Goal: Information Seeking & Learning: Learn about a topic

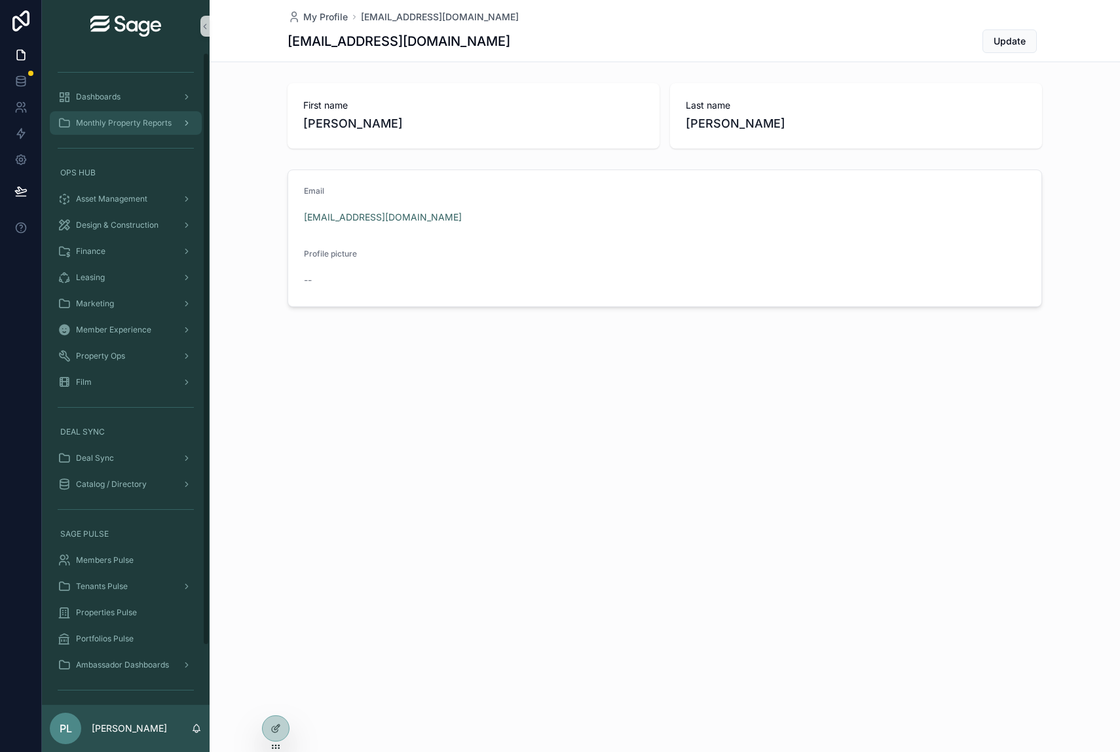
click at [107, 124] on span "Monthly Property Reports" at bounding box center [124, 123] width 96 height 10
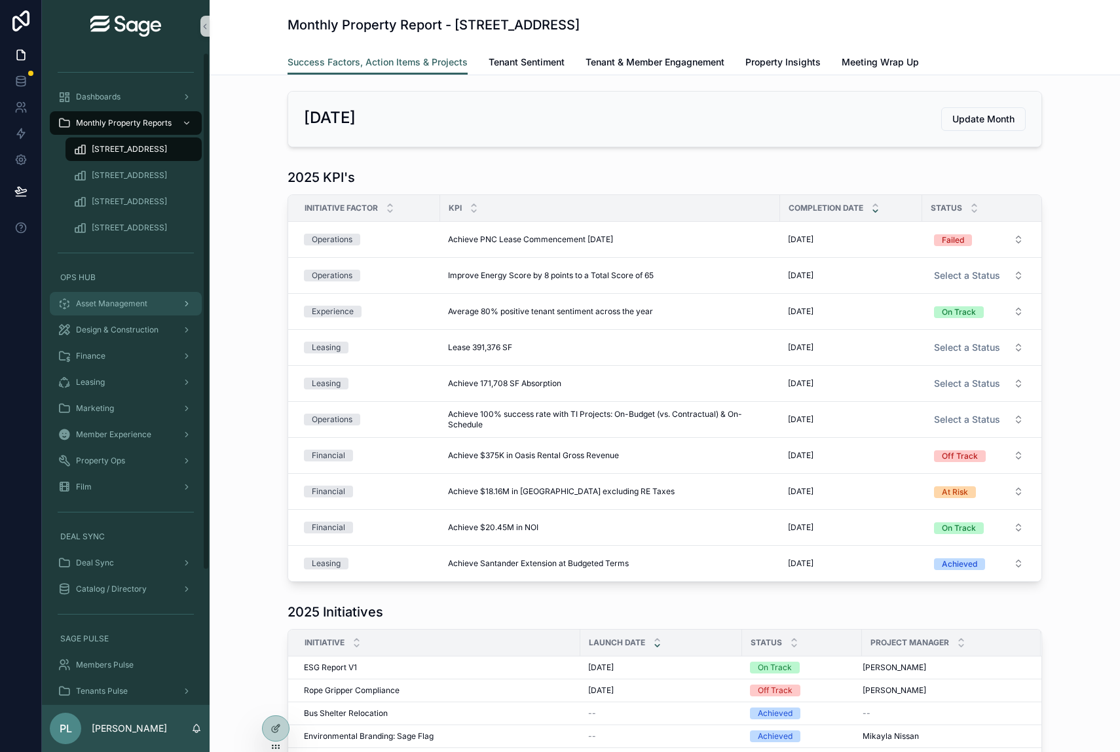
click at [90, 306] on span "Asset Management" at bounding box center [111, 304] width 71 height 10
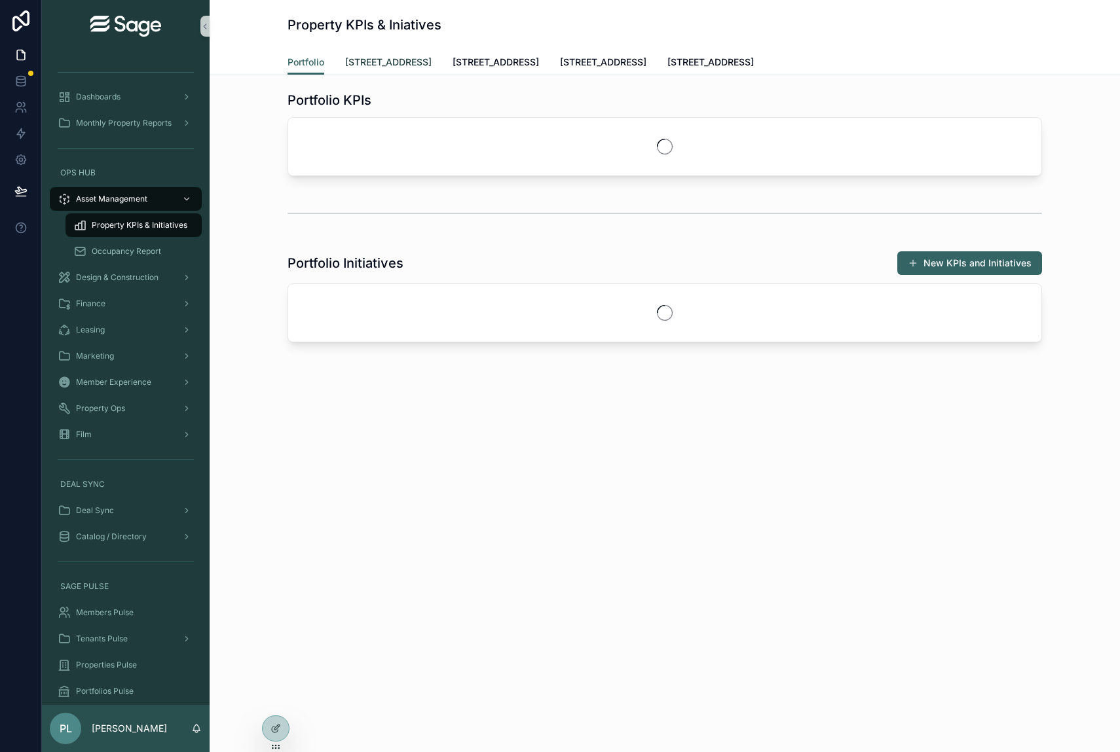
click at [417, 56] on span "[STREET_ADDRESS]" at bounding box center [388, 62] width 86 height 13
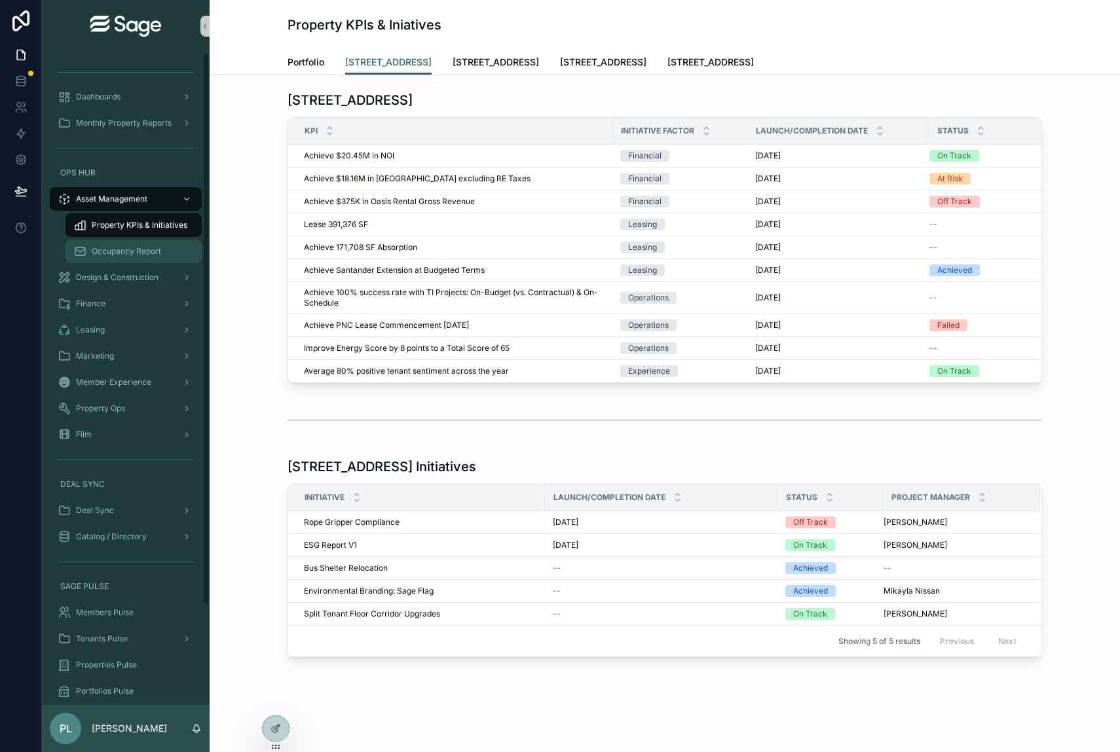
click at [149, 250] on span "Occupancy Report" at bounding box center [126, 251] width 69 height 10
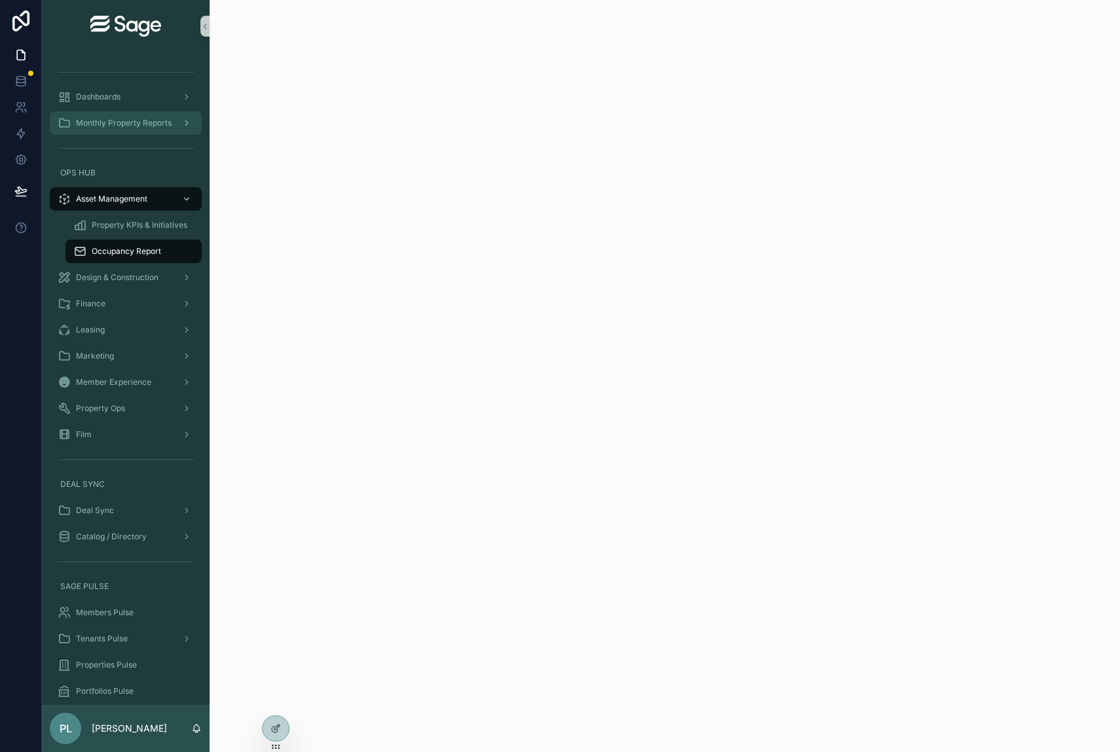
click at [128, 121] on span "Monthly Property Reports" at bounding box center [124, 123] width 96 height 10
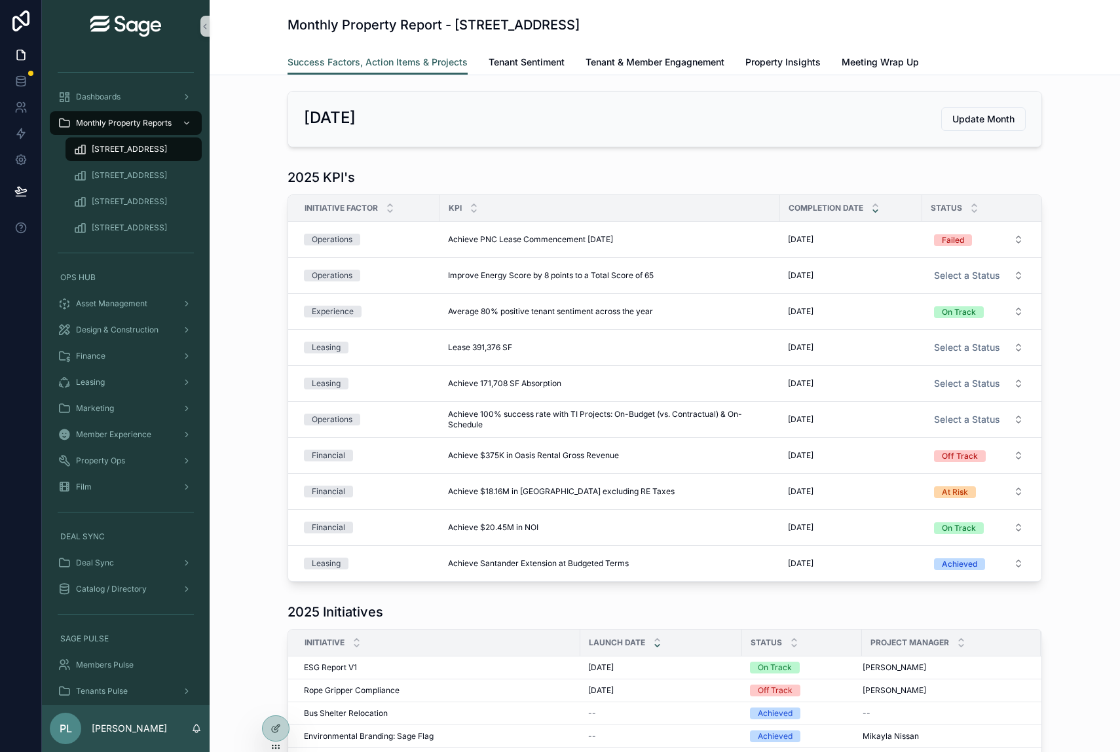
click at [124, 149] on span "[STREET_ADDRESS]" at bounding box center [129, 149] width 75 height 10
click at [139, 94] on div "Dashboards" at bounding box center [126, 96] width 136 height 21
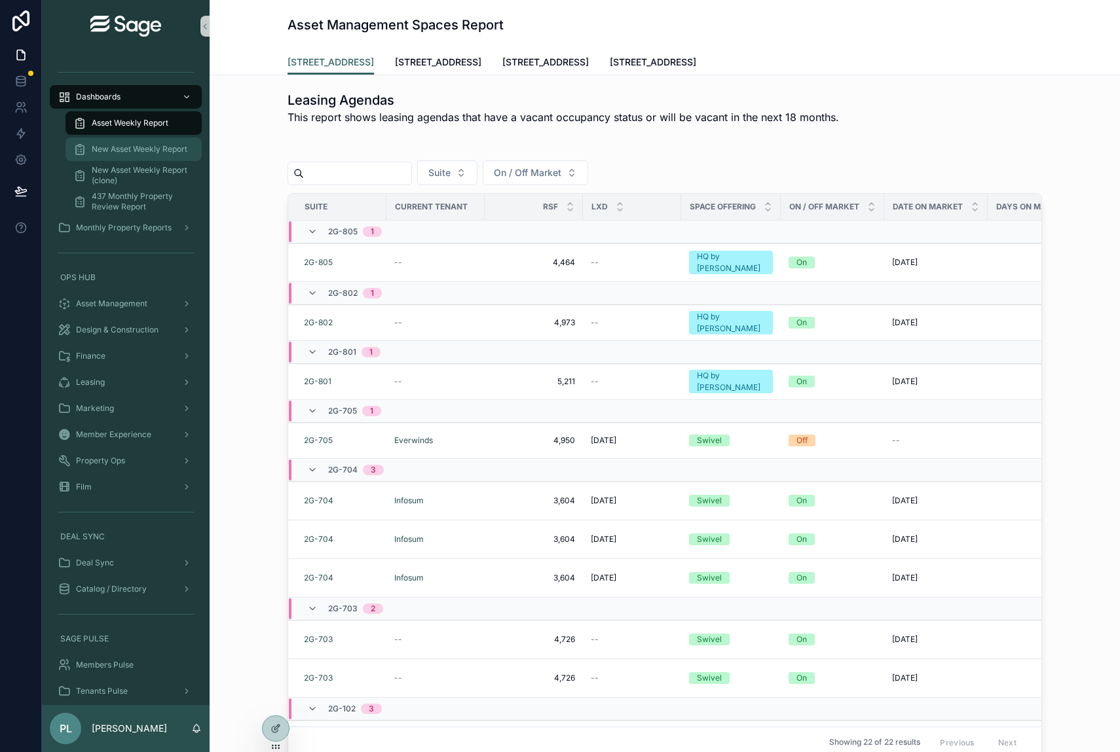
click at [131, 146] on span "New Asset Weekly Report" at bounding box center [140, 149] width 96 height 10
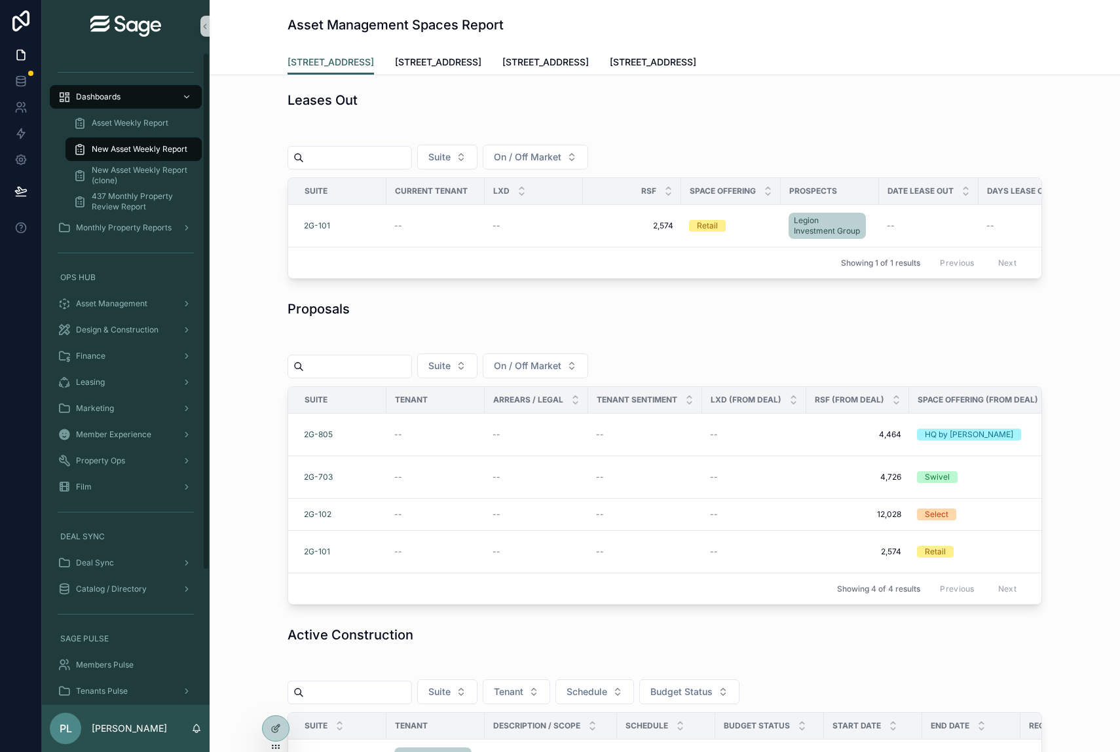
click at [145, 162] on div "New Asset Weekly Report (clone)" at bounding box center [134, 175] width 152 height 26
click at [145, 170] on span "New Asset Weekly Report (clone)" at bounding box center [140, 175] width 97 height 21
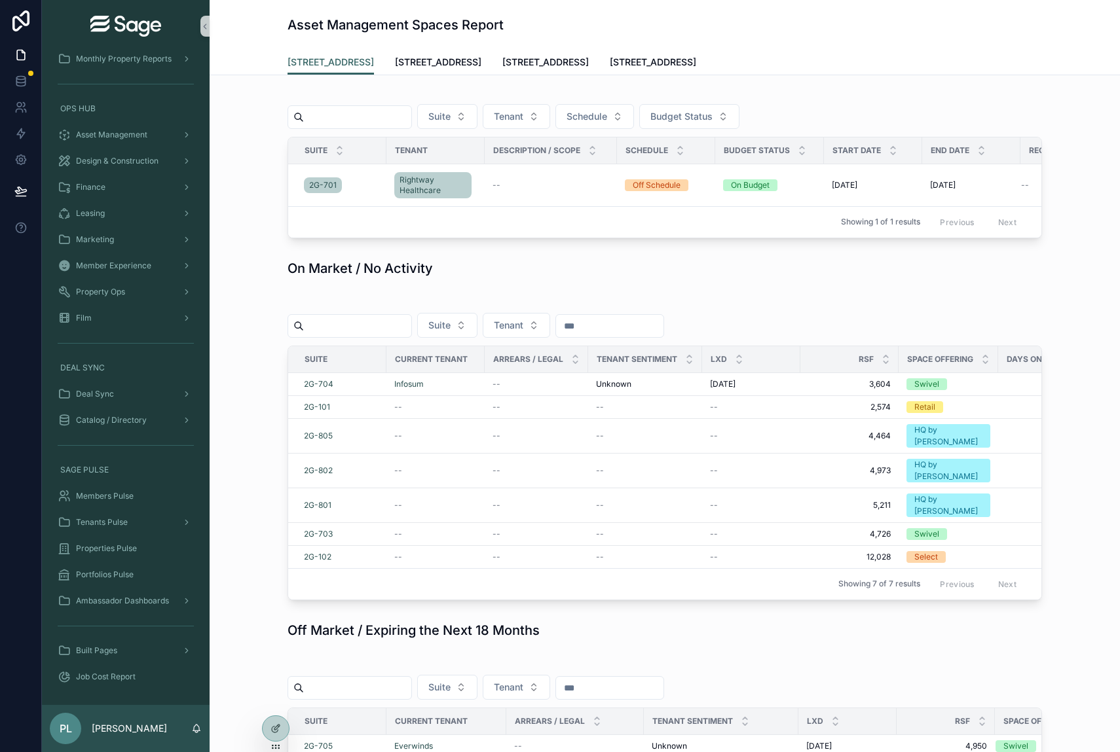
scroll to position [1048, 0]
click at [412, 175] on span "Rightway Healthcare" at bounding box center [432, 184] width 67 height 21
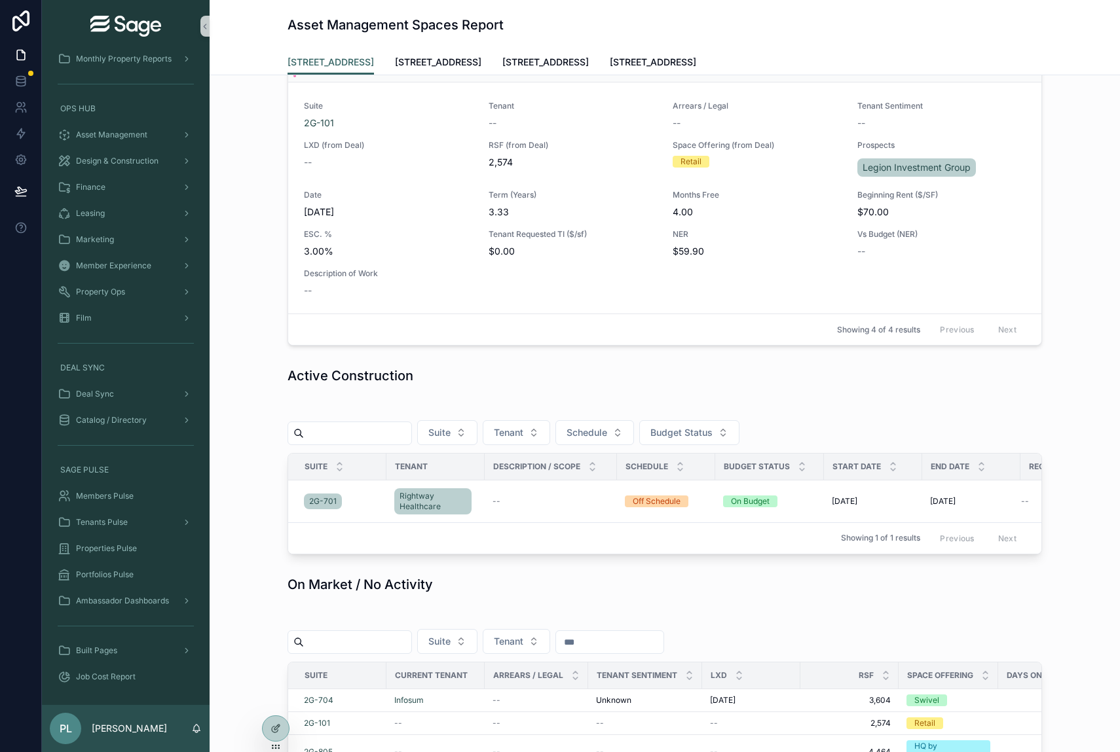
scroll to position [851, 0]
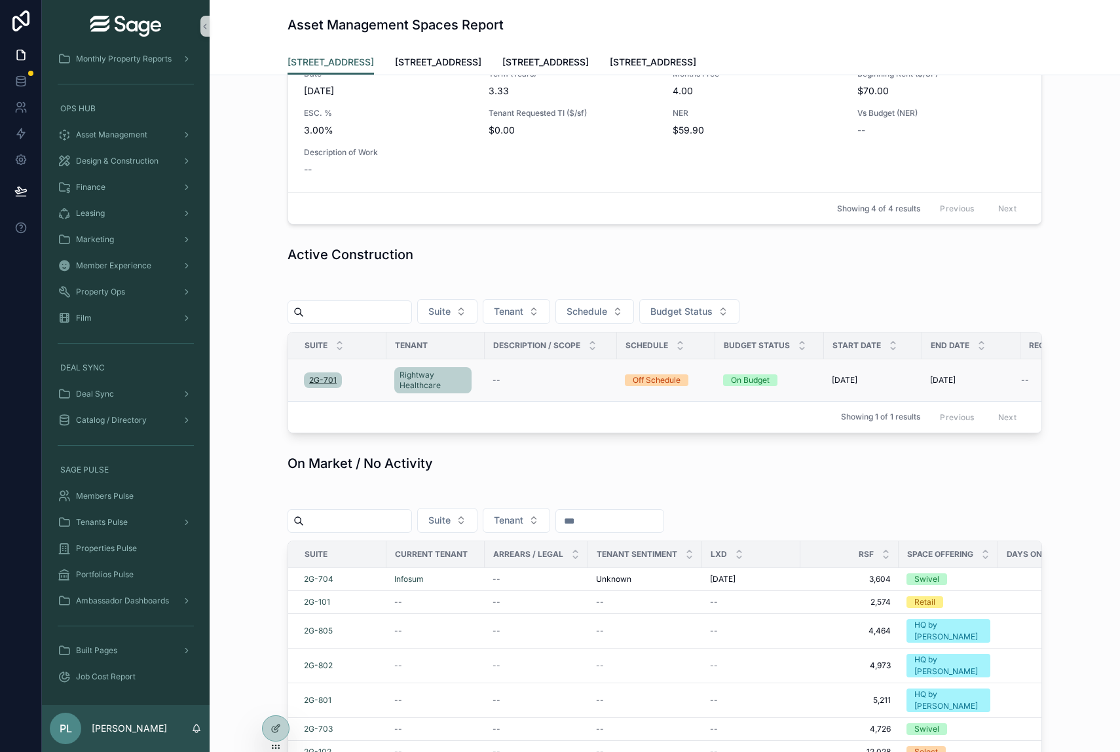
click at [310, 376] on span "2G-701" at bounding box center [323, 380] width 28 height 10
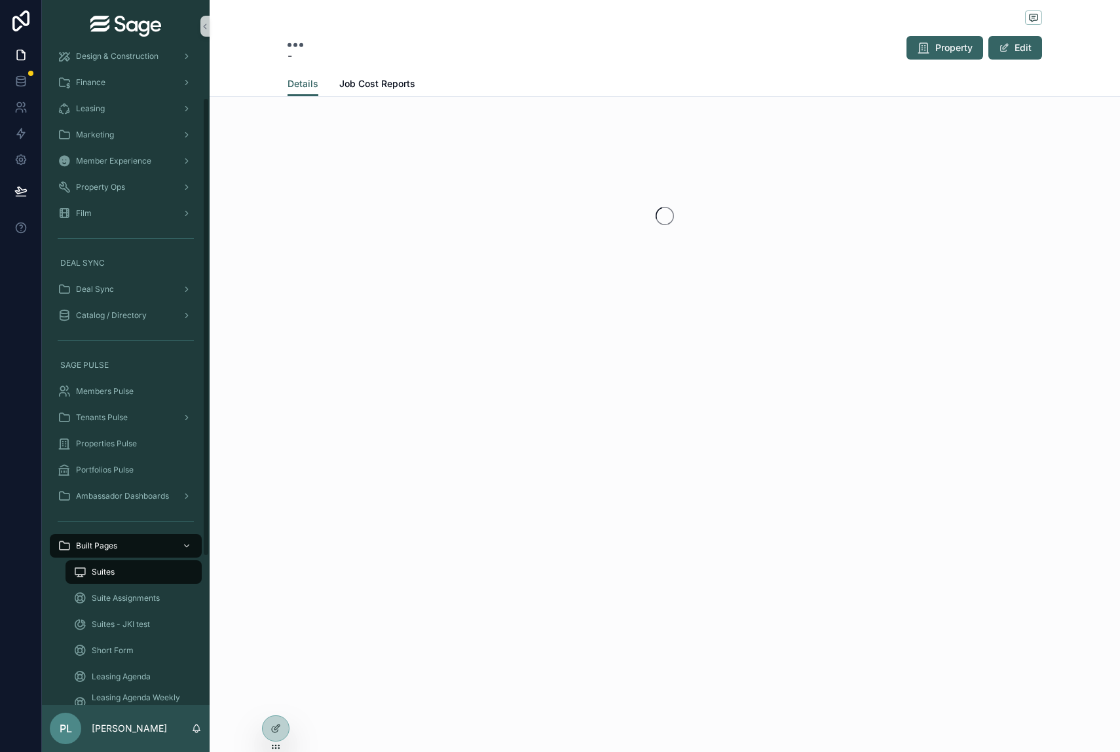
scroll to position [64, 0]
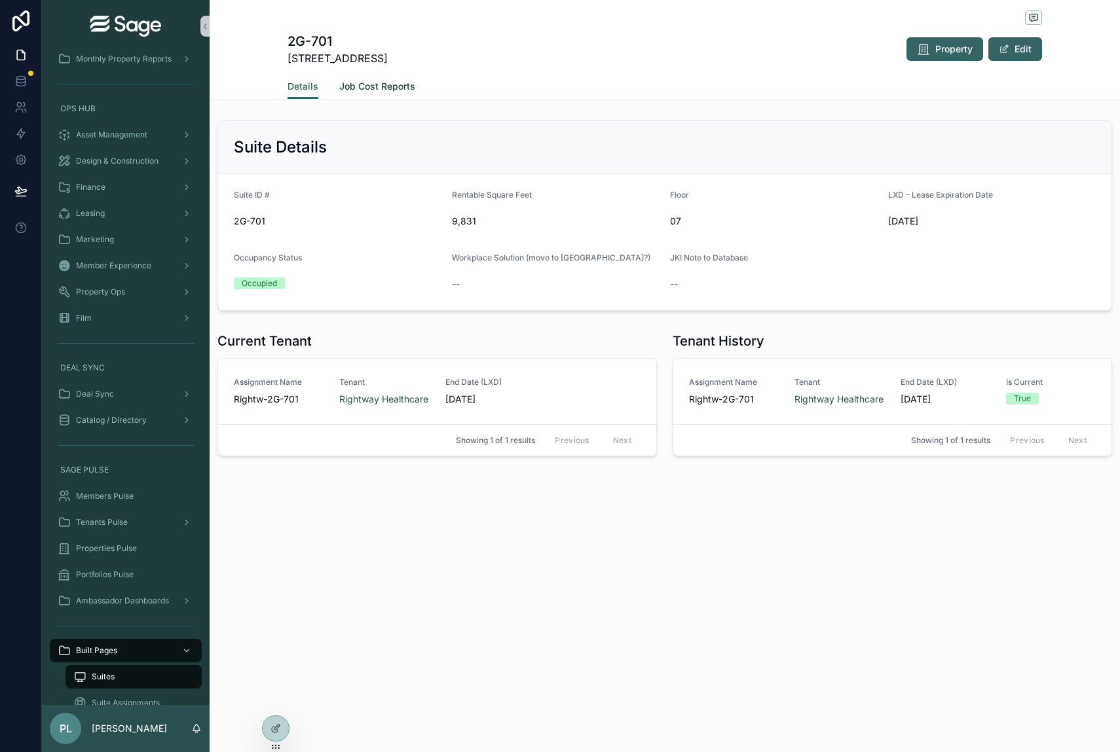
click at [381, 82] on span "Job Cost Reports" at bounding box center [377, 86] width 76 height 13
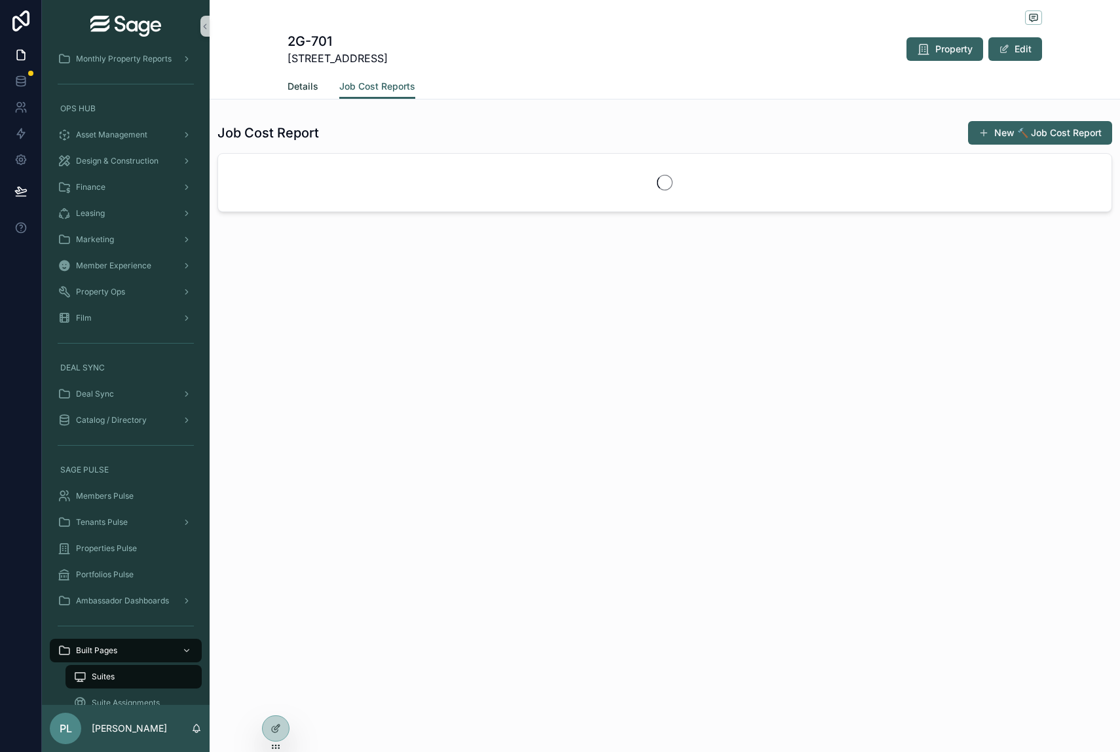
click at [309, 87] on span "Details" at bounding box center [302, 86] width 31 height 13
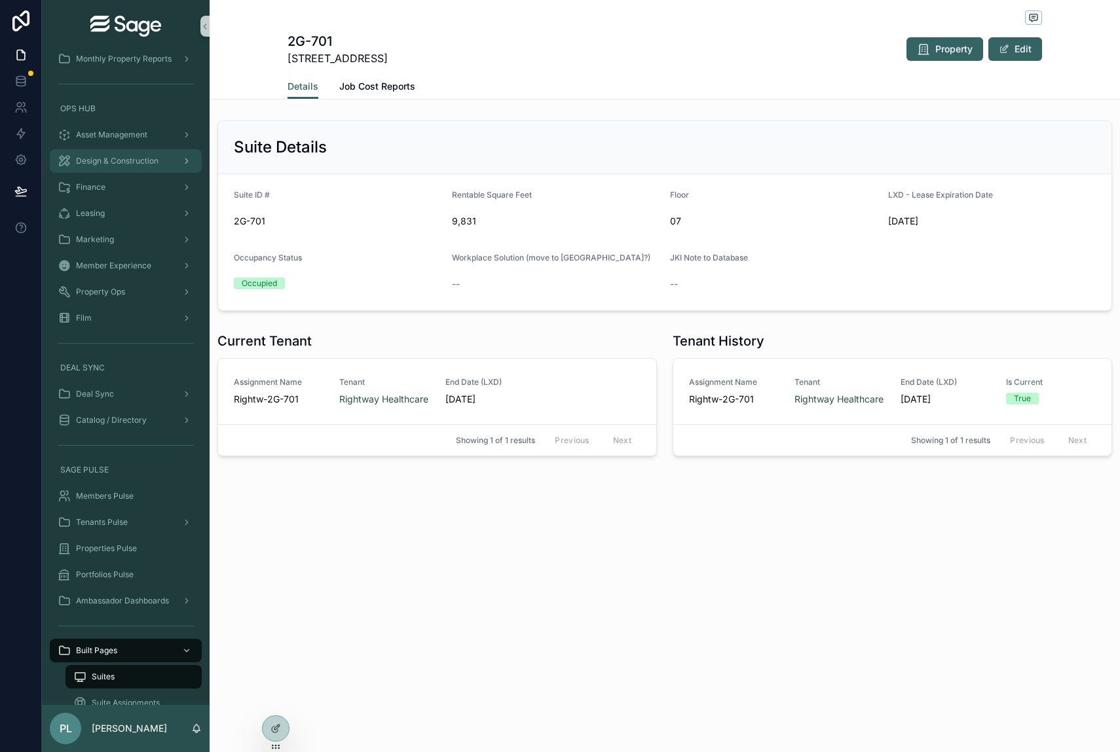
click at [103, 160] on span "Design & Construction" at bounding box center [117, 161] width 83 height 10
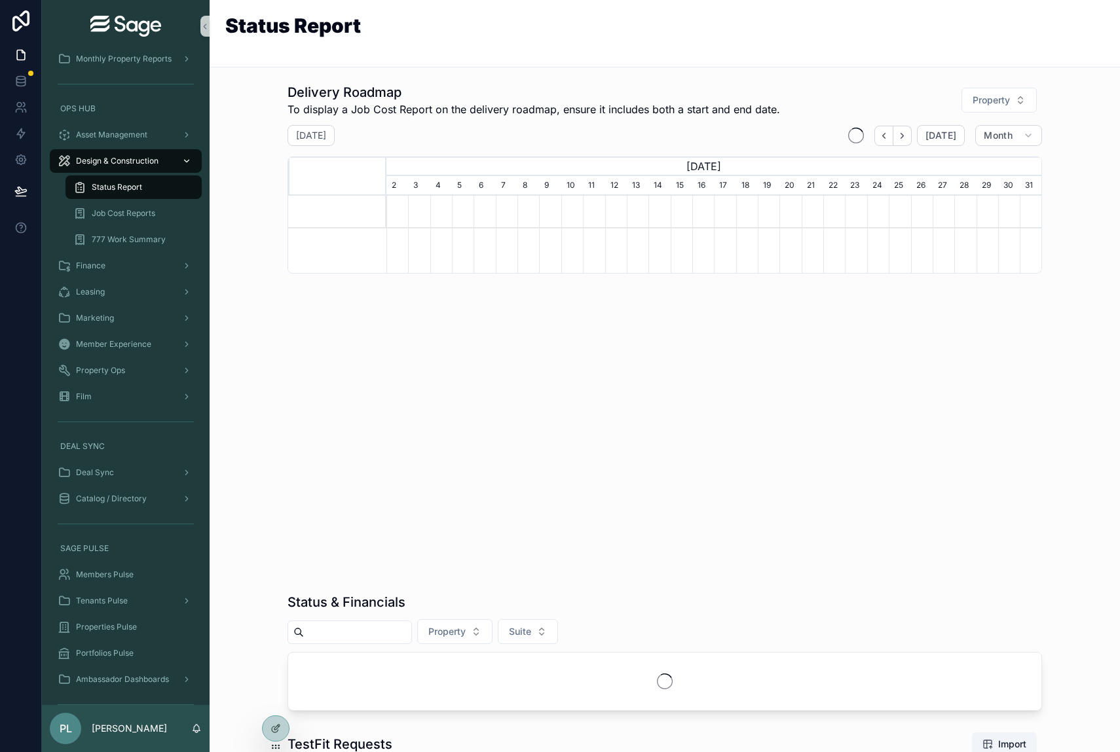
scroll to position [0, 656]
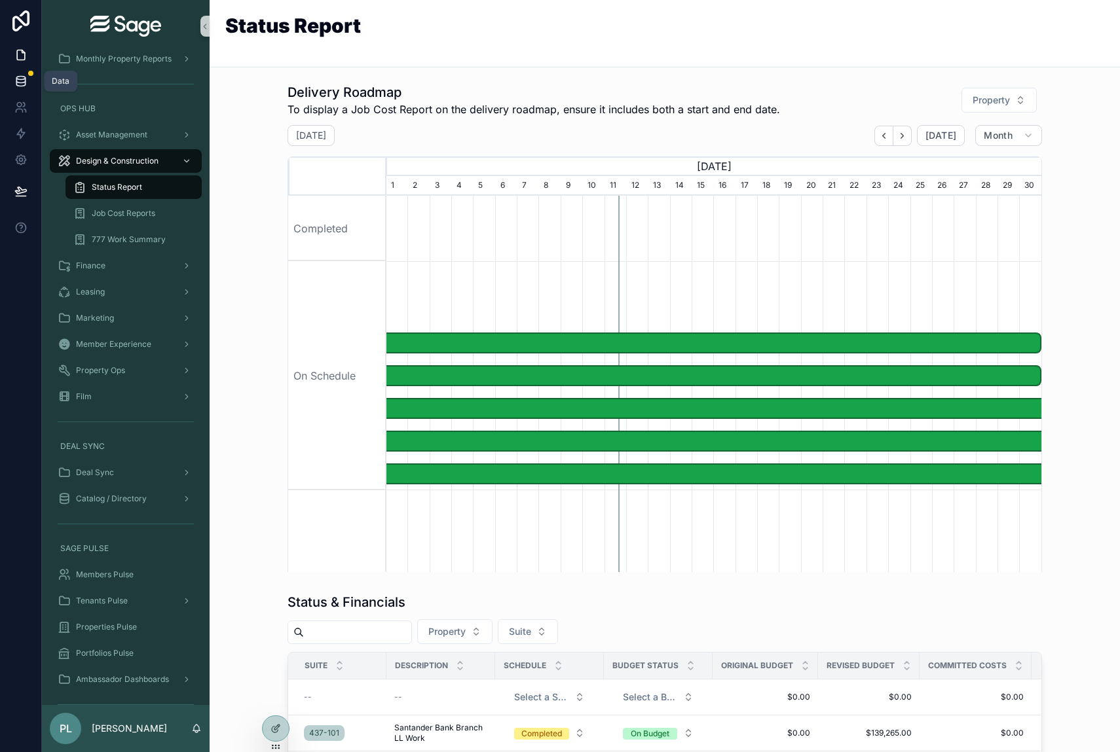
click at [20, 83] on icon at bounding box center [20, 80] width 9 height 5
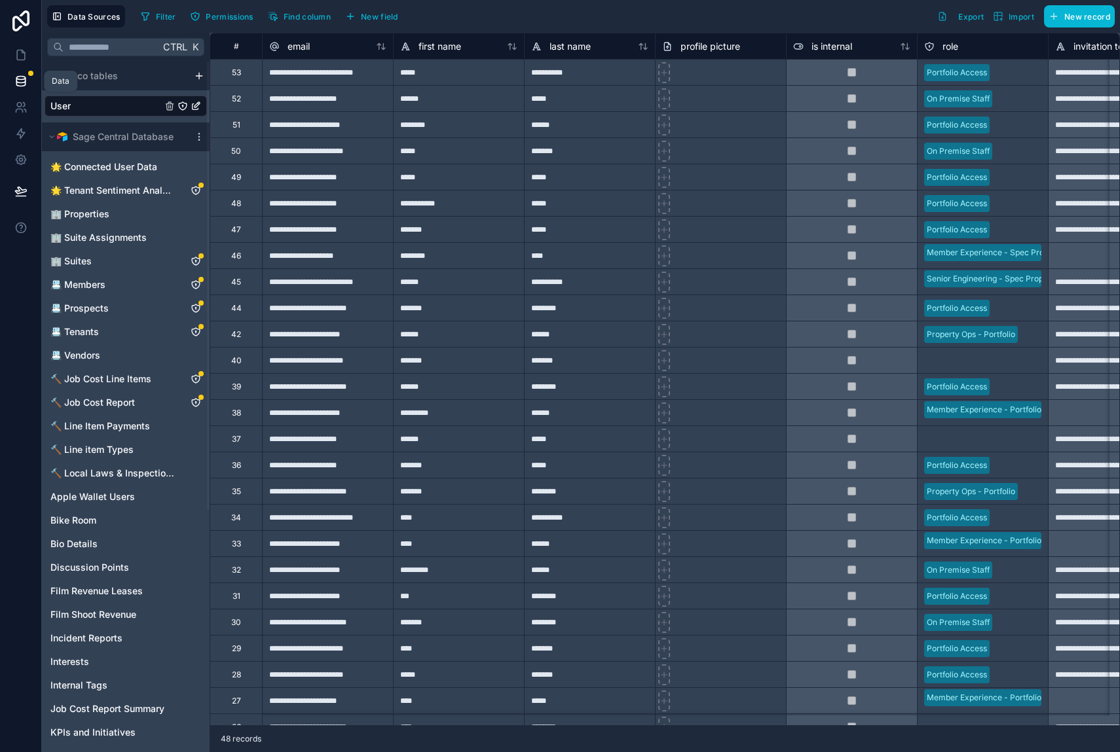
click at [18, 79] on icon at bounding box center [20, 78] width 9 height 3
click at [20, 53] on icon at bounding box center [20, 54] width 13 height 13
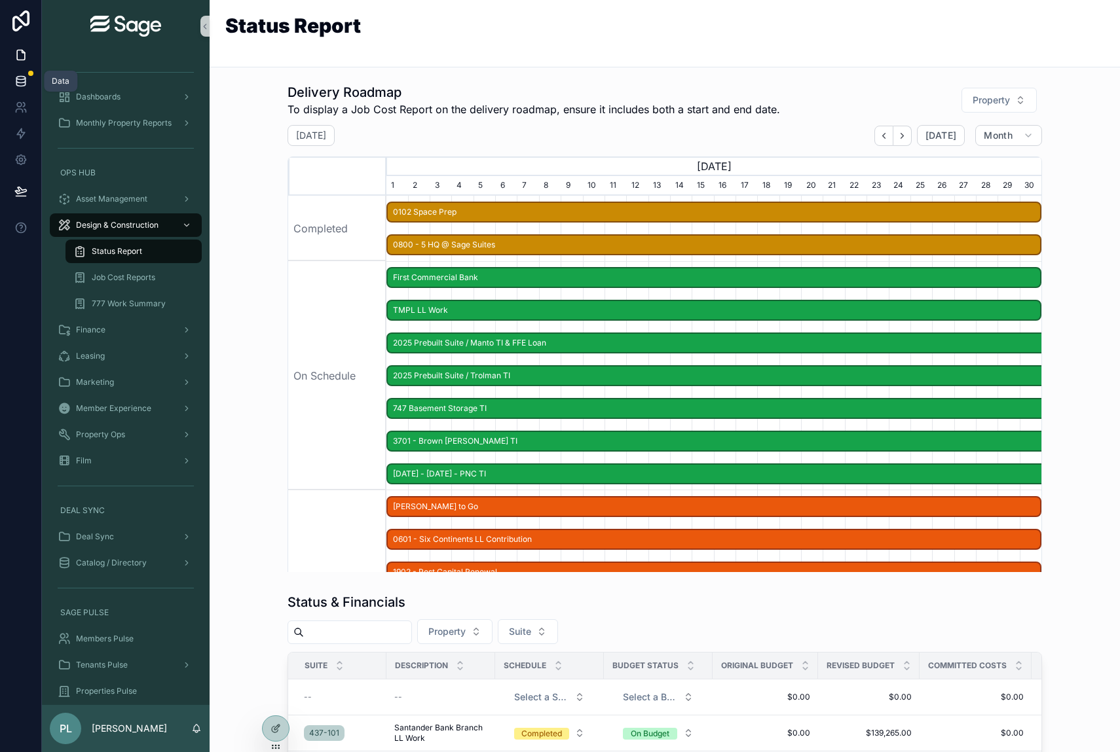
scroll to position [0, 656]
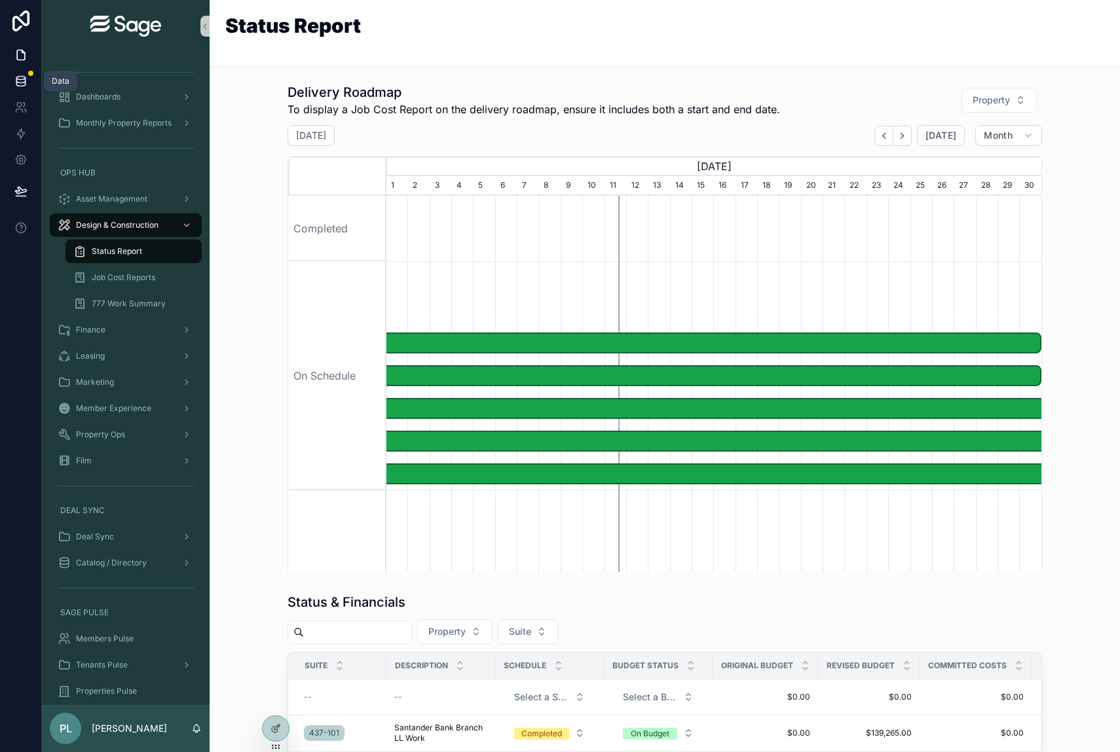
click at [24, 86] on icon at bounding box center [20, 83] width 9 height 5
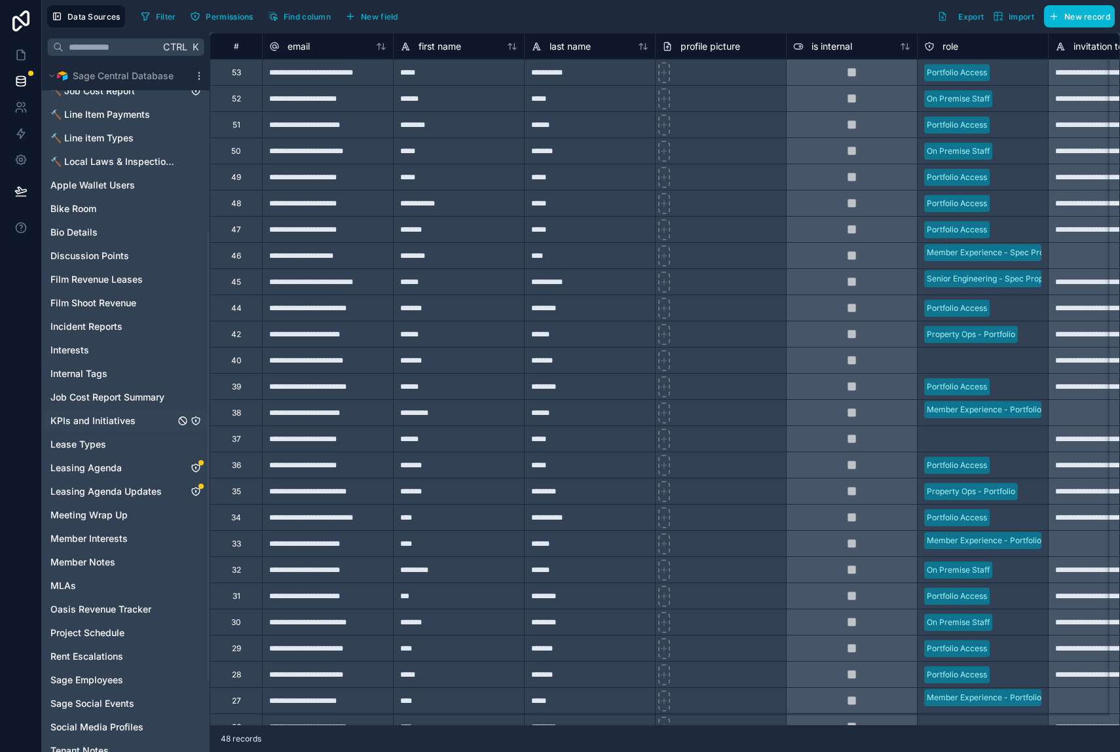
scroll to position [373, 0]
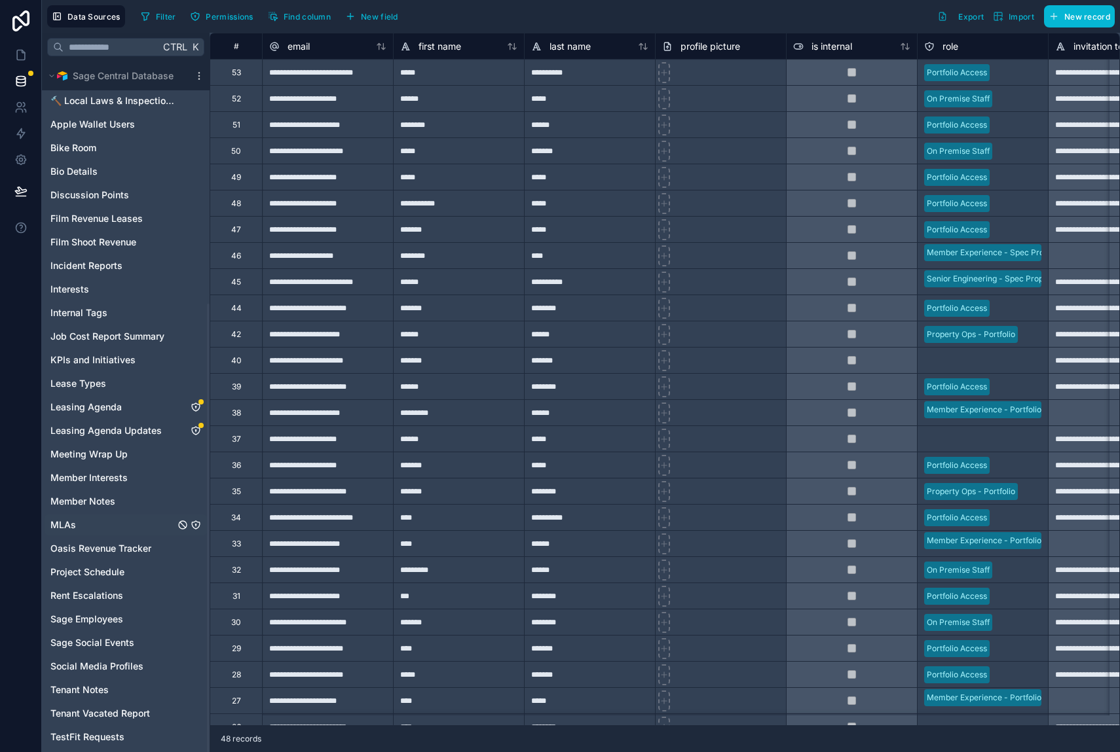
click at [60, 529] on span "MLAs" at bounding box center [63, 525] width 26 height 13
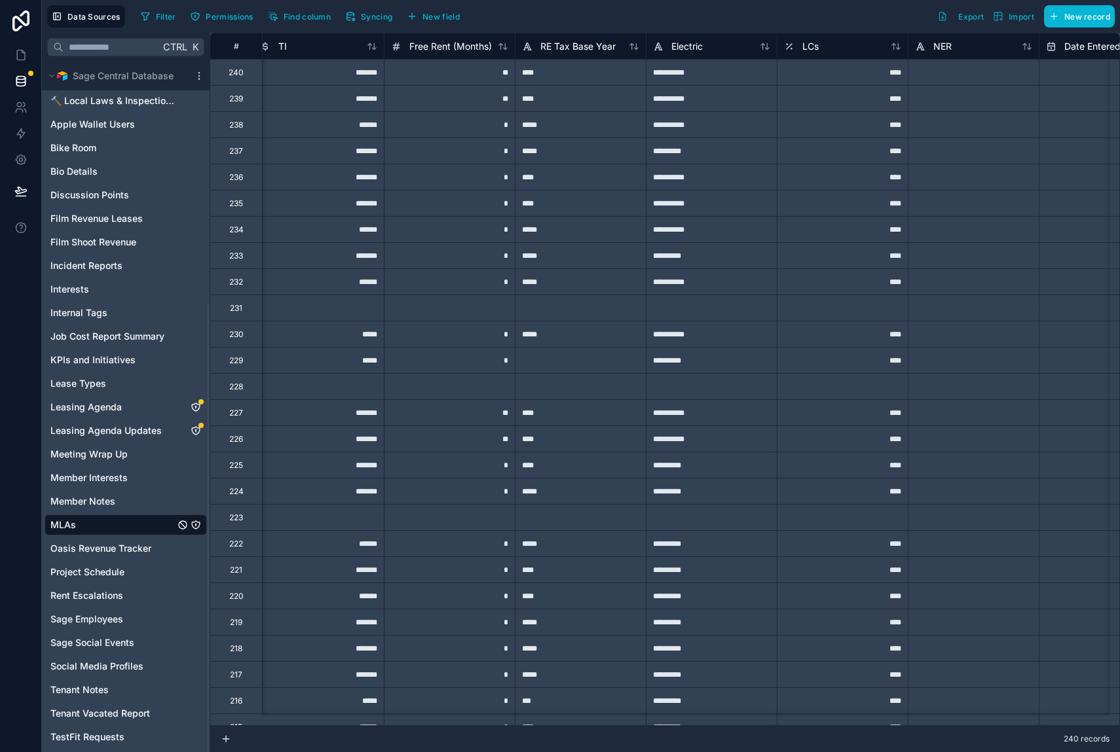
scroll to position [0, 2727]
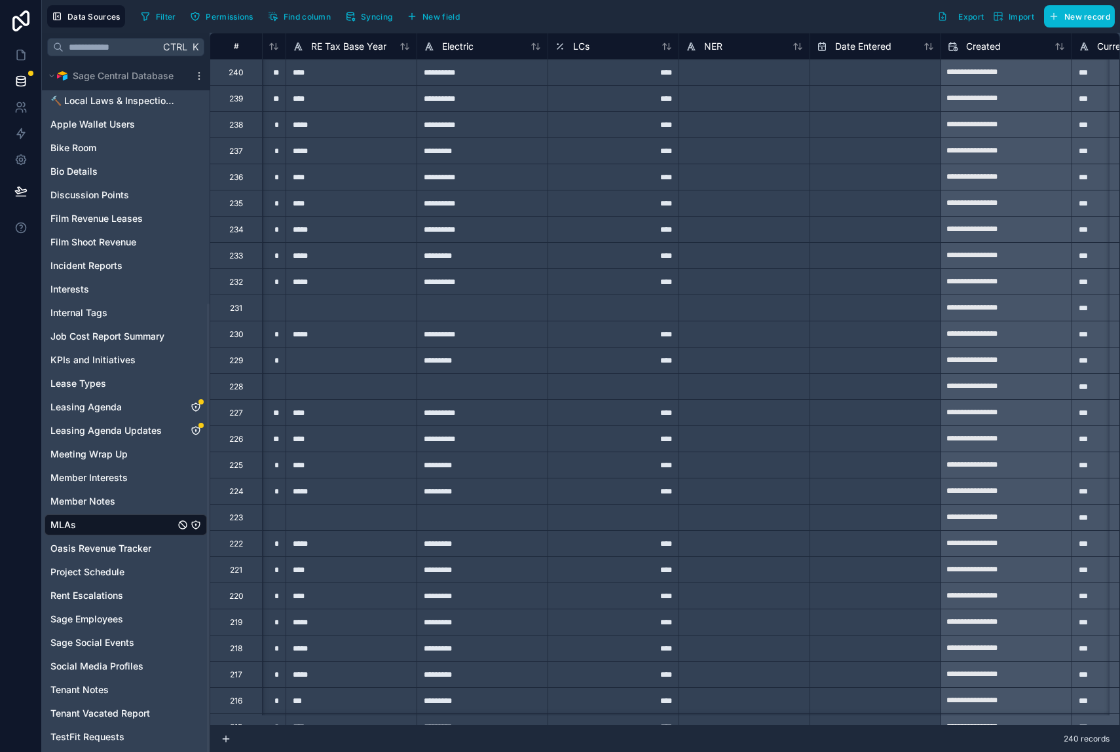
click at [768, 377] on div at bounding box center [743, 386] width 131 height 26
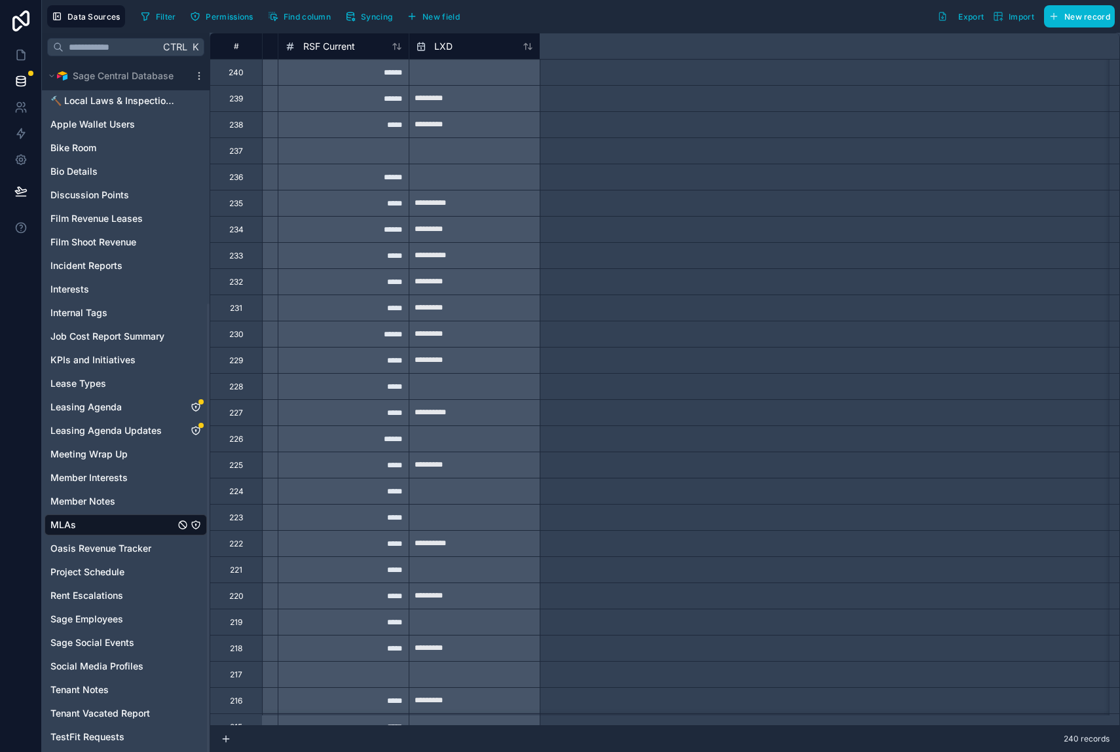
scroll to position [0, 0]
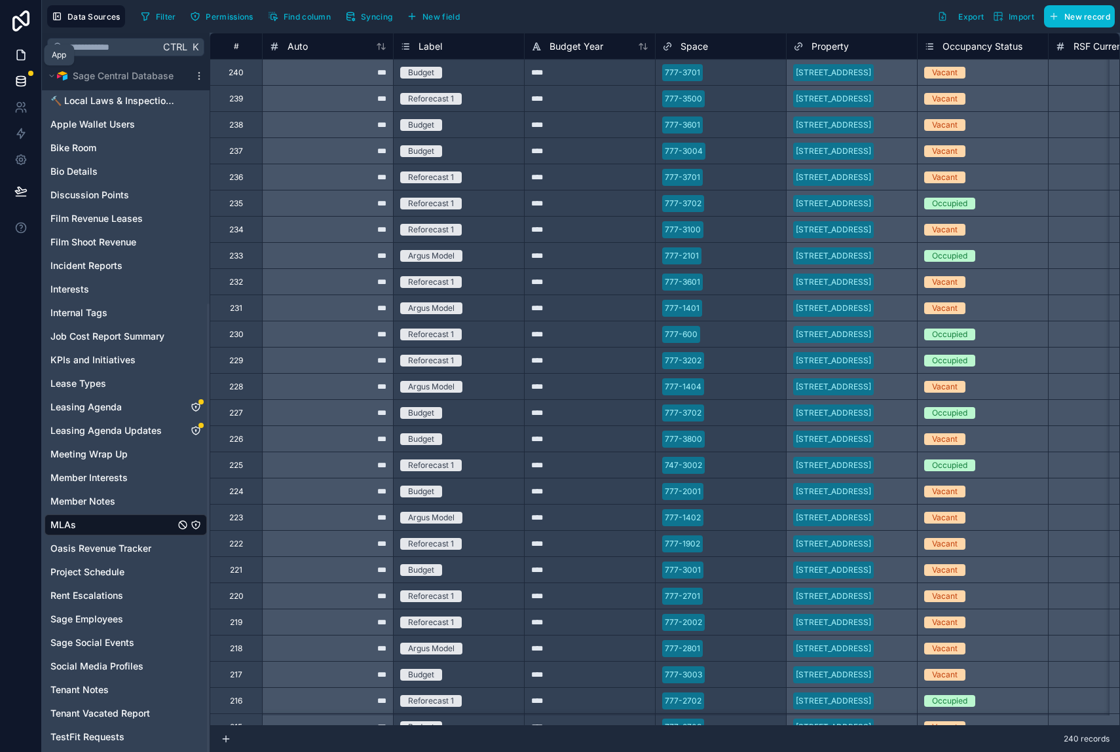
click at [17, 55] on icon at bounding box center [21, 55] width 8 height 10
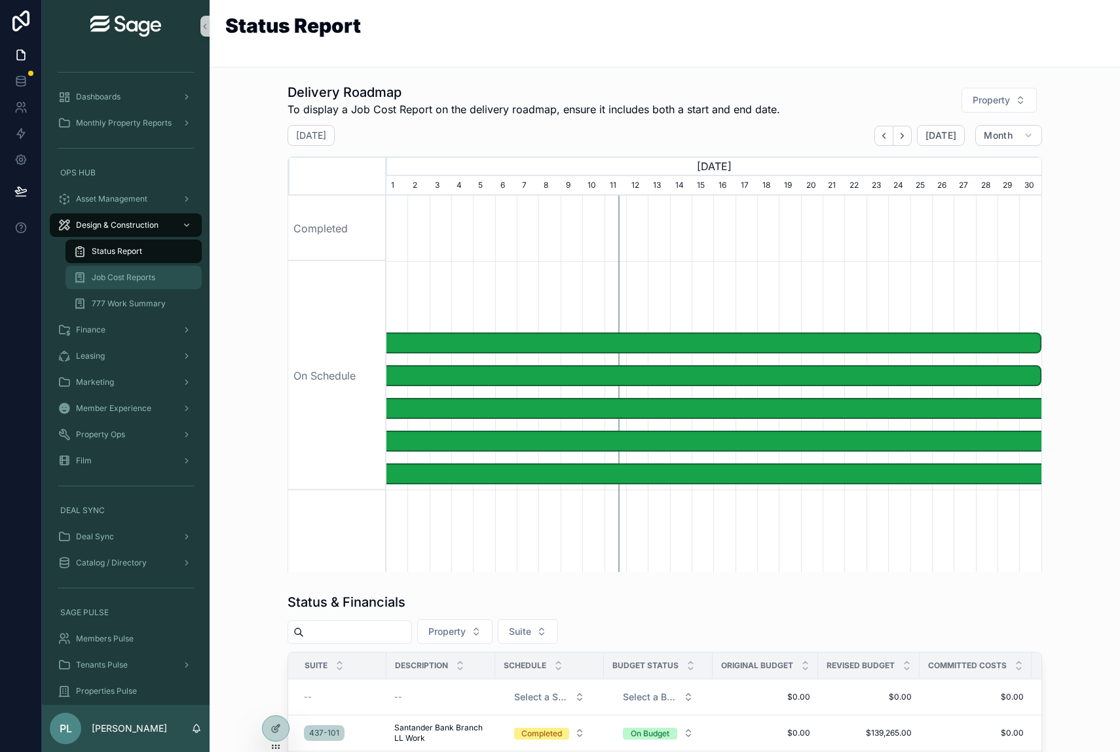
click at [124, 273] on span "Job Cost Reports" at bounding box center [124, 277] width 64 height 10
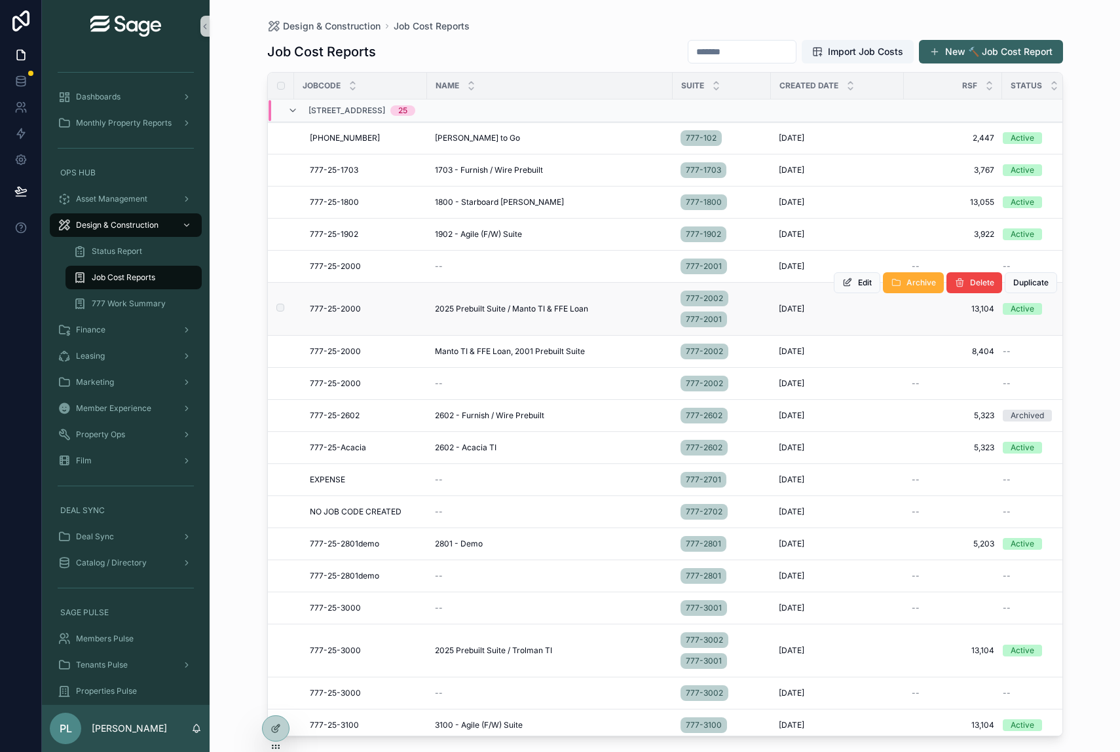
click at [330, 306] on span "777-25-2000" at bounding box center [335, 309] width 51 height 10
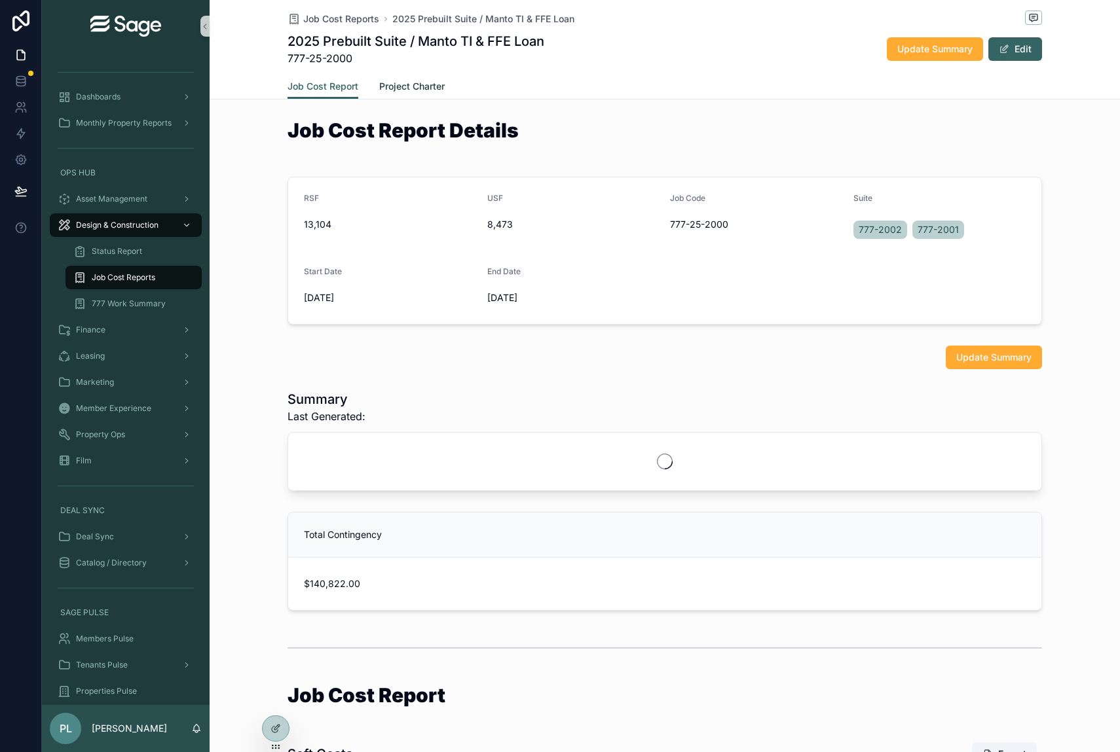
click at [410, 87] on span "Project Charter" at bounding box center [411, 86] width 65 height 13
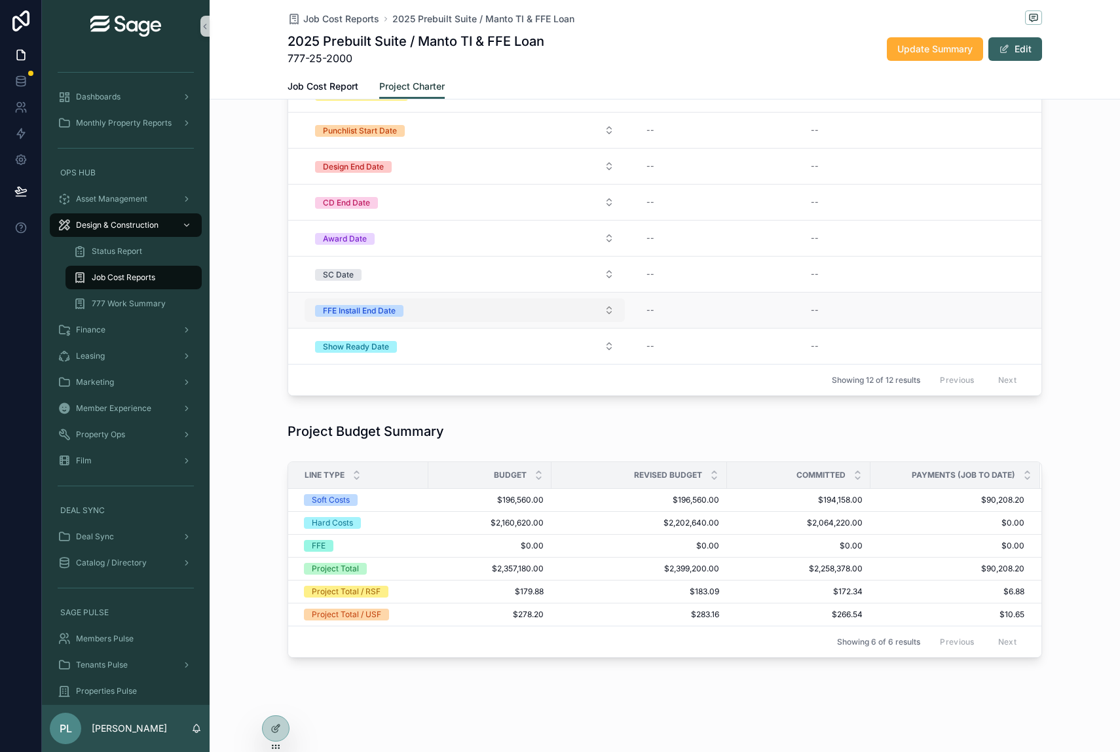
scroll to position [399, 0]
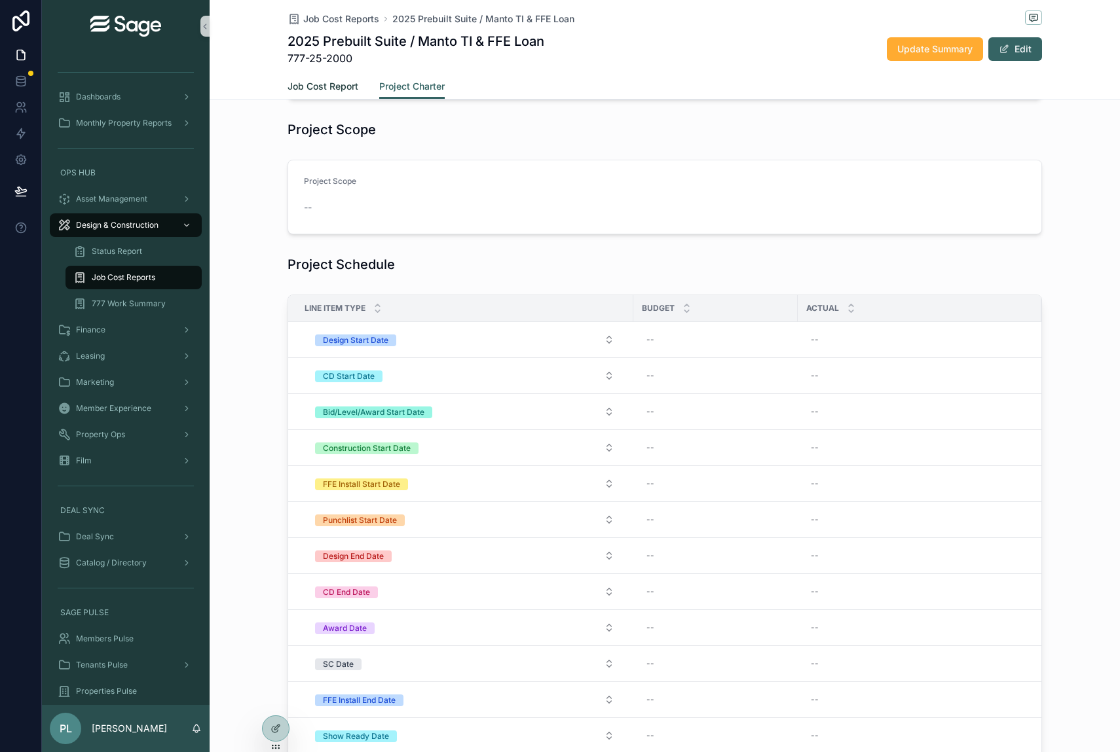
click at [341, 81] on span "Job Cost Report" at bounding box center [322, 86] width 71 height 13
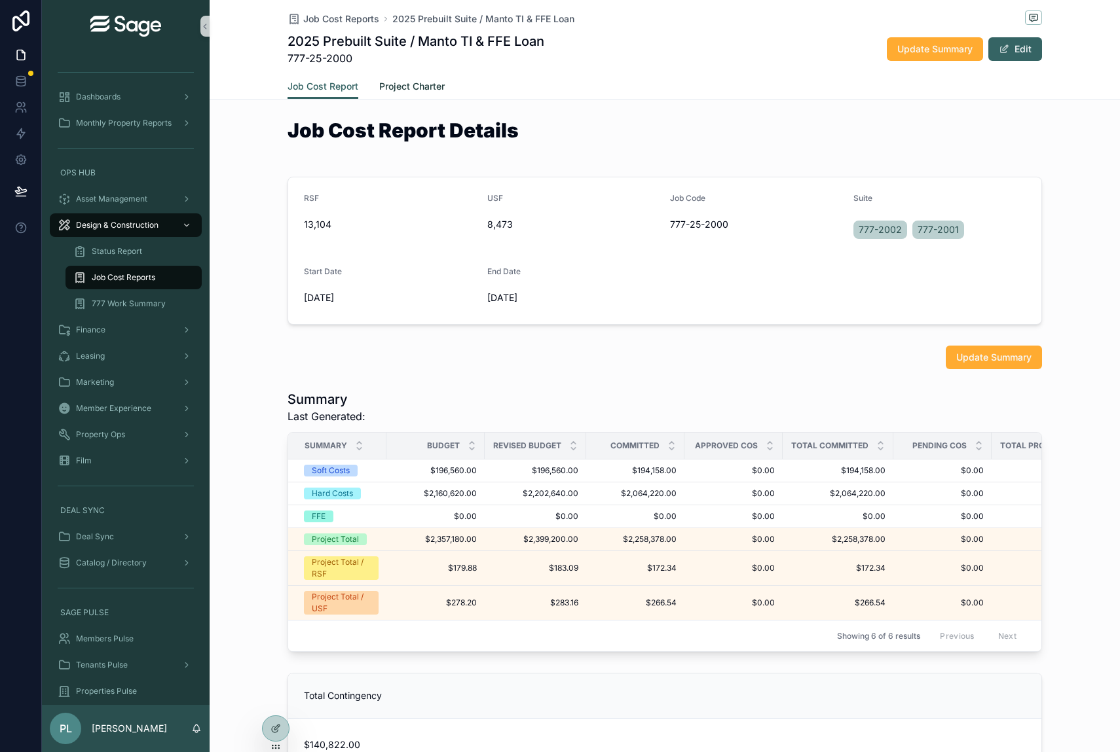
click at [401, 89] on span "Project Charter" at bounding box center [411, 86] width 65 height 13
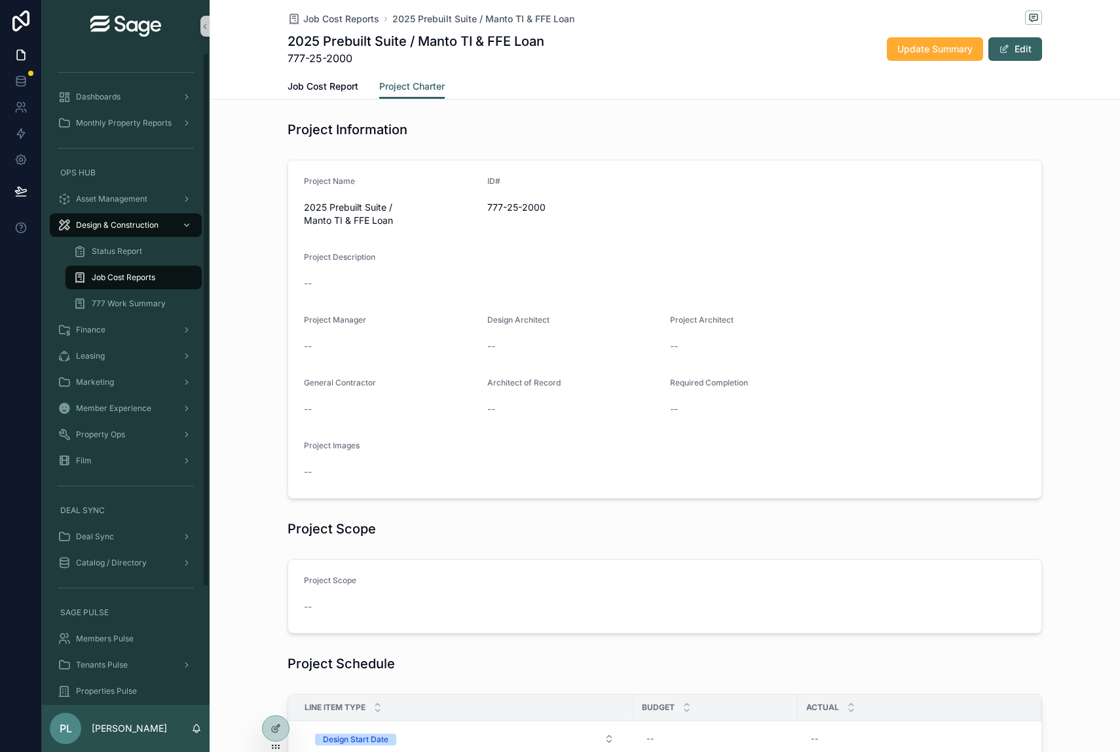
click at [118, 277] on span "Job Cost Reports" at bounding box center [124, 277] width 64 height 10
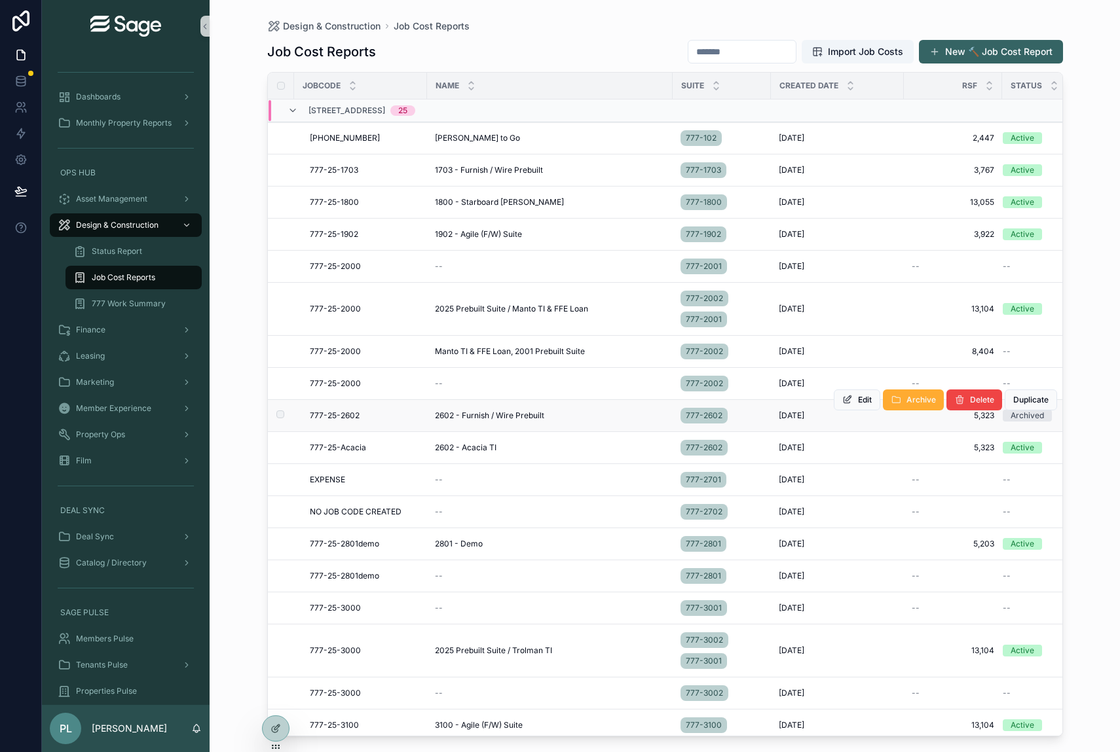
click at [329, 412] on span "777-25-2602" at bounding box center [335, 416] width 50 height 10
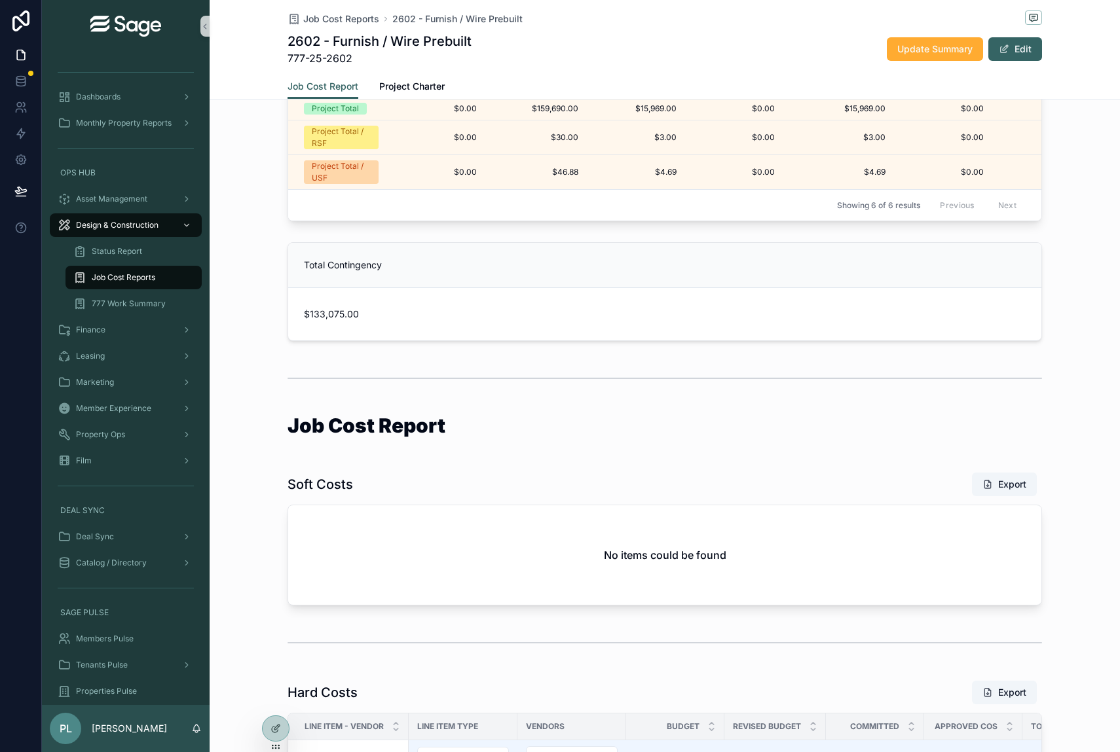
scroll to position [182, 0]
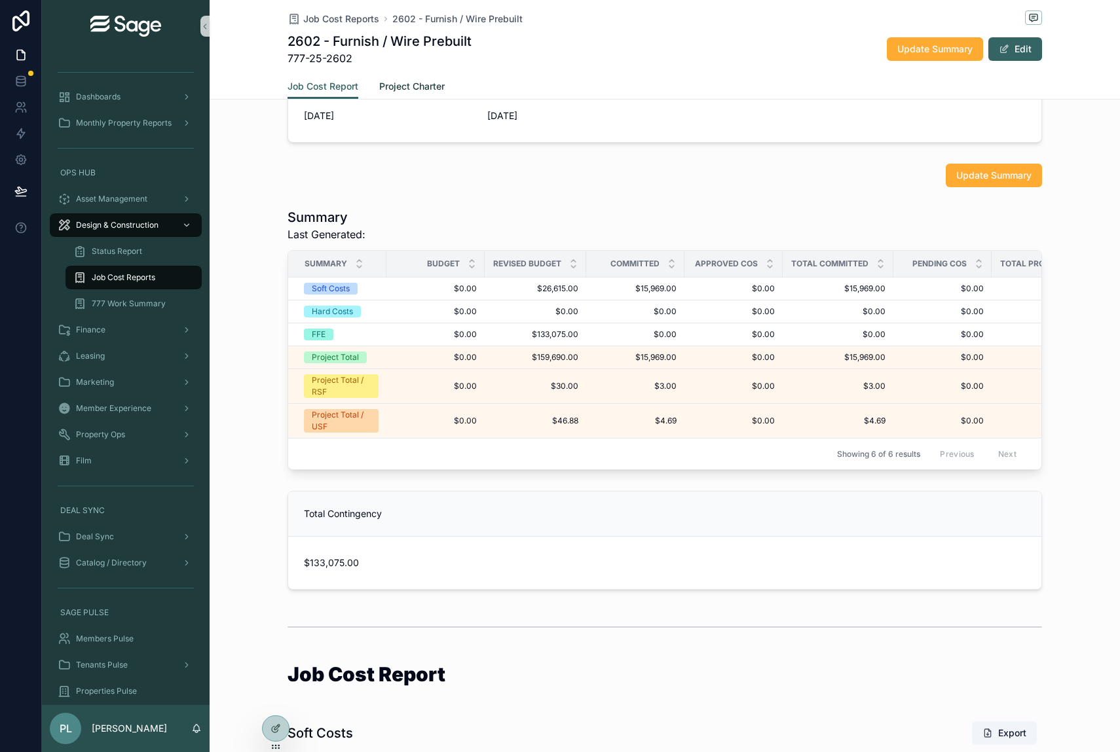
click at [428, 84] on span "Project Charter" at bounding box center [411, 86] width 65 height 13
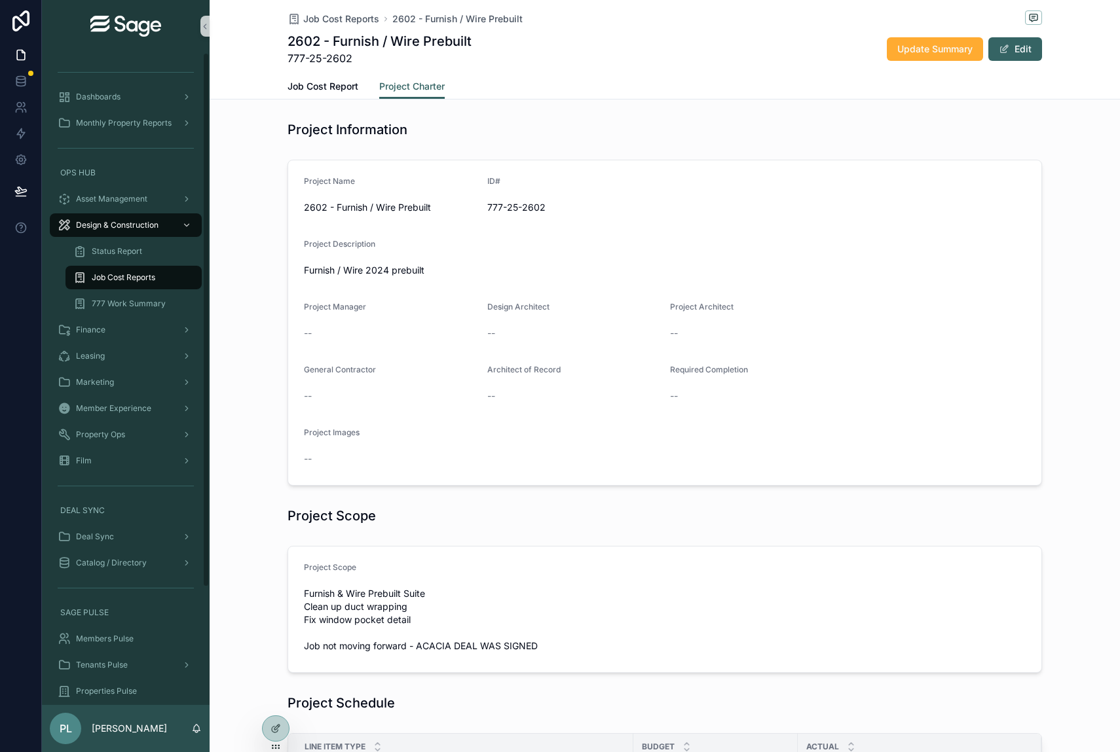
click at [149, 278] on span "Job Cost Reports" at bounding box center [124, 277] width 64 height 10
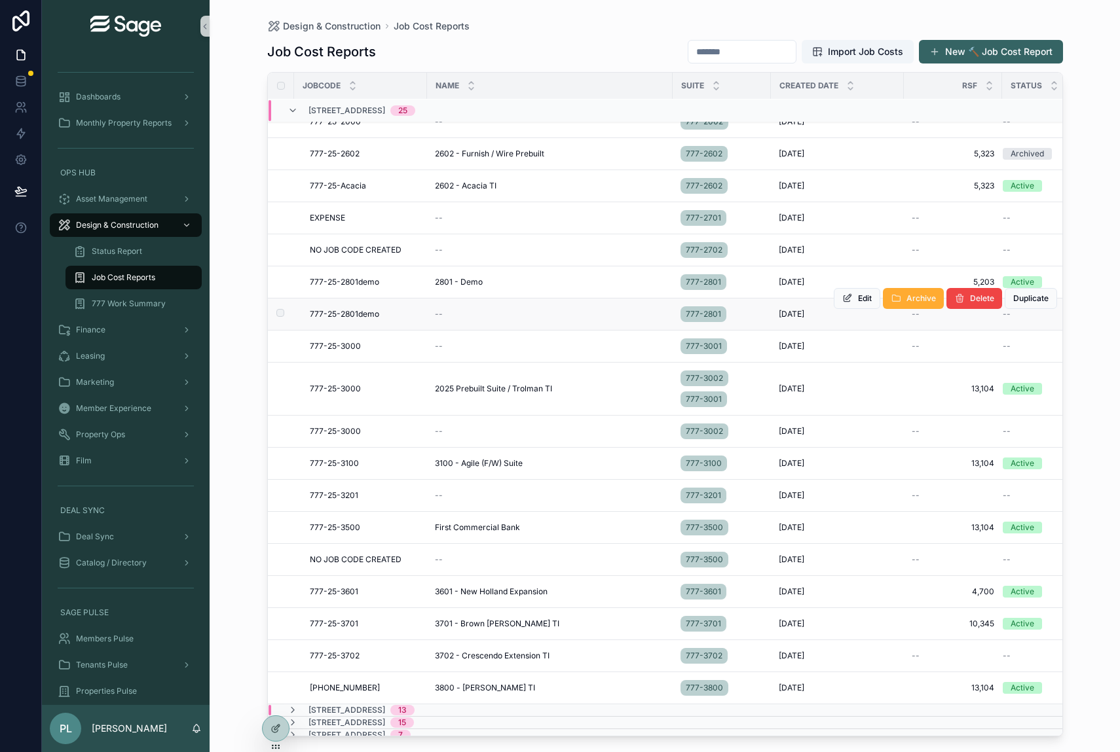
scroll to position [314, 0]
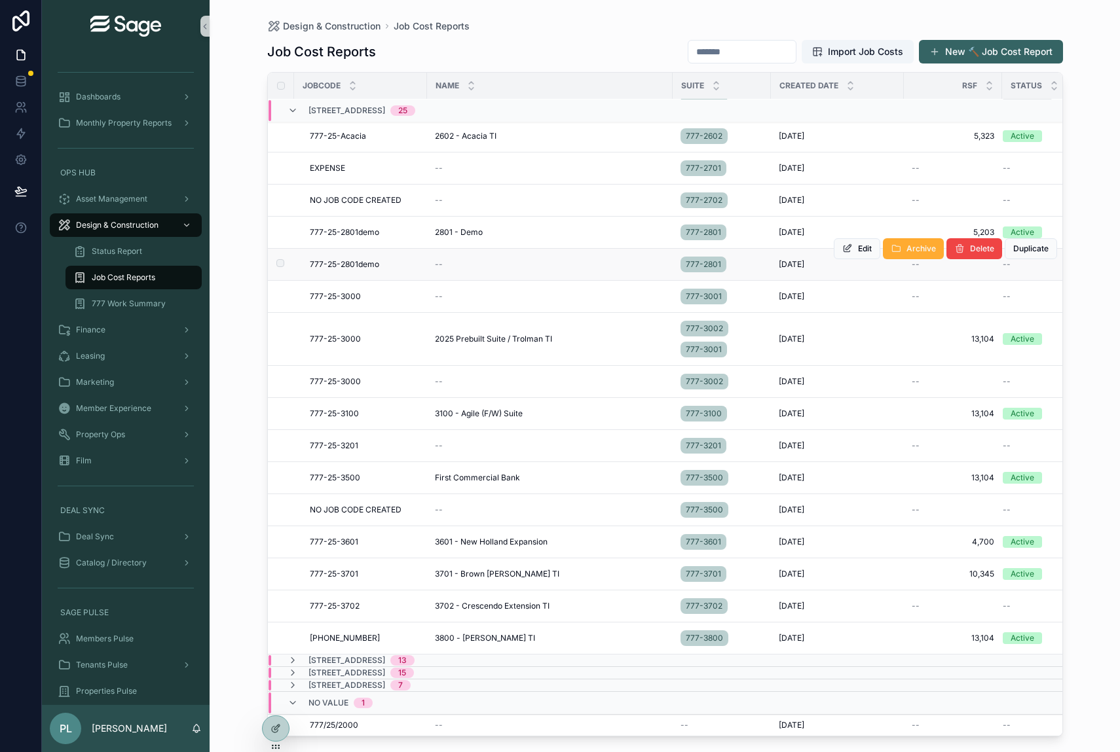
click at [322, 259] on span "777-25-2801demo" at bounding box center [344, 264] width 69 height 10
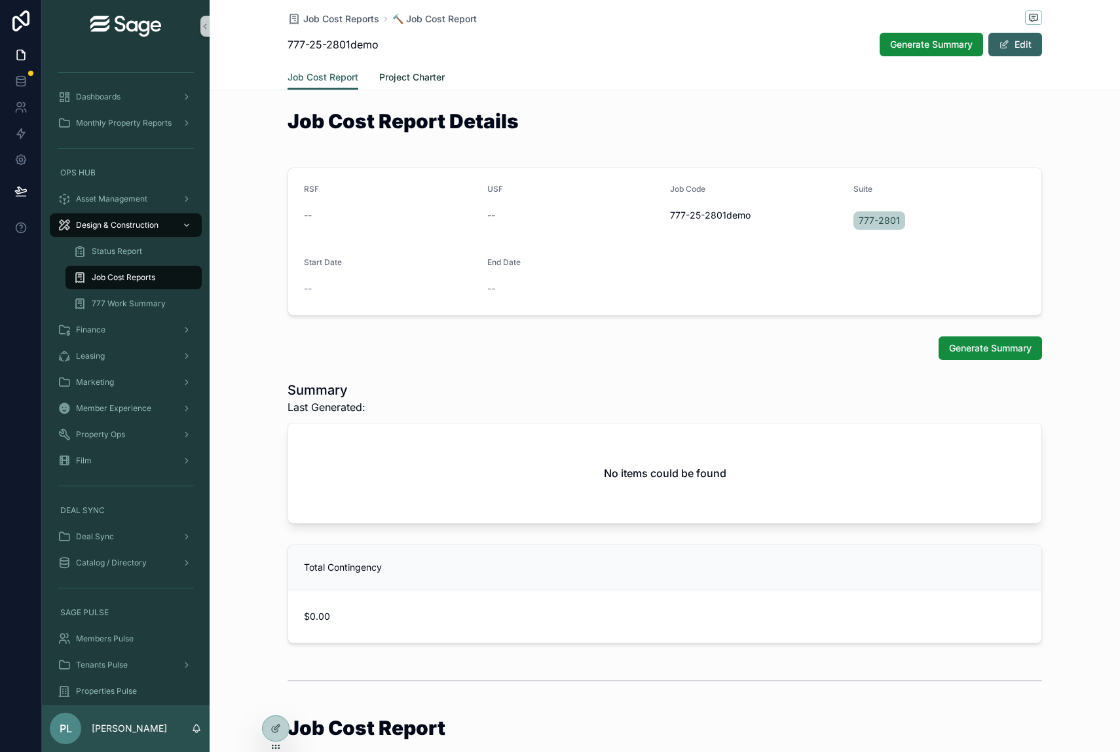
click at [413, 73] on span "Project Charter" at bounding box center [411, 77] width 65 height 13
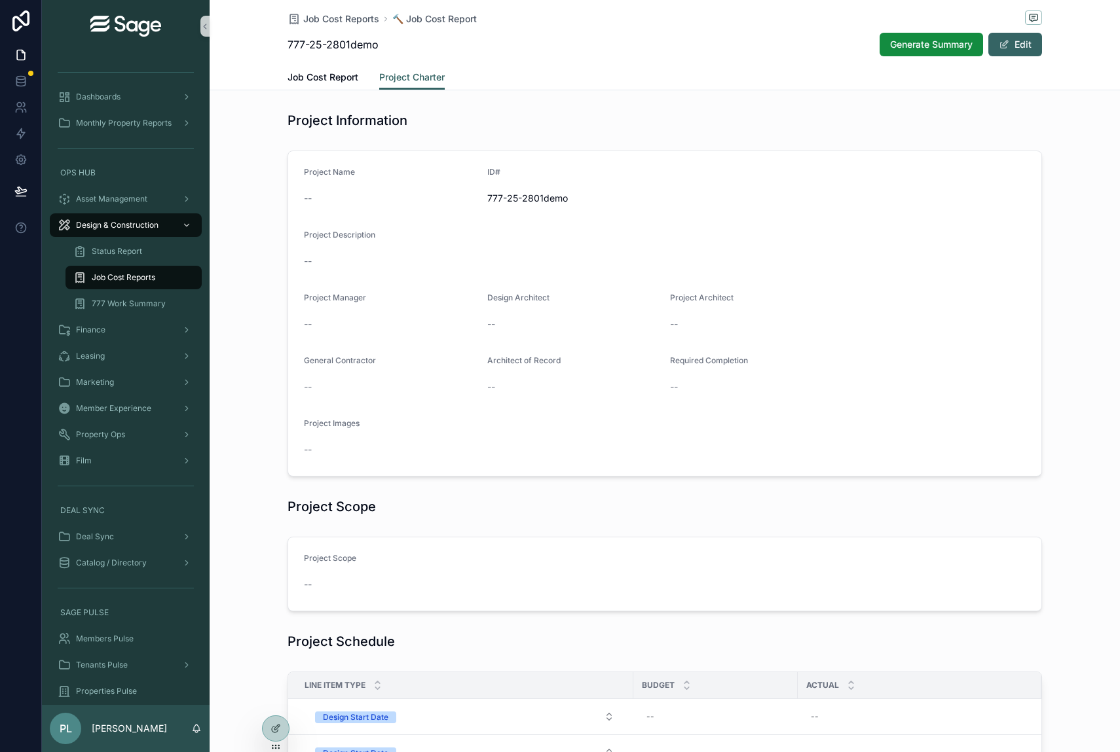
click at [133, 274] on span "Job Cost Reports" at bounding box center [124, 277] width 64 height 10
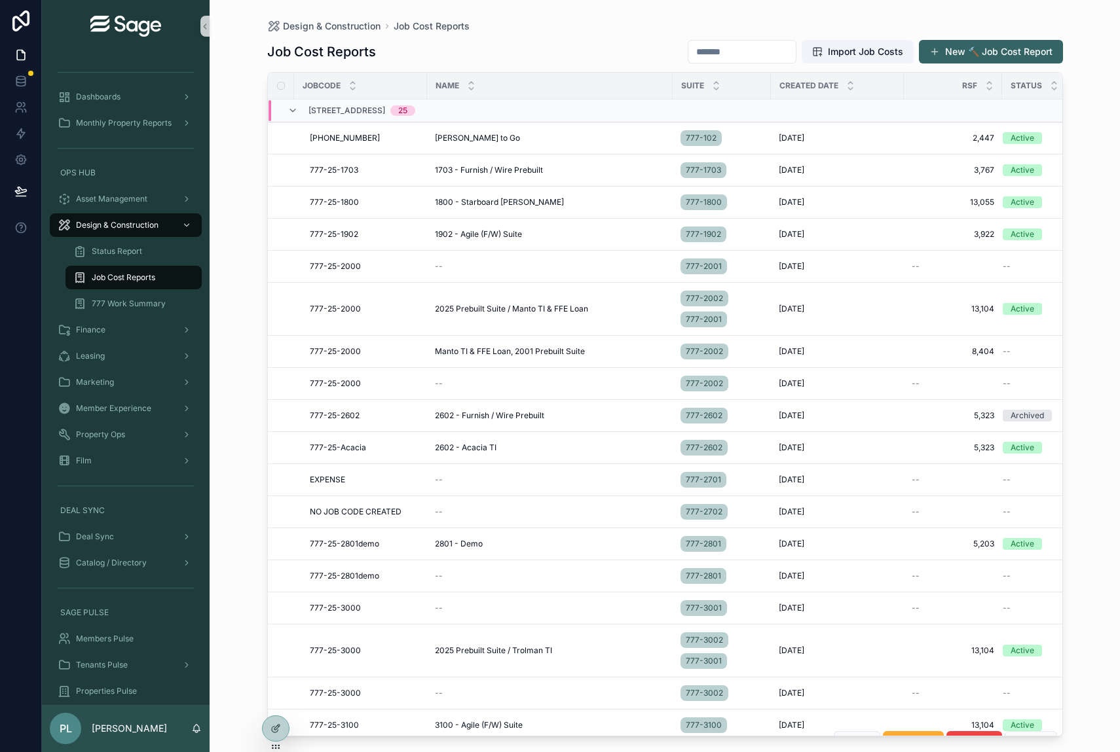
scroll to position [314, 0]
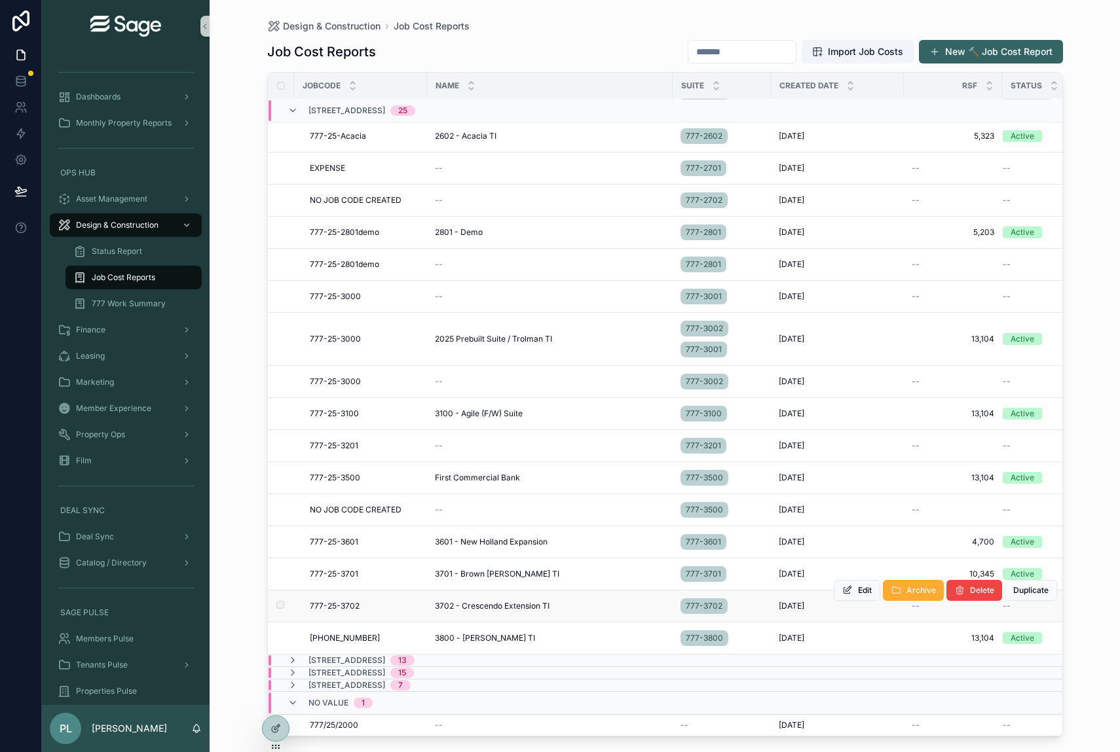
click at [483, 601] on span "3702 - Crescendo Extension TI" at bounding box center [492, 606] width 115 height 10
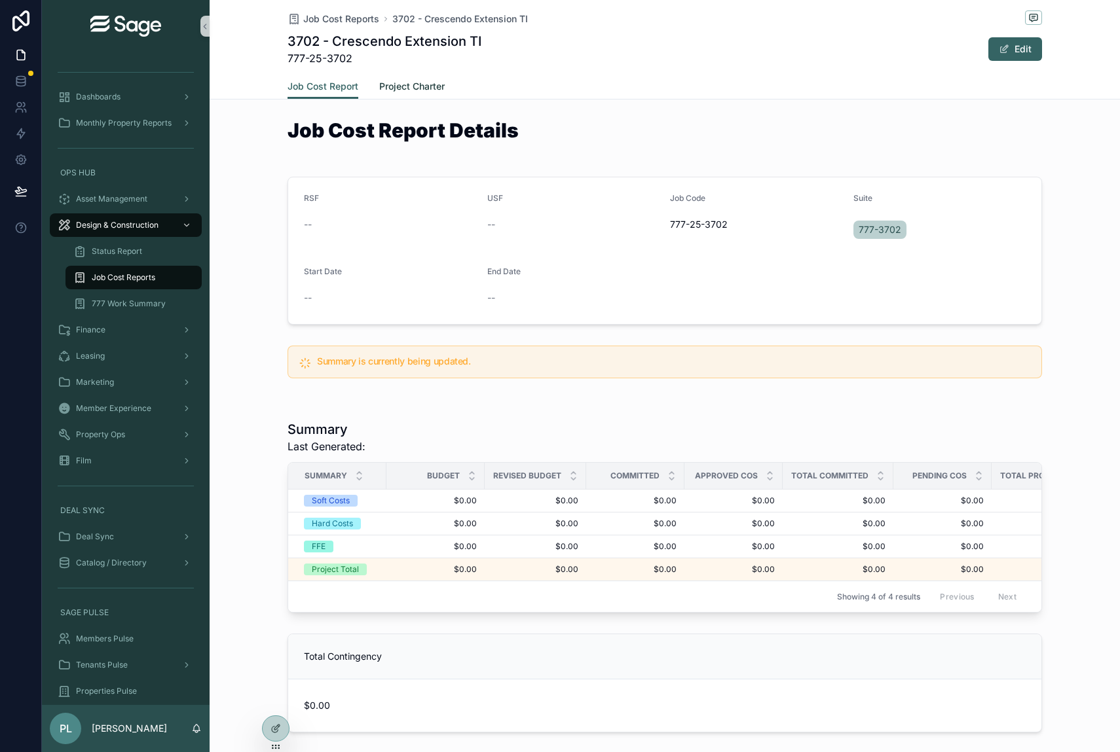
click at [420, 84] on span "Project Charter" at bounding box center [411, 86] width 65 height 13
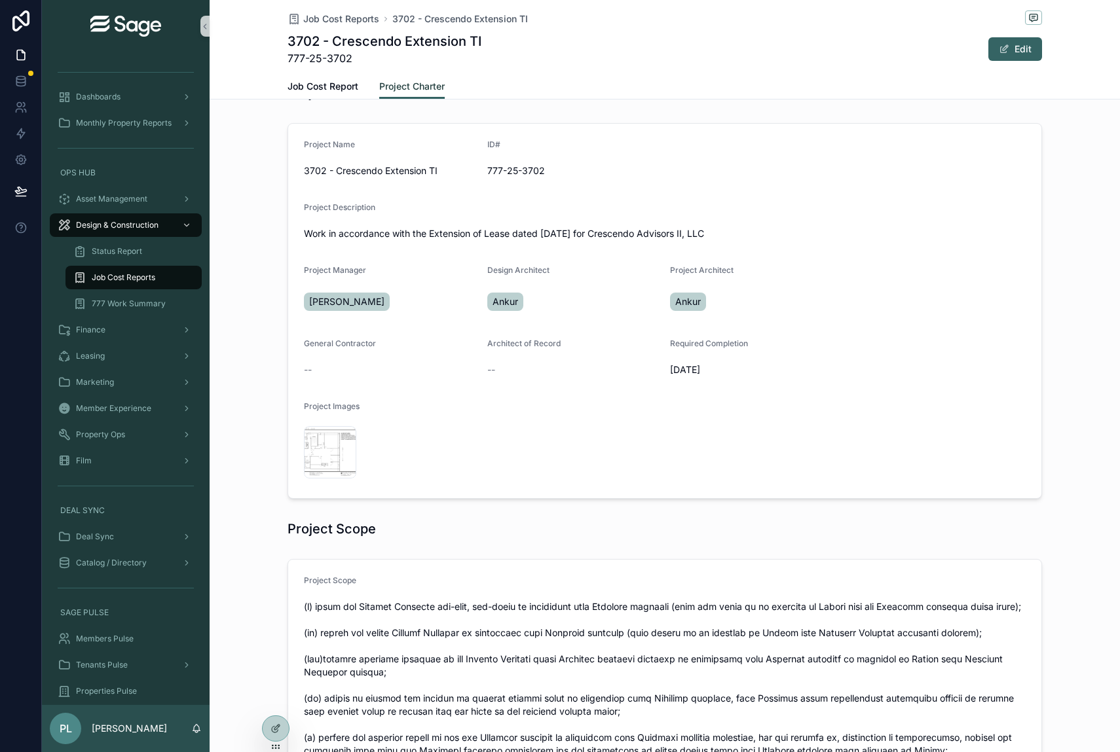
scroll to position [65, 0]
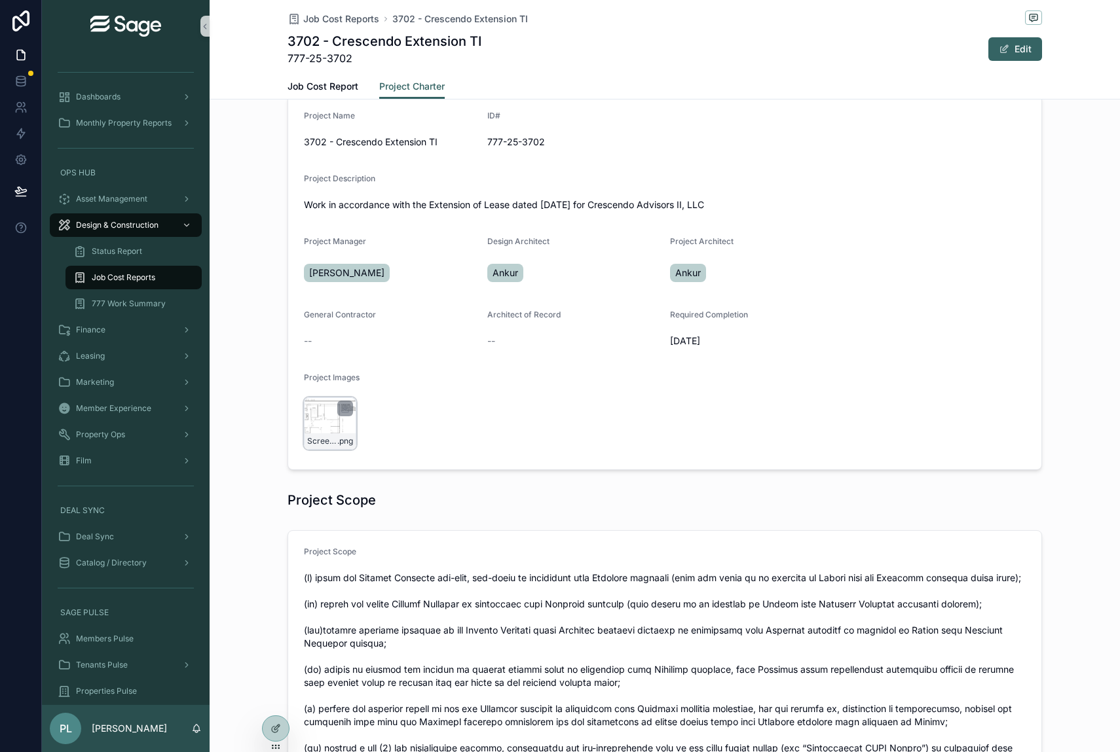
click at [343, 421] on div "Screenshot-2025-07-28-at-4.06.04-PM .png" at bounding box center [330, 424] width 52 height 52
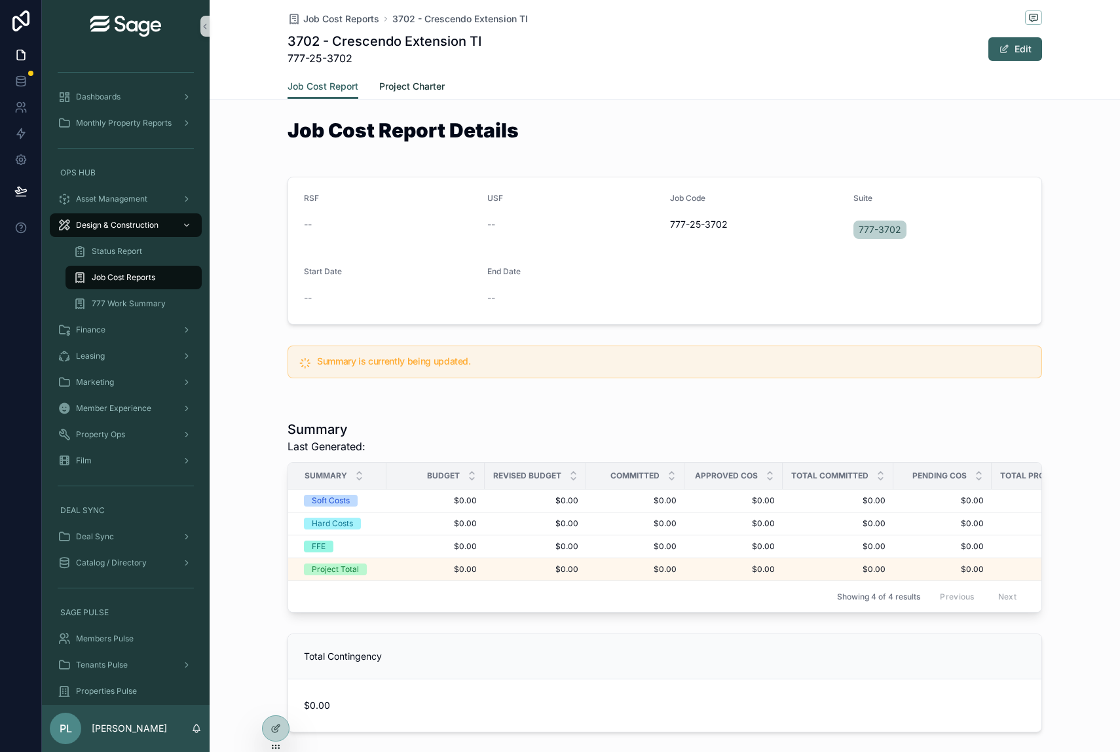
click at [414, 88] on span "Project Charter" at bounding box center [411, 86] width 65 height 13
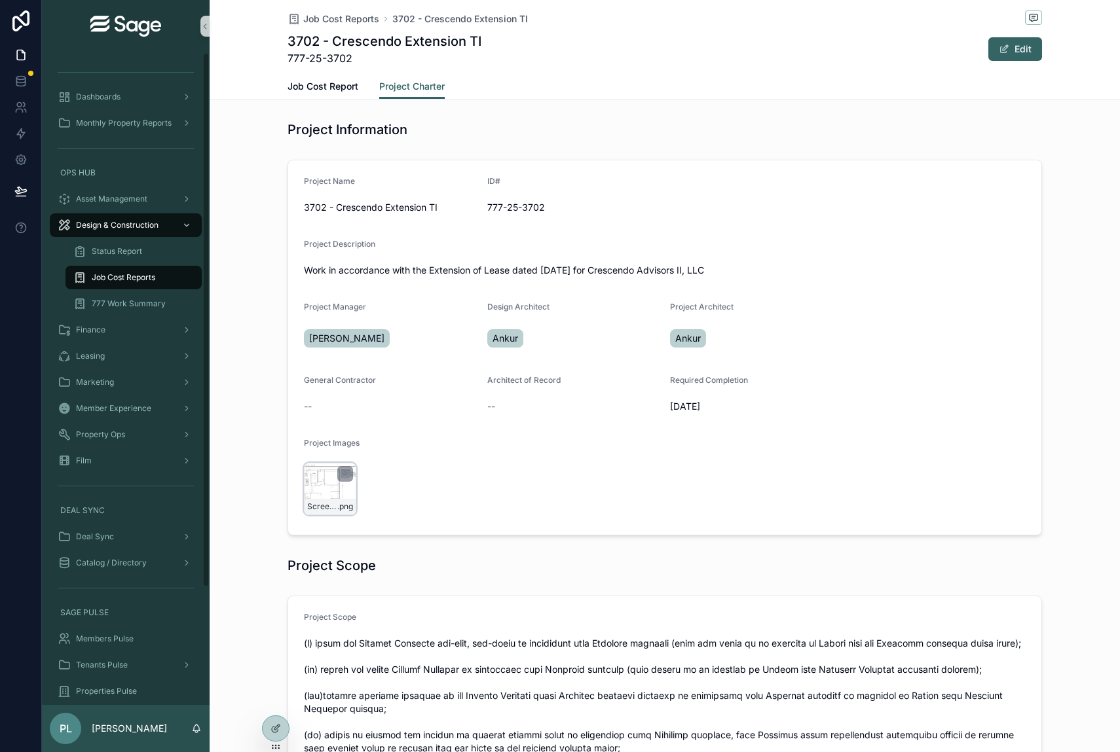
click at [330, 493] on div "Screenshot-2025-07-28-at-4.06.04-PM .png" at bounding box center [330, 489] width 52 height 52
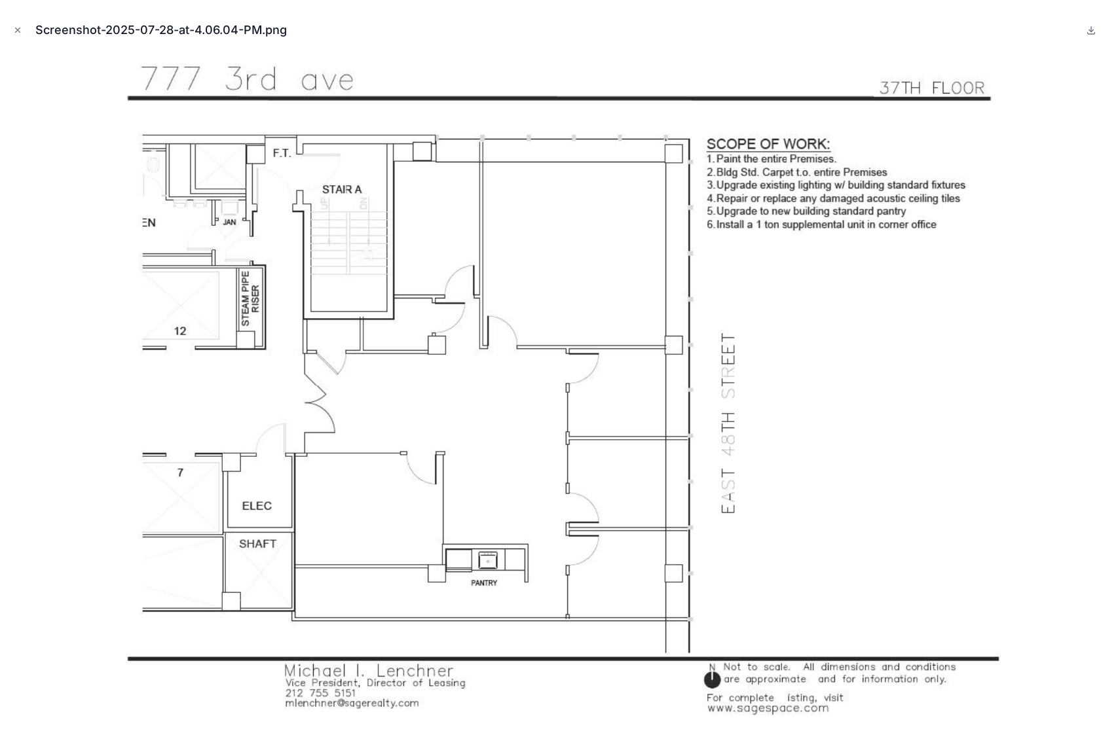
drag, startPoint x: 431, startPoint y: 82, endPoint x: 407, endPoint y: 67, distance: 27.6
click at [407, 67] on img at bounding box center [559, 398] width 885 height 687
click at [1086, 35] on icon at bounding box center [1091, 30] width 10 height 10
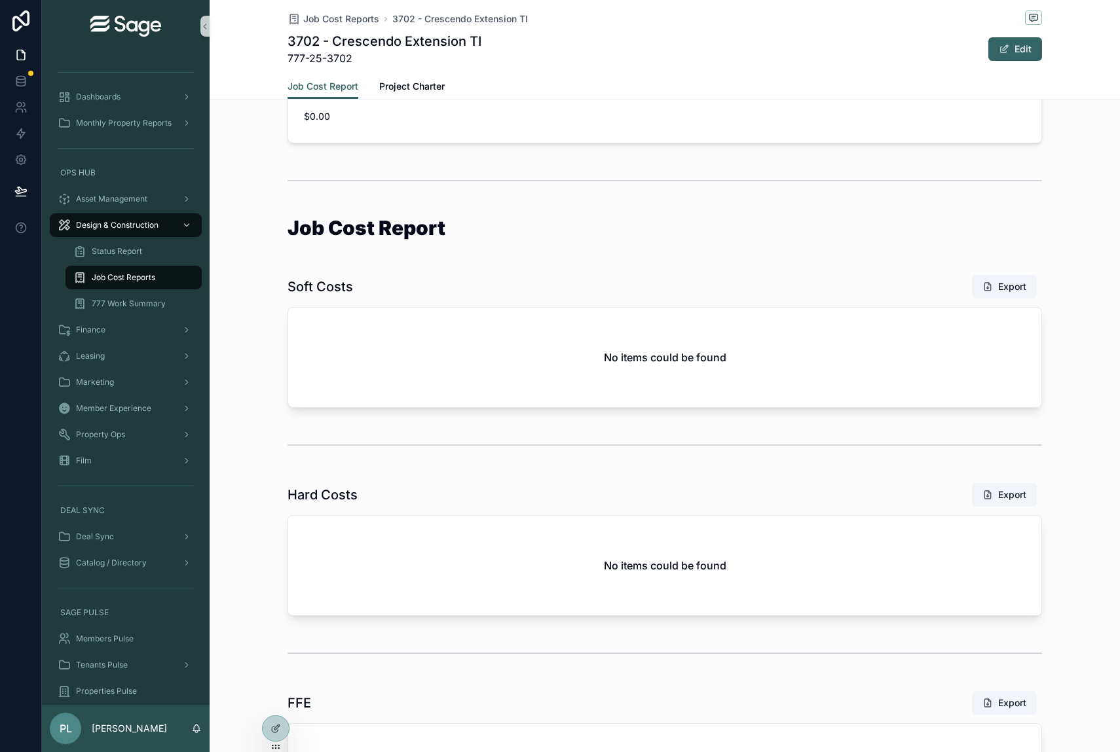
scroll to position [756, 0]
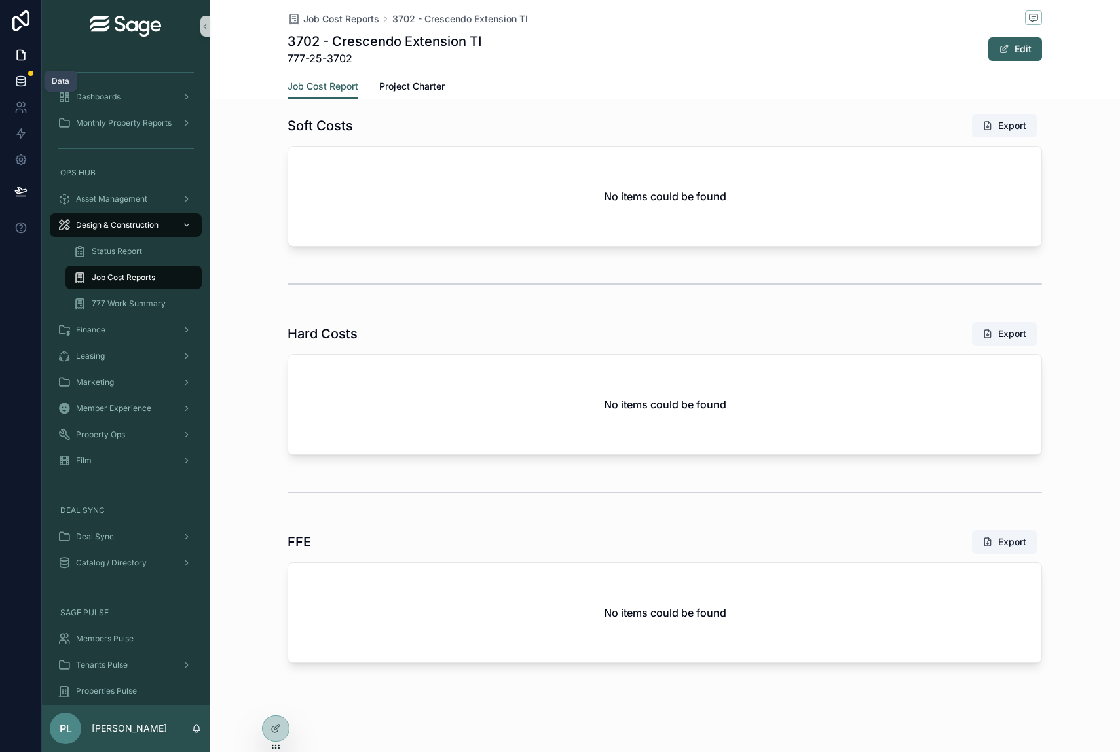
click at [24, 86] on icon at bounding box center [20, 81] width 13 height 13
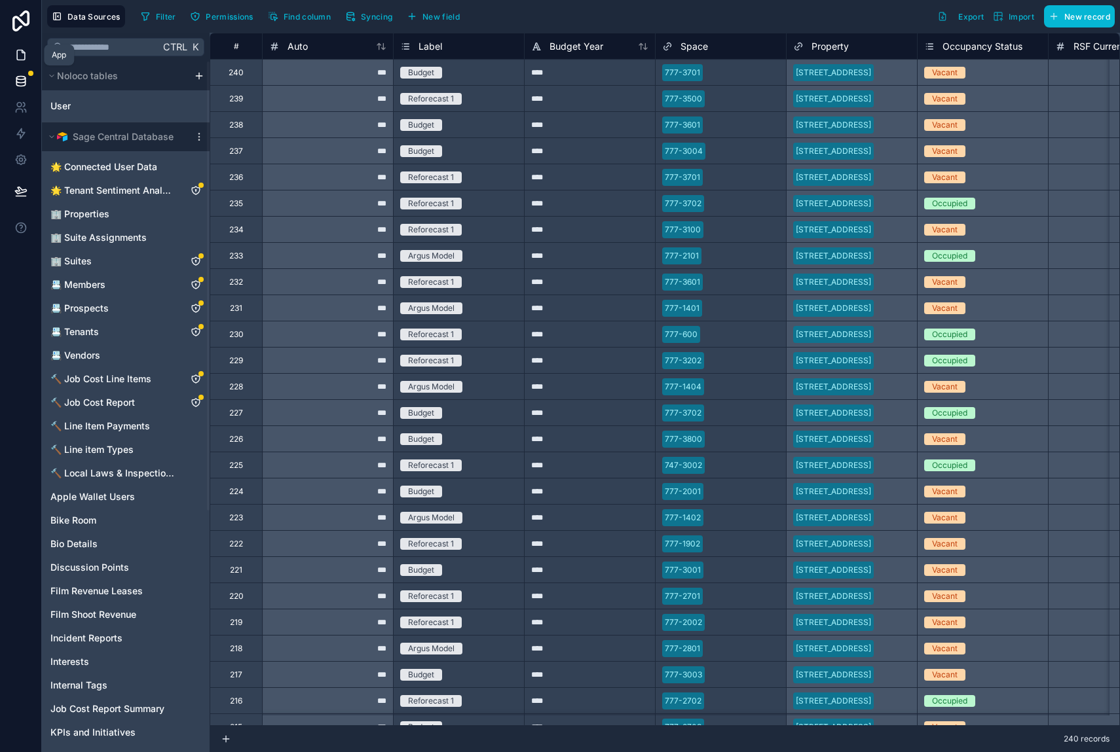
click at [22, 58] on icon at bounding box center [20, 54] width 13 height 13
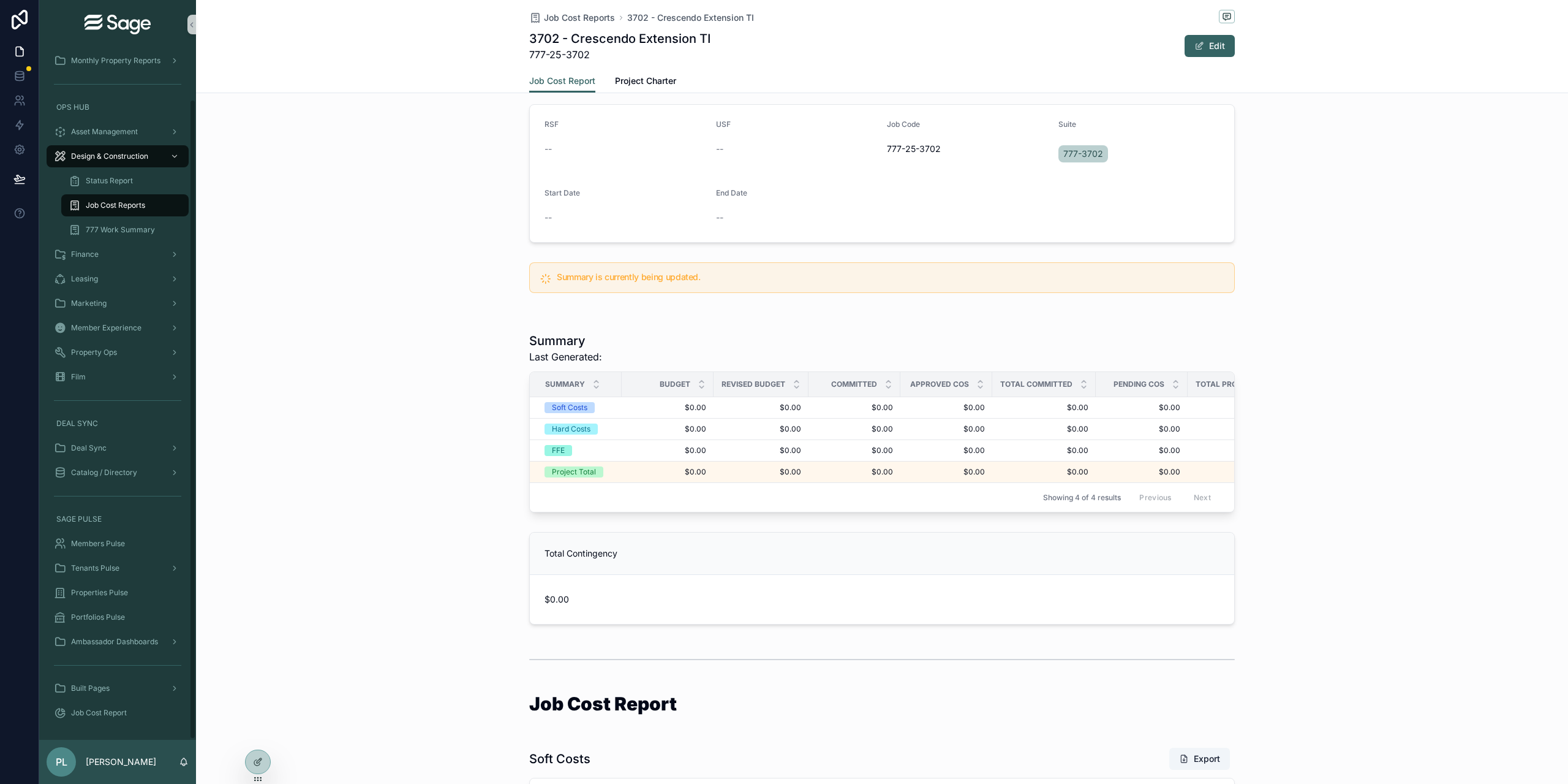
scroll to position [54, 0]
click at [138, 225] on span "777 Work Summary" at bounding box center [121, 230] width 69 height 9
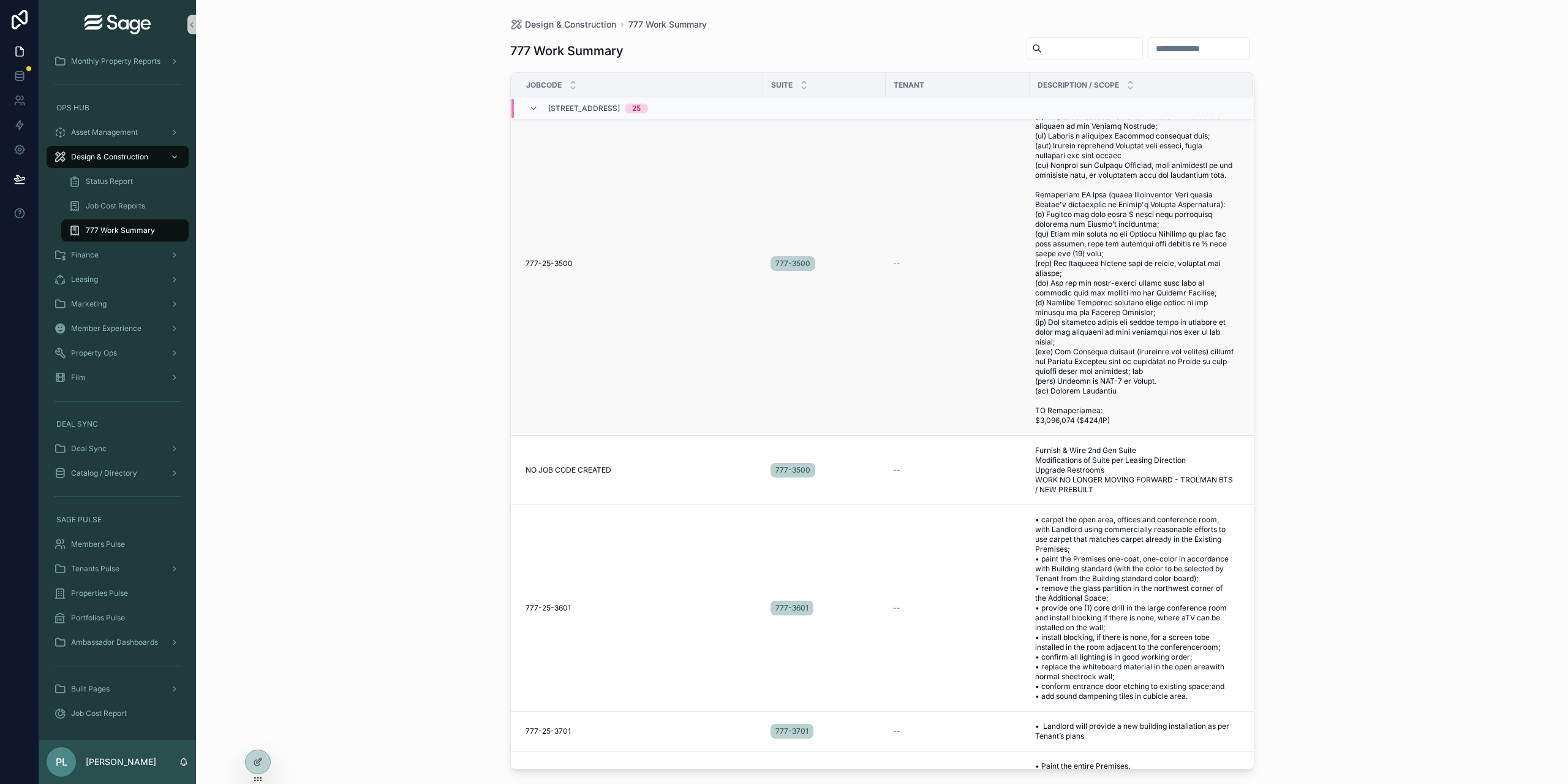
scroll to position [839, 0]
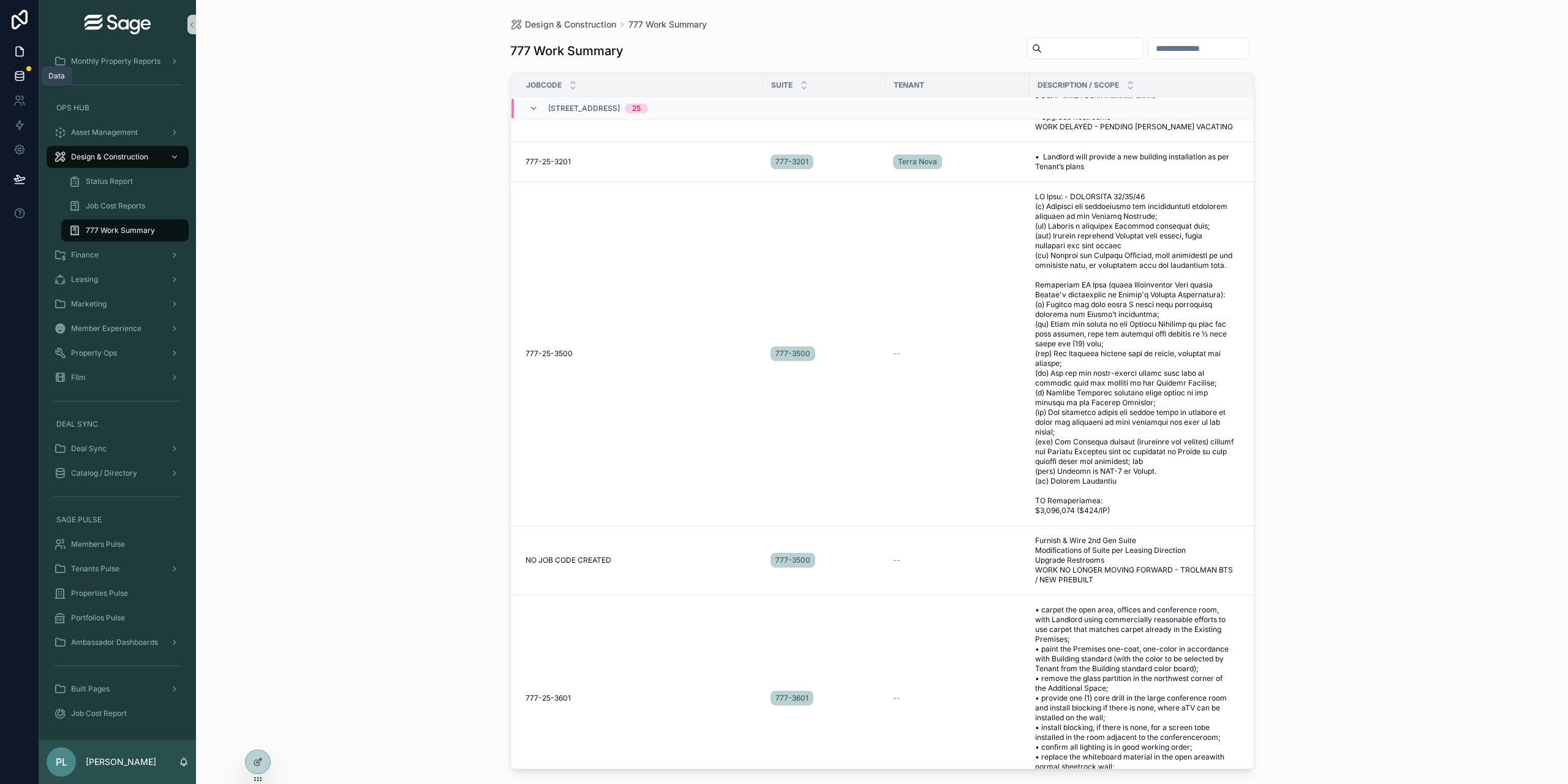
click at [20, 73] on icon at bounding box center [19, 76] width 12 height 12
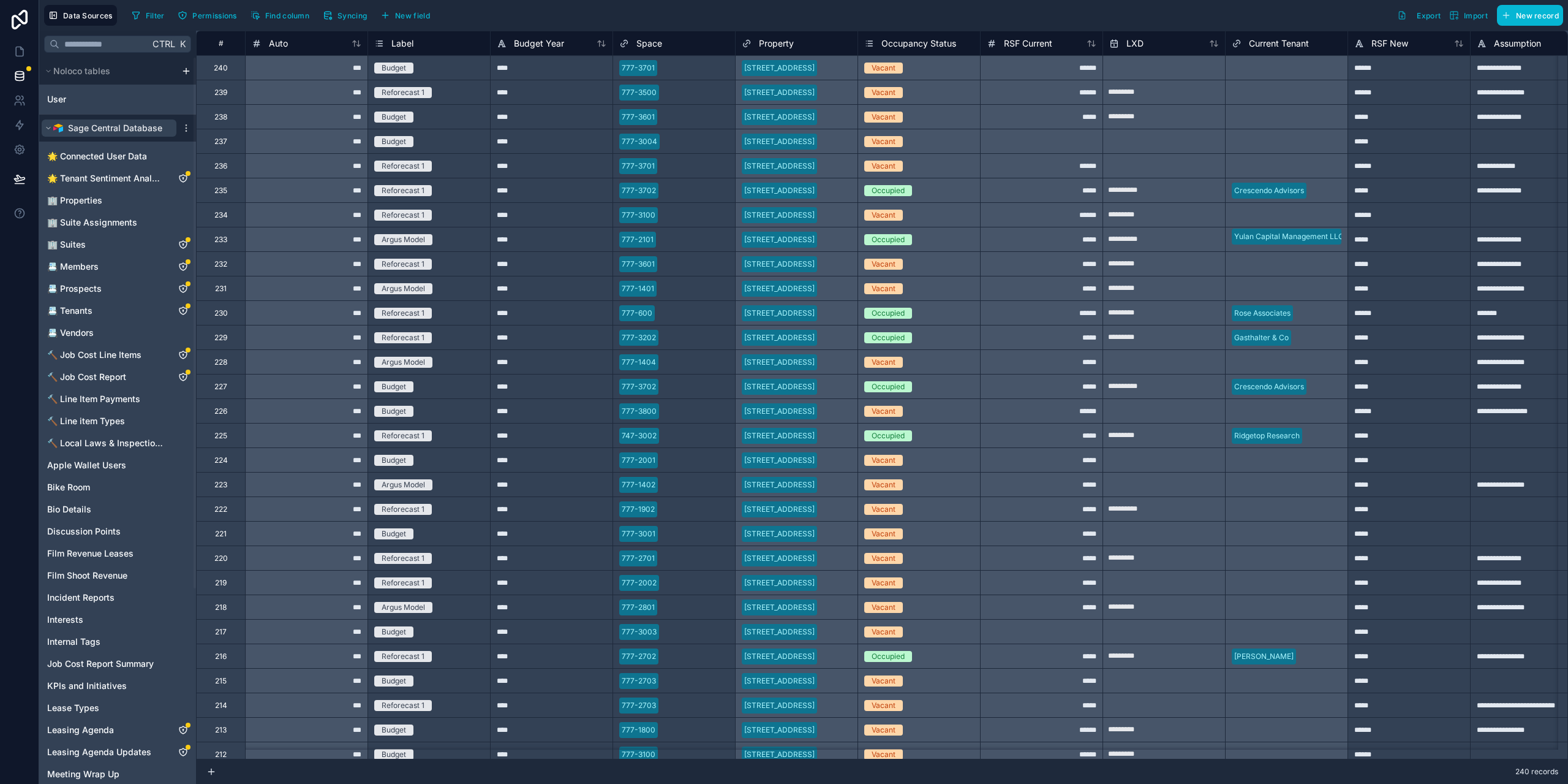
click at [111, 124] on span "Sage Central Database" at bounding box center [115, 127] width 94 height 12
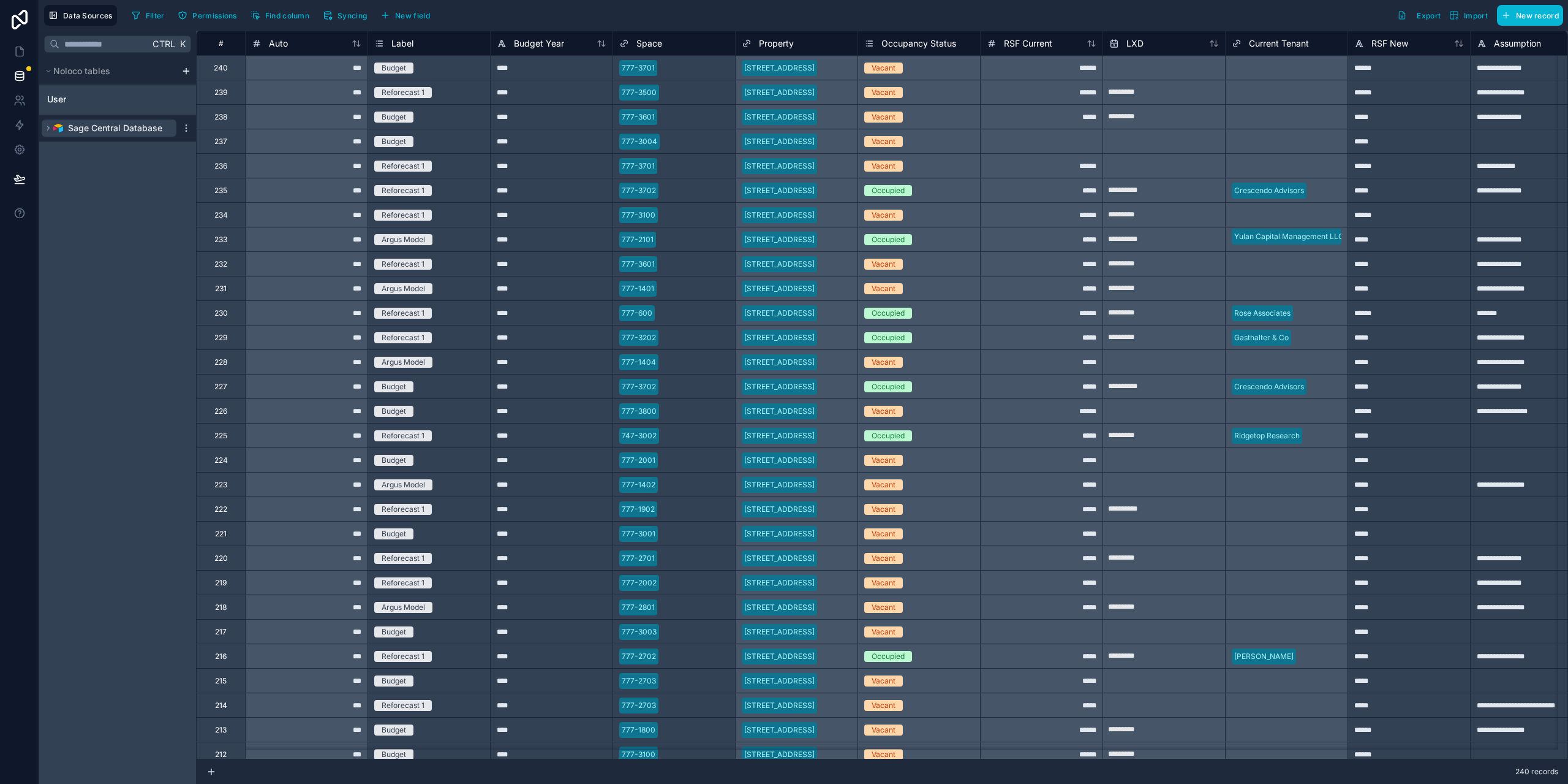
click at [111, 124] on span "Sage Central Database" at bounding box center [115, 127] width 94 height 12
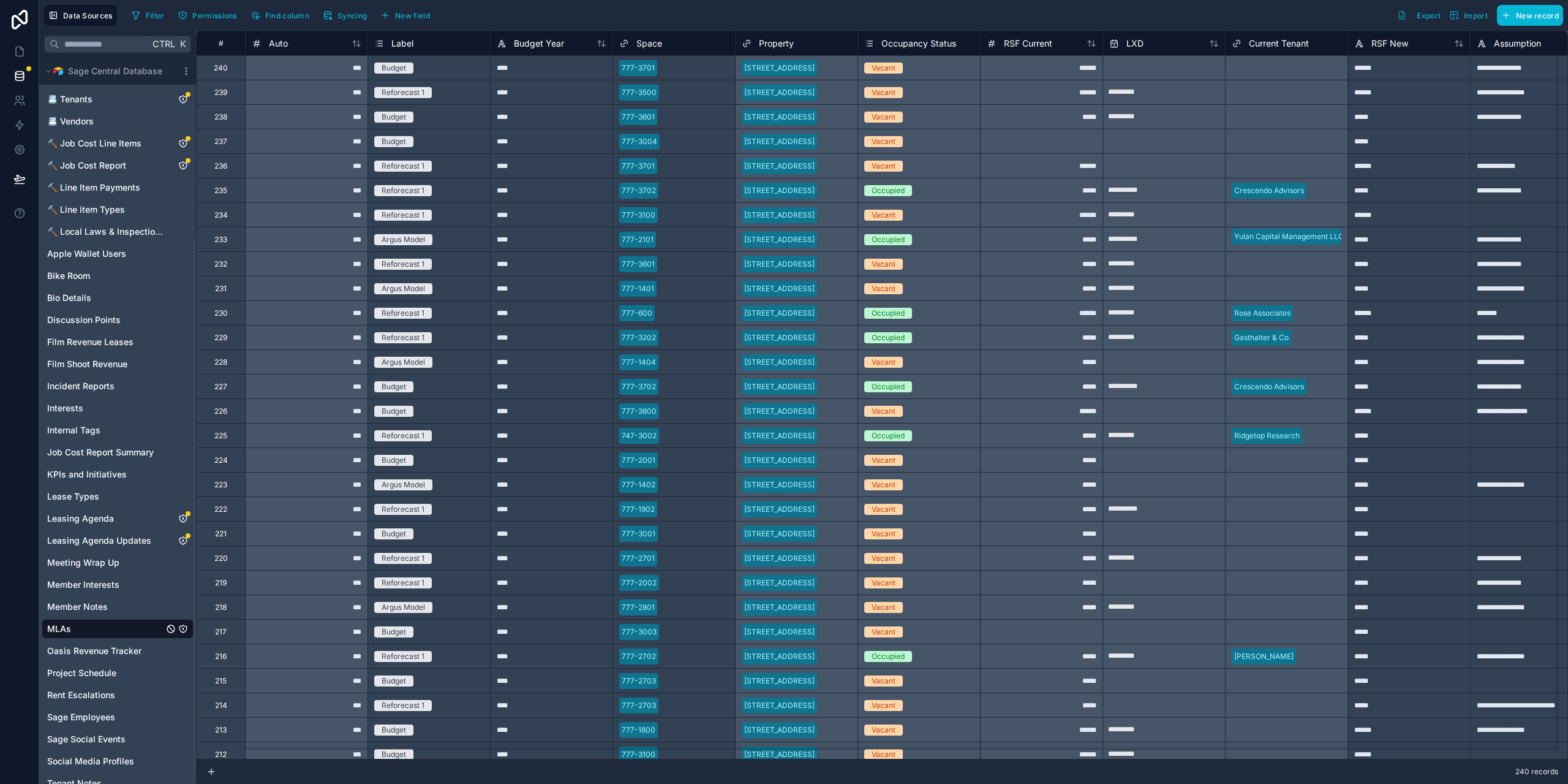
scroll to position [269, 0]
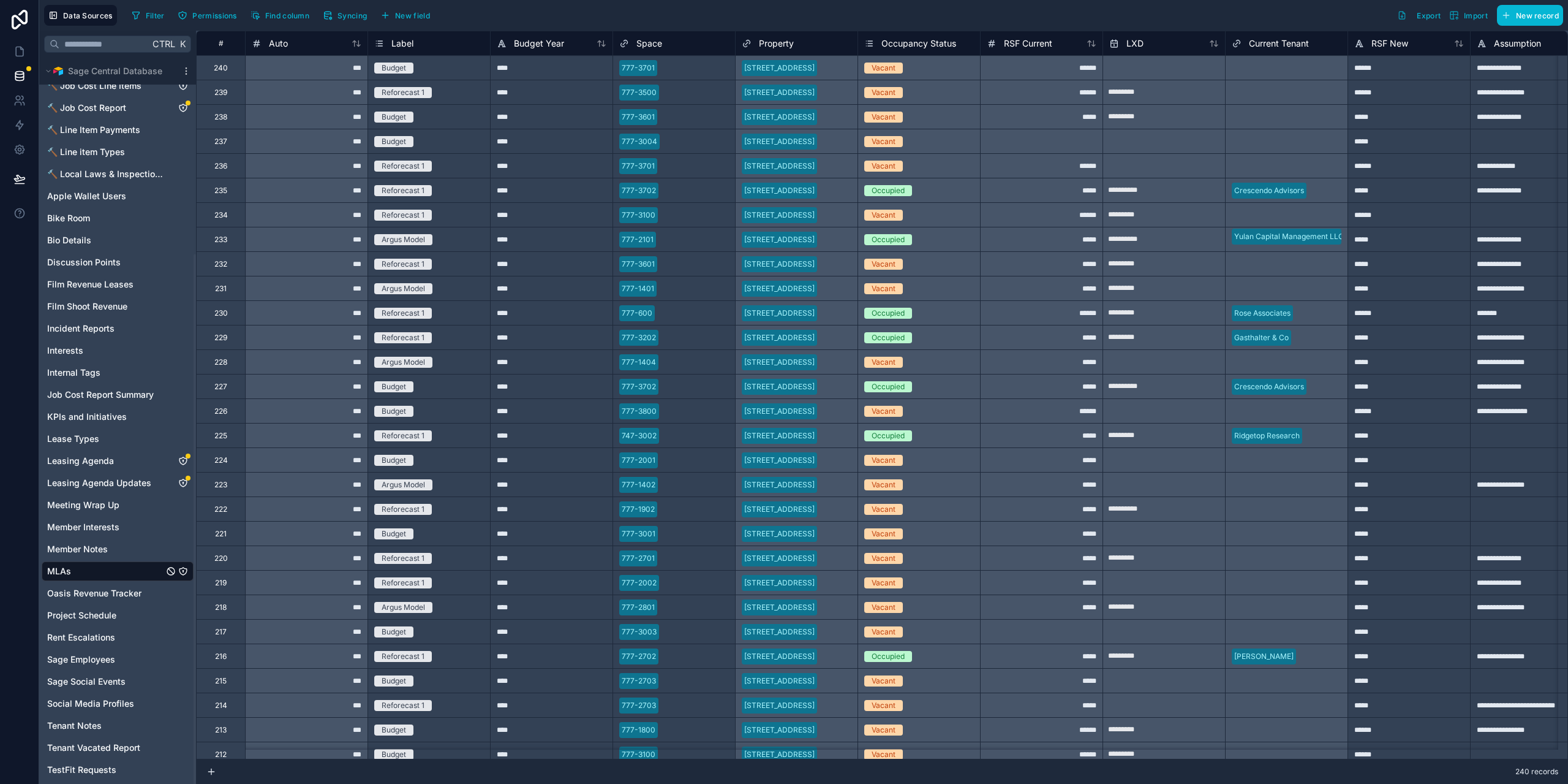
click at [72, 569] on link "MLAs" at bounding box center [105, 571] width 116 height 12
click at [64, 571] on span "MLAs" at bounding box center [59, 571] width 24 height 12
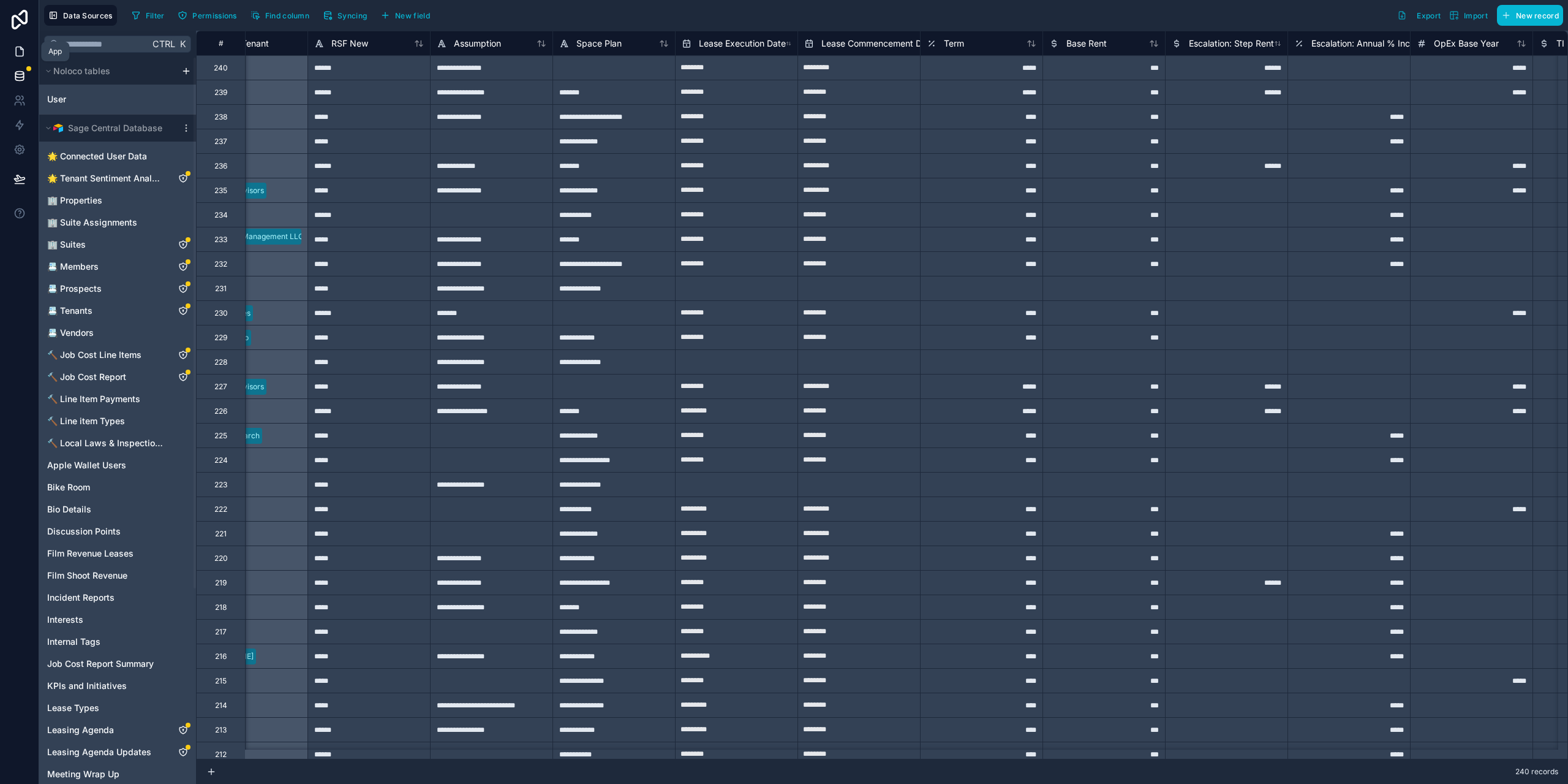
click at [16, 53] on icon at bounding box center [20, 51] width 7 height 9
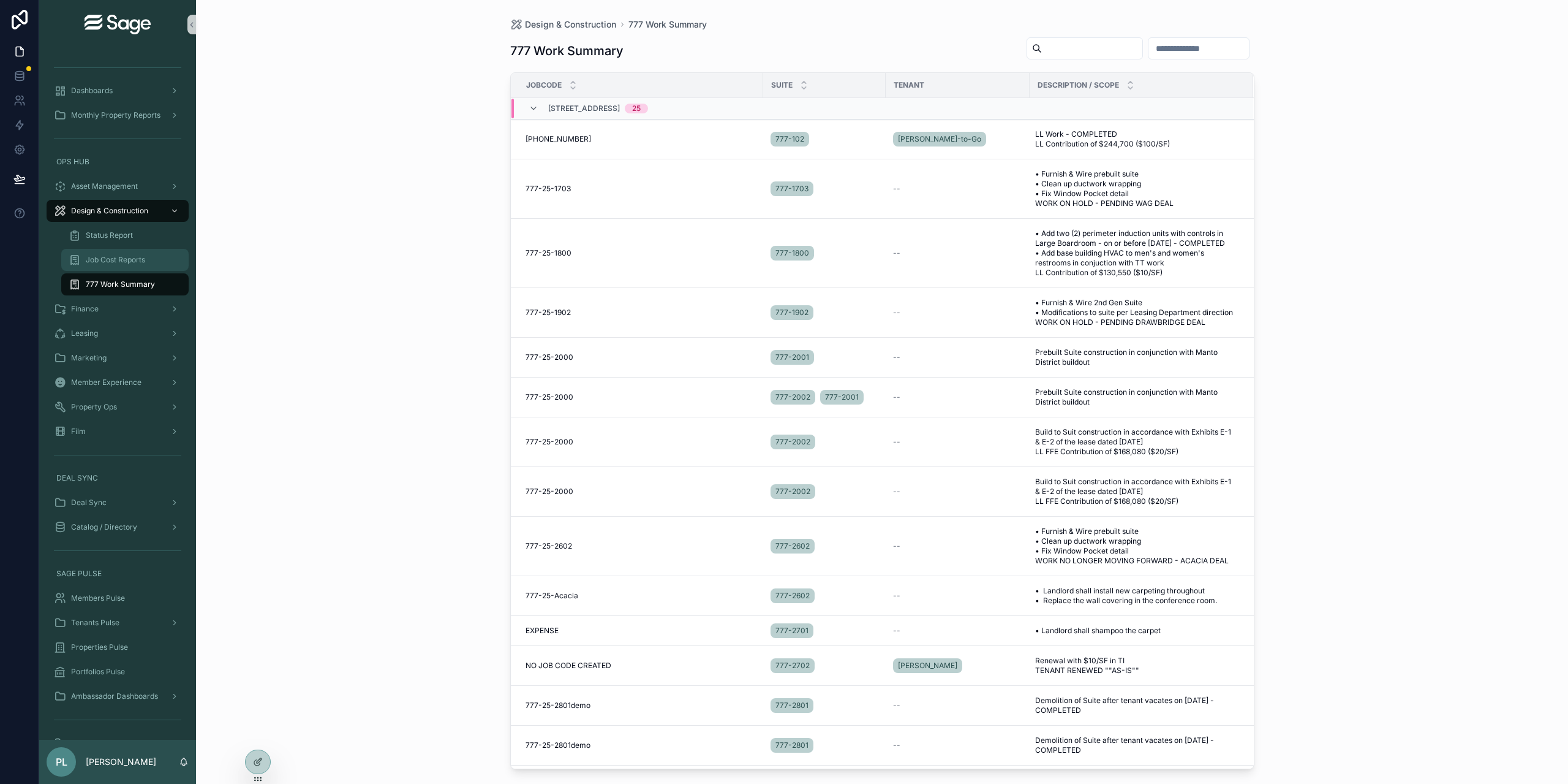
click at [131, 255] on span "Job Cost Reports" at bounding box center [116, 259] width 60 height 9
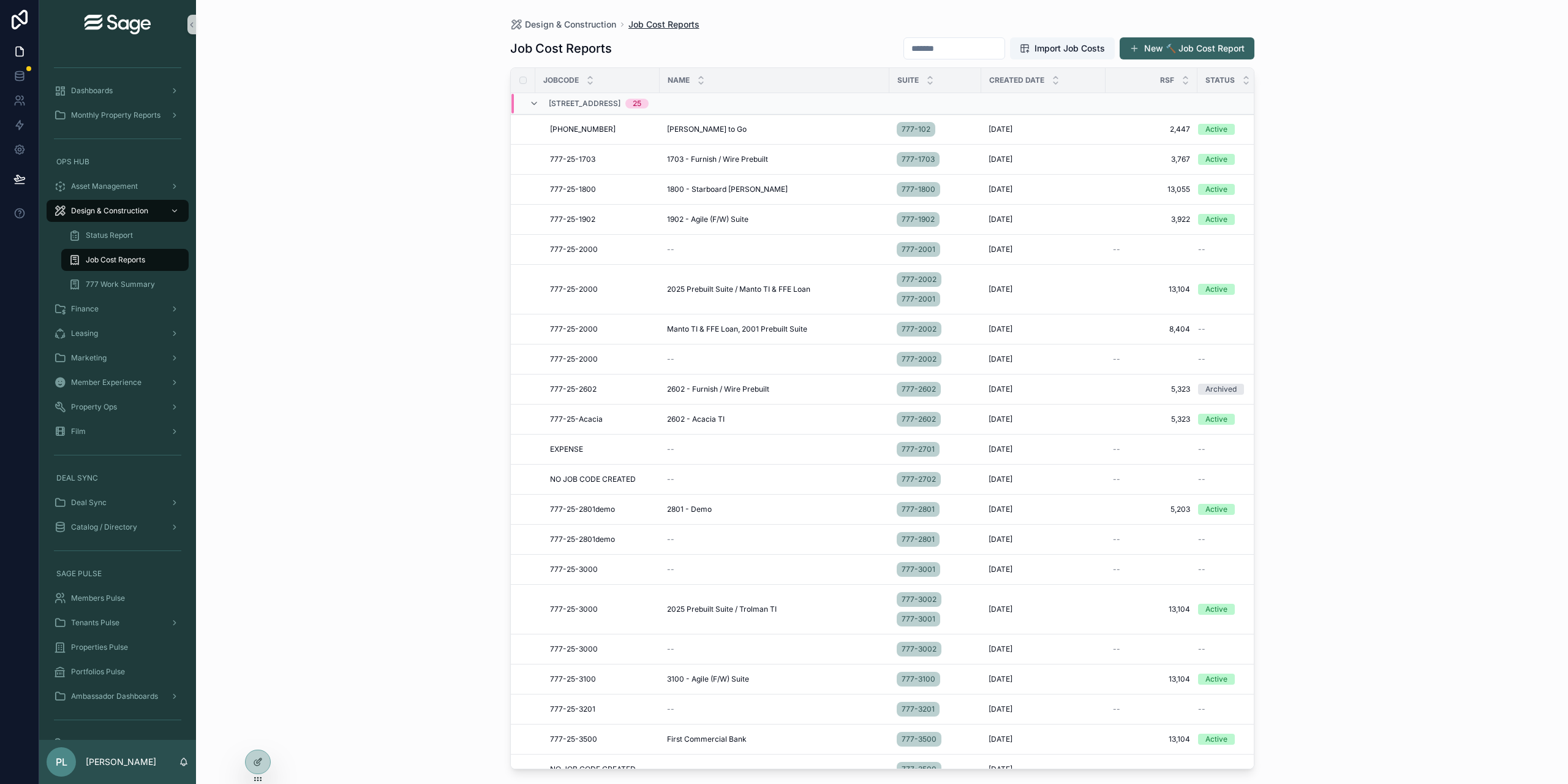
click at [650, 26] on span "Job Cost Reports" at bounding box center [664, 24] width 71 height 12
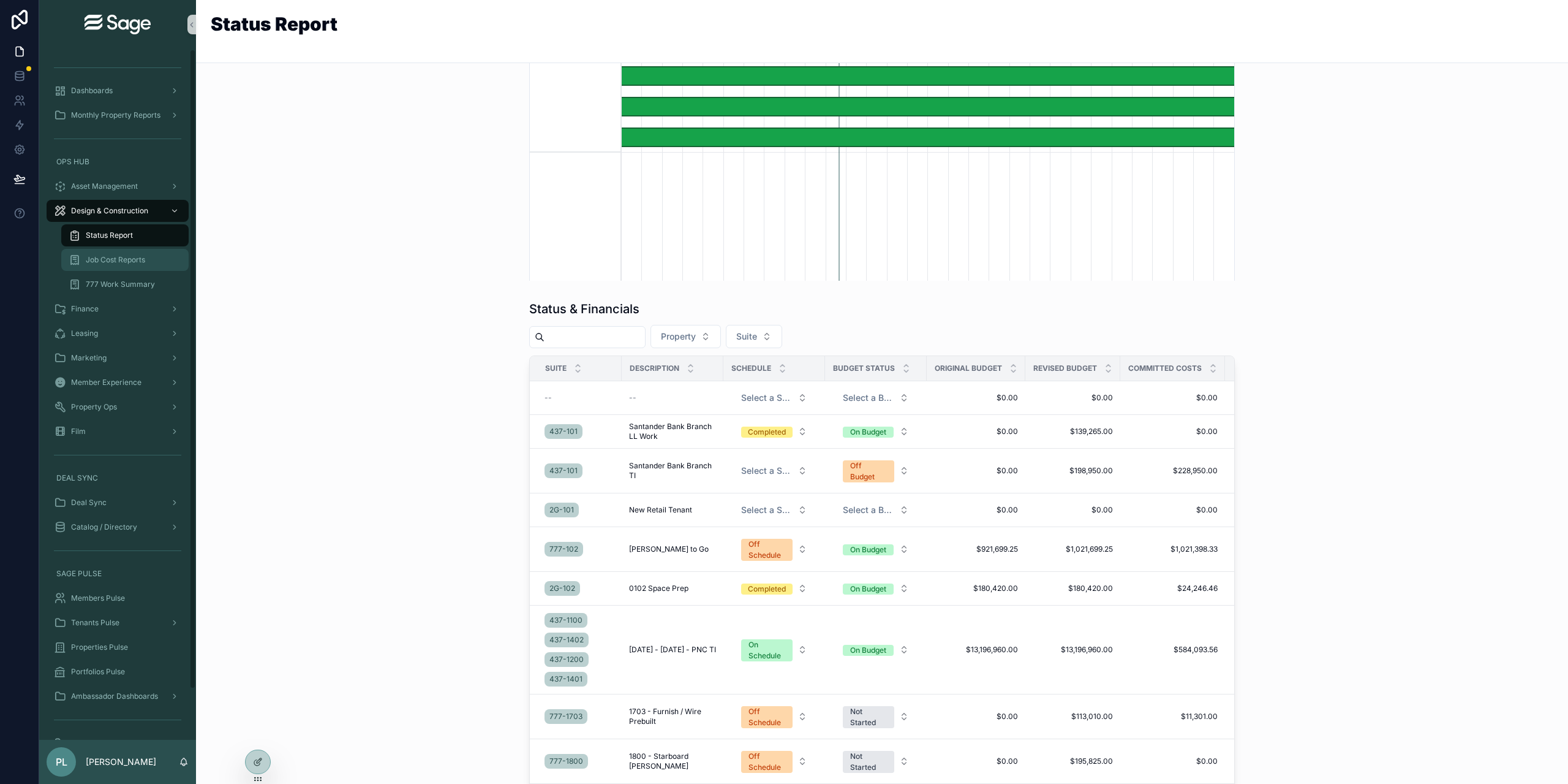
click at [127, 260] on span "Job Cost Reports" at bounding box center [116, 259] width 60 height 9
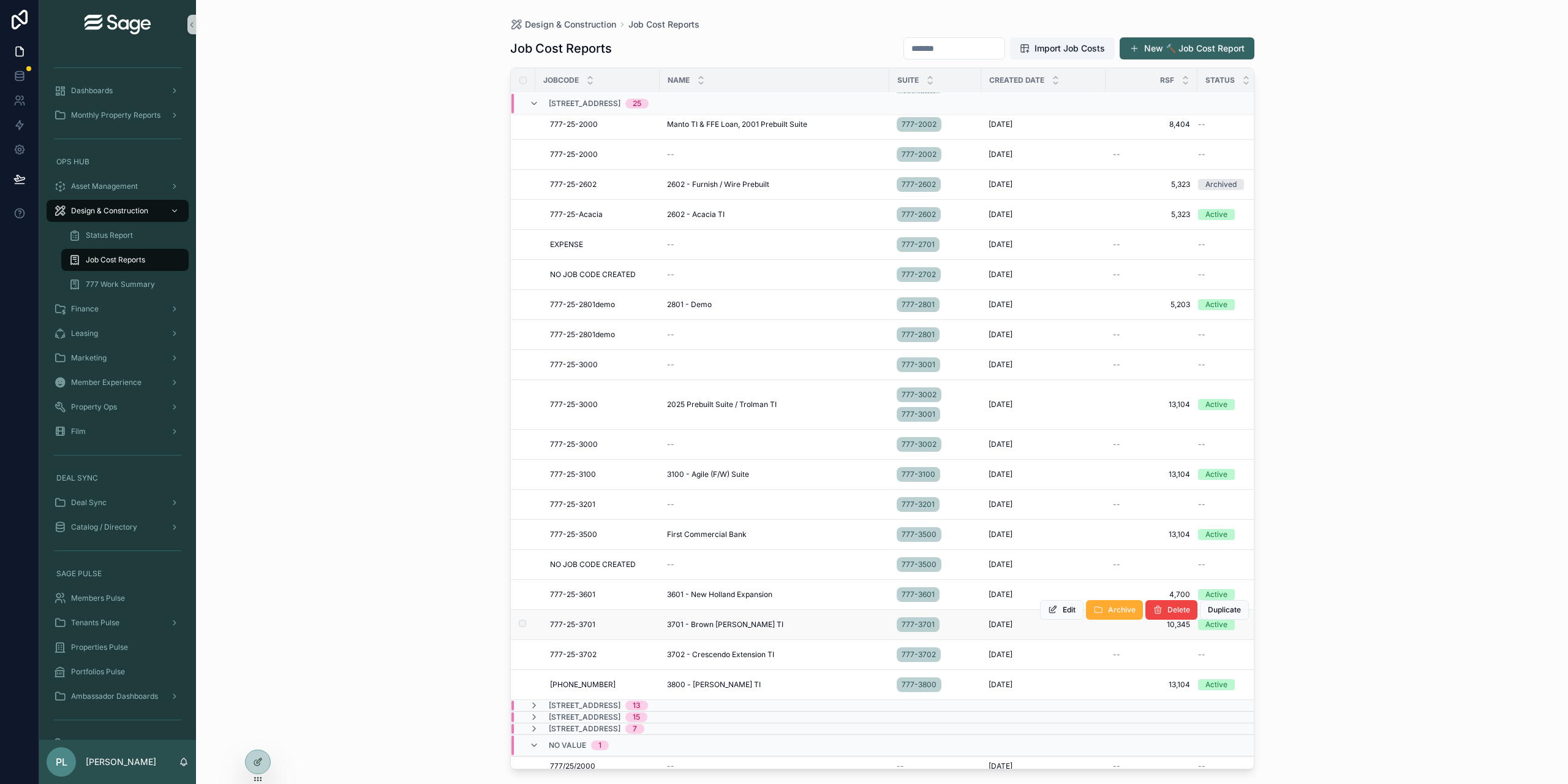
scroll to position [214, 0]
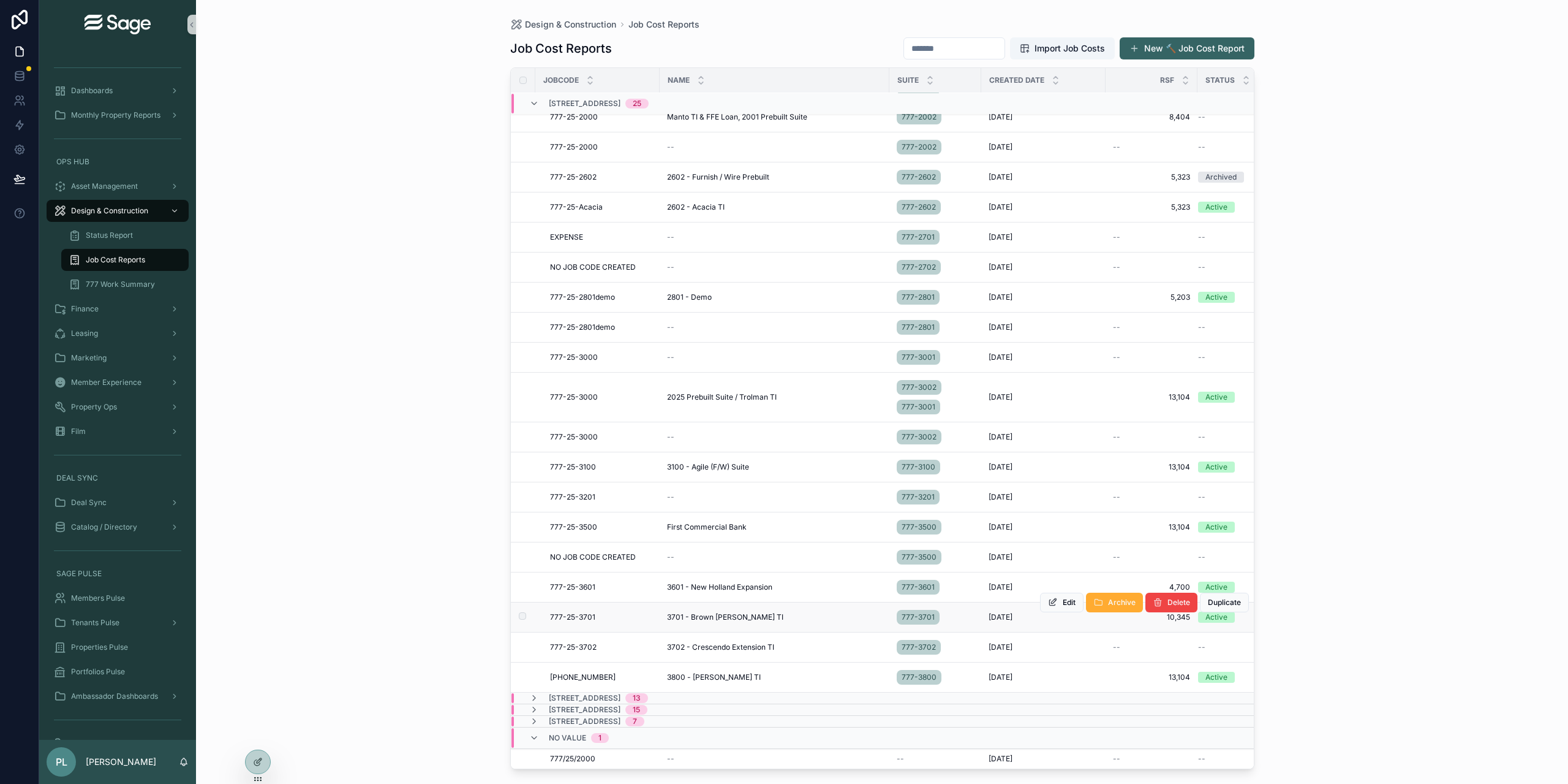
click at [701, 612] on span "3701 - Brown [PERSON_NAME] TI" at bounding box center [725, 617] width 116 height 9
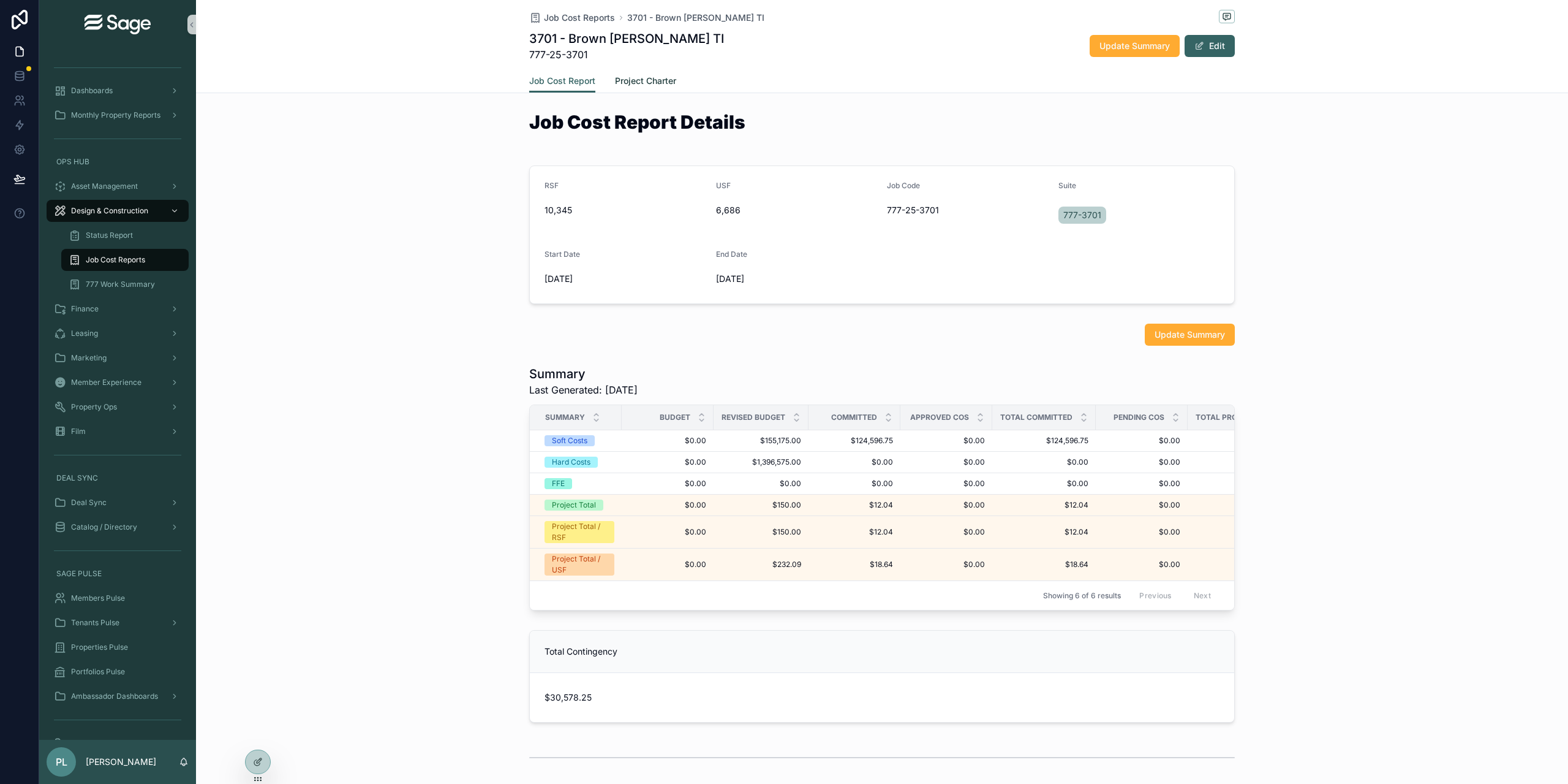
click at [632, 72] on link "Project Charter" at bounding box center [645, 82] width 61 height 24
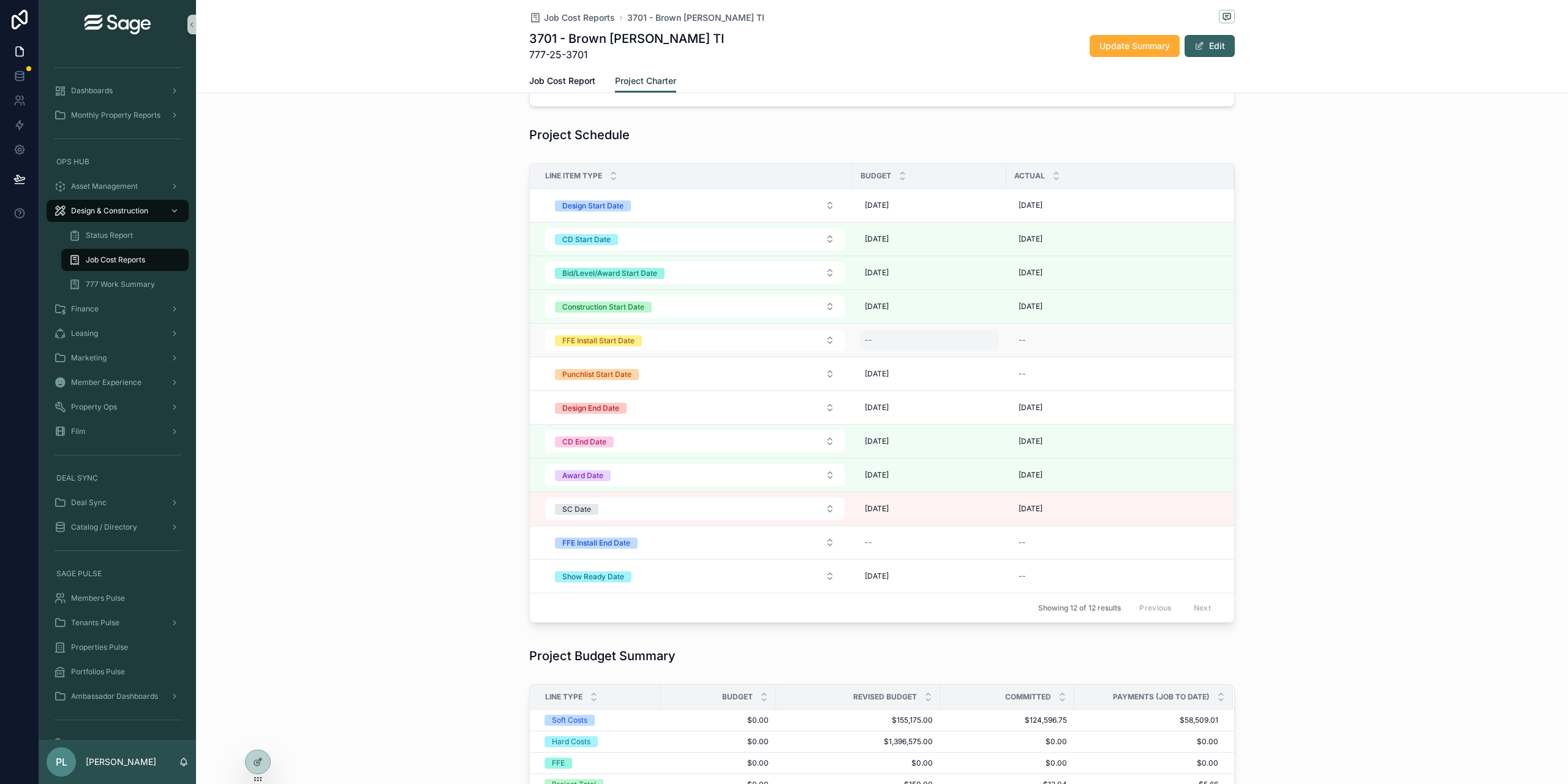
scroll to position [490, 0]
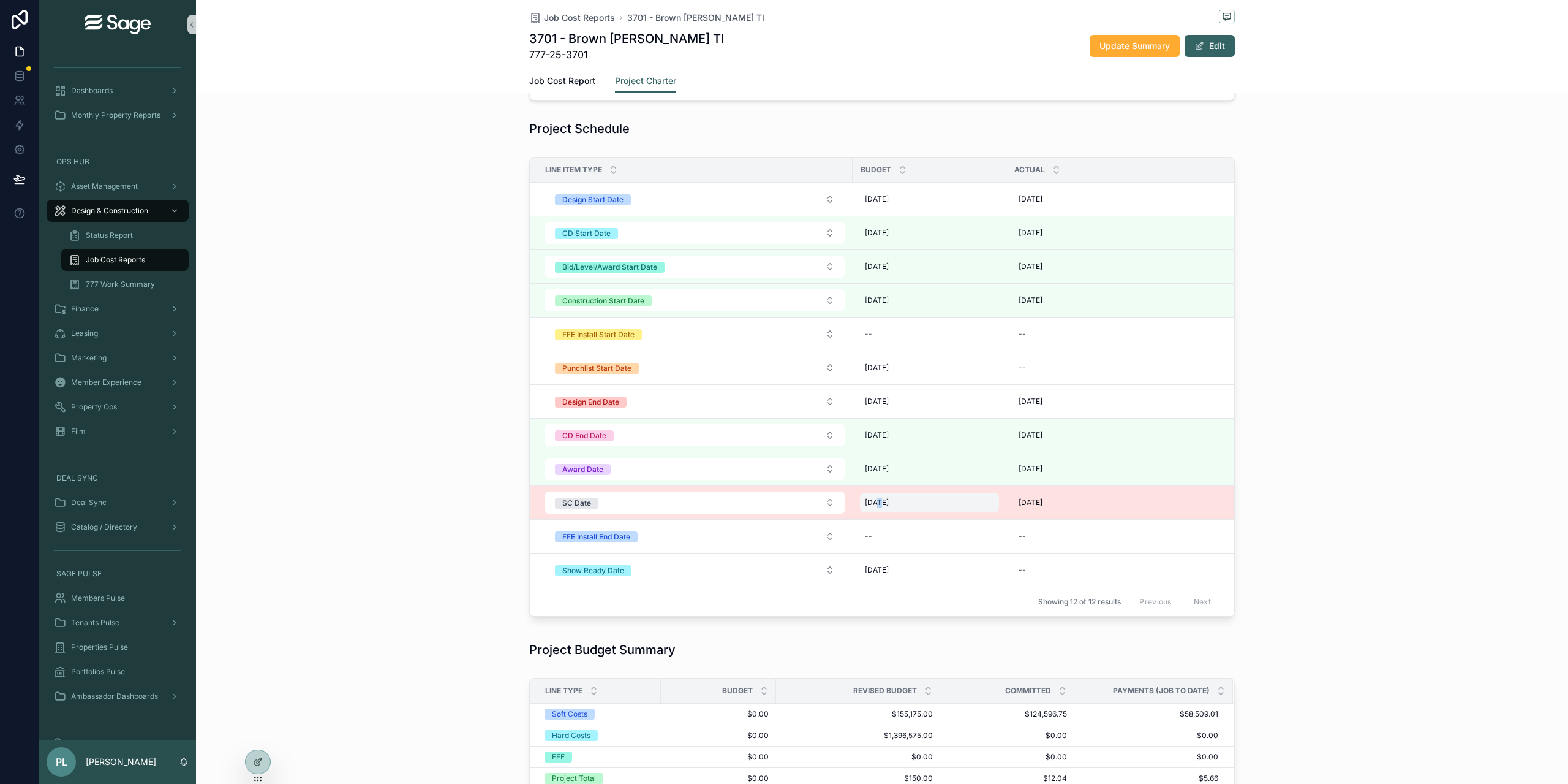
click at [870, 501] on span "[DATE]" at bounding box center [878, 502] width 24 height 9
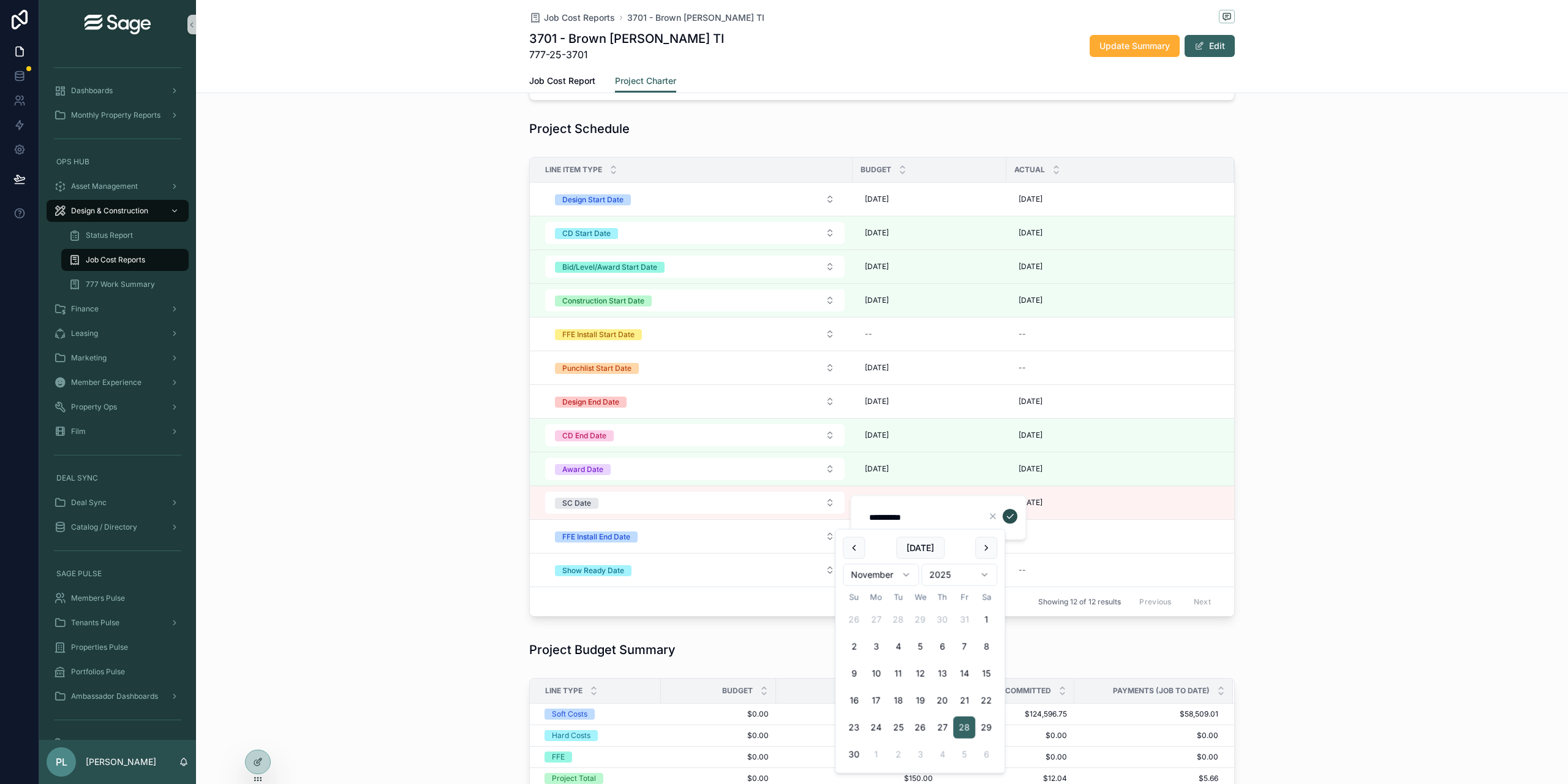
click at [1013, 514] on icon "scrollable content" at bounding box center [1010, 515] width 9 height 9
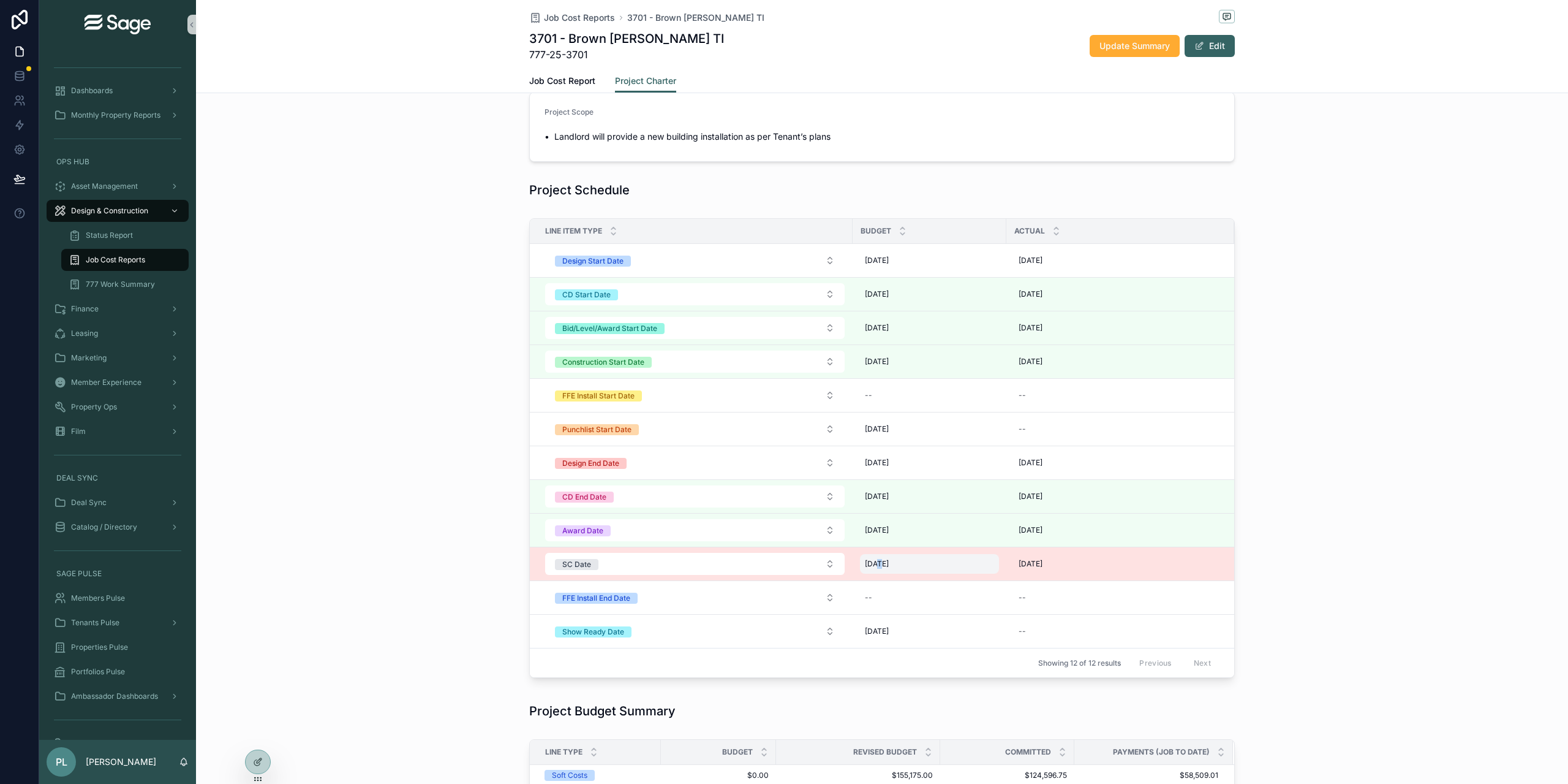
click at [870, 562] on span "[DATE]" at bounding box center [878, 563] width 24 height 9
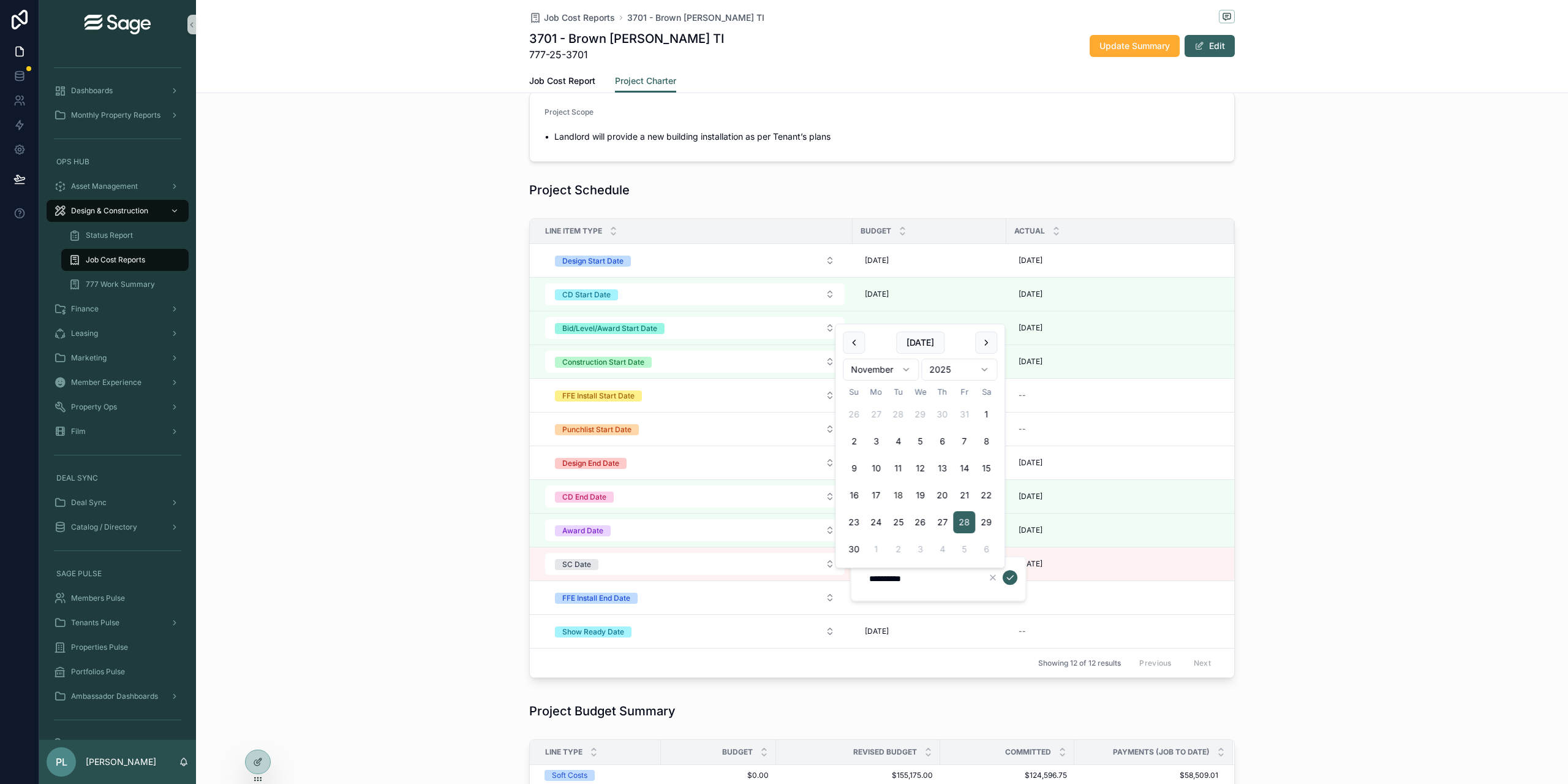
click at [899, 493] on button "18" at bounding box center [898, 495] width 22 height 22
type input "**********"
click at [1012, 579] on icon "scrollable content" at bounding box center [1010, 577] width 9 height 9
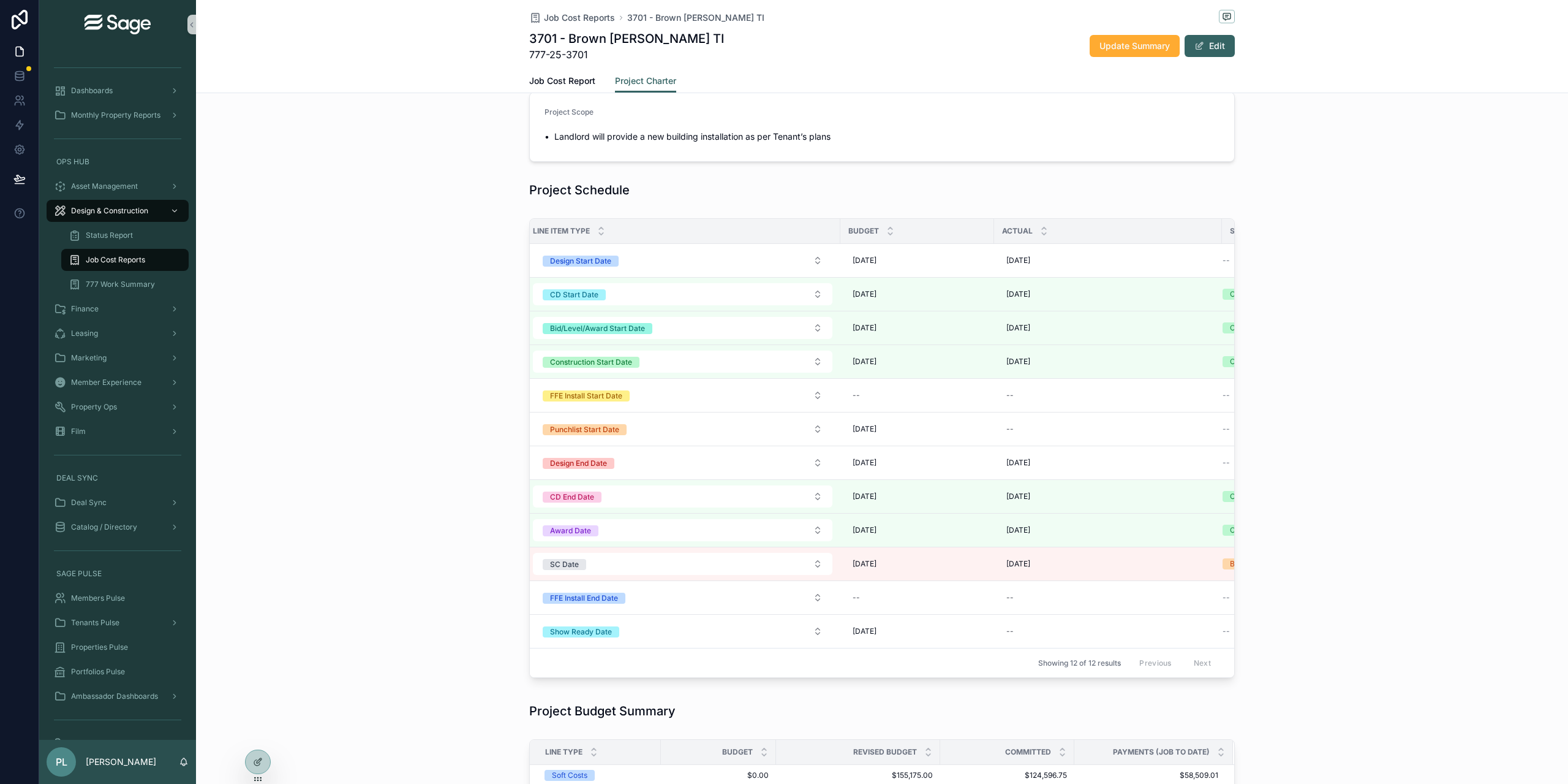
scroll to position [0, 0]
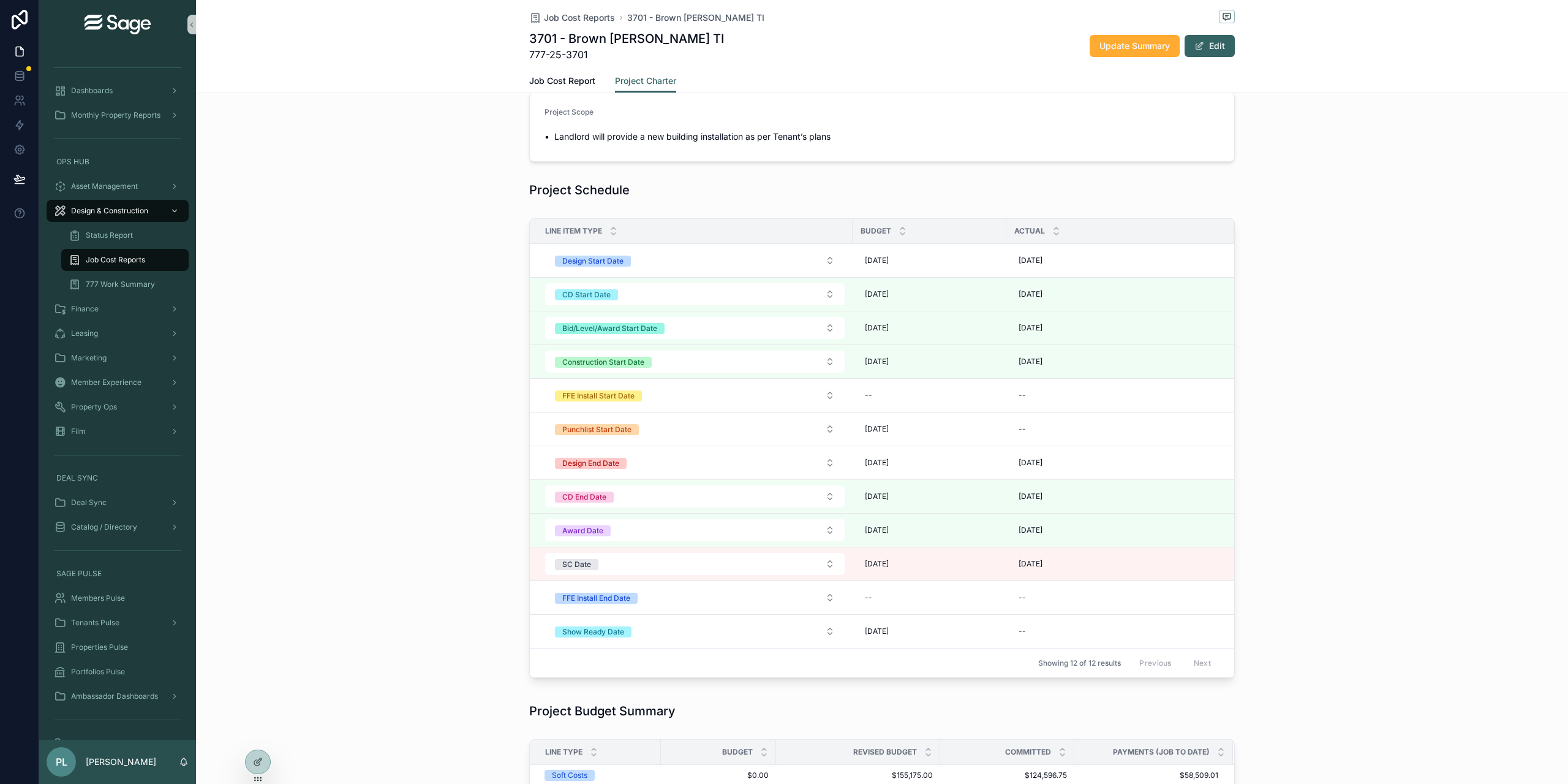
click at [396, 561] on div "Line Item Type Budget Actual Status Design Start Date [DATE] [DATE] [DATE] [DAT…" at bounding box center [882, 450] width 1372 height 474
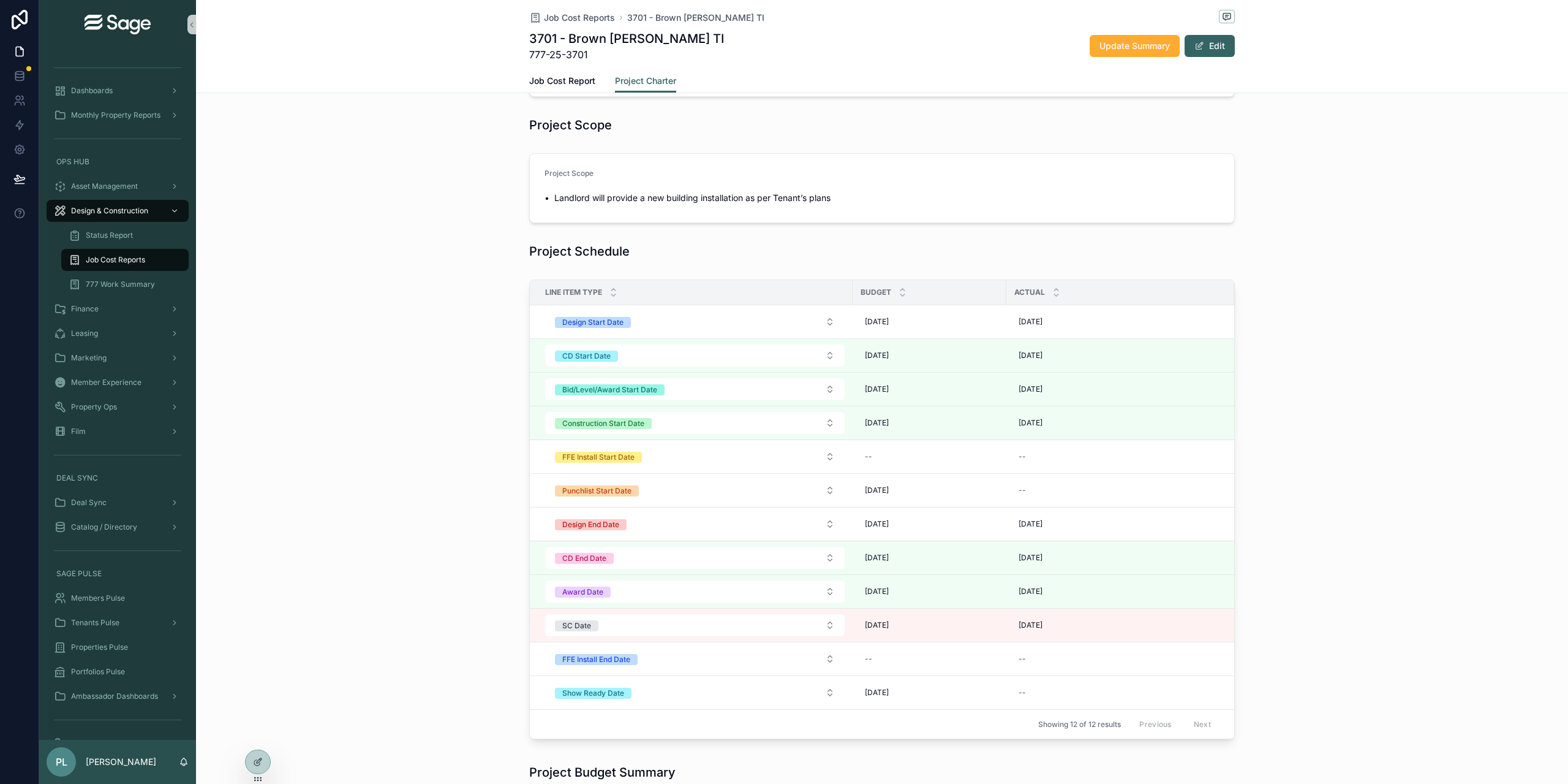
scroll to position [0, 93]
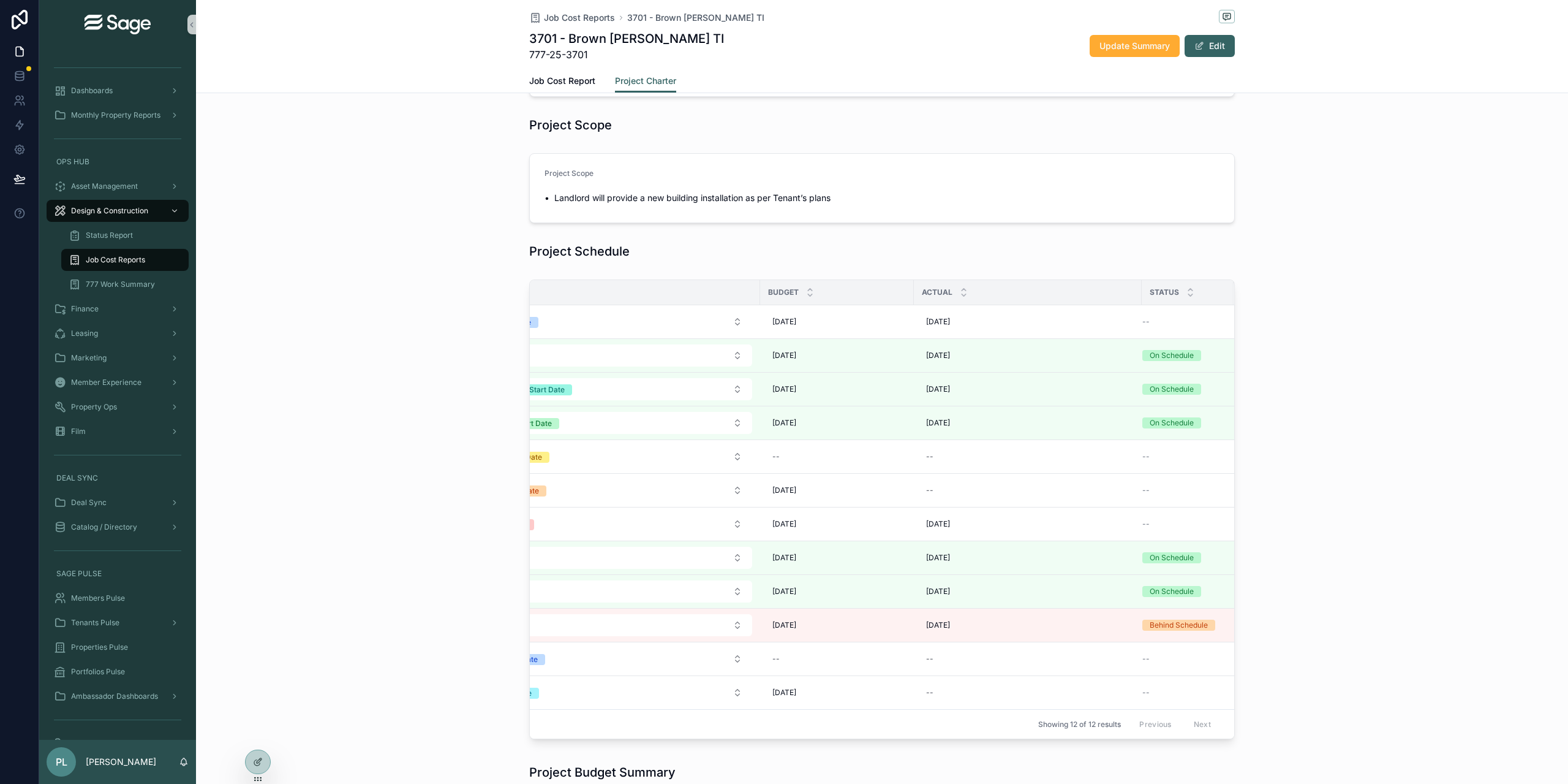
click at [459, 622] on div "Line Item Type Budget Actual Status Design Start Date [DATE] [DATE] [DATE] [DAT…" at bounding box center [882, 511] width 1372 height 474
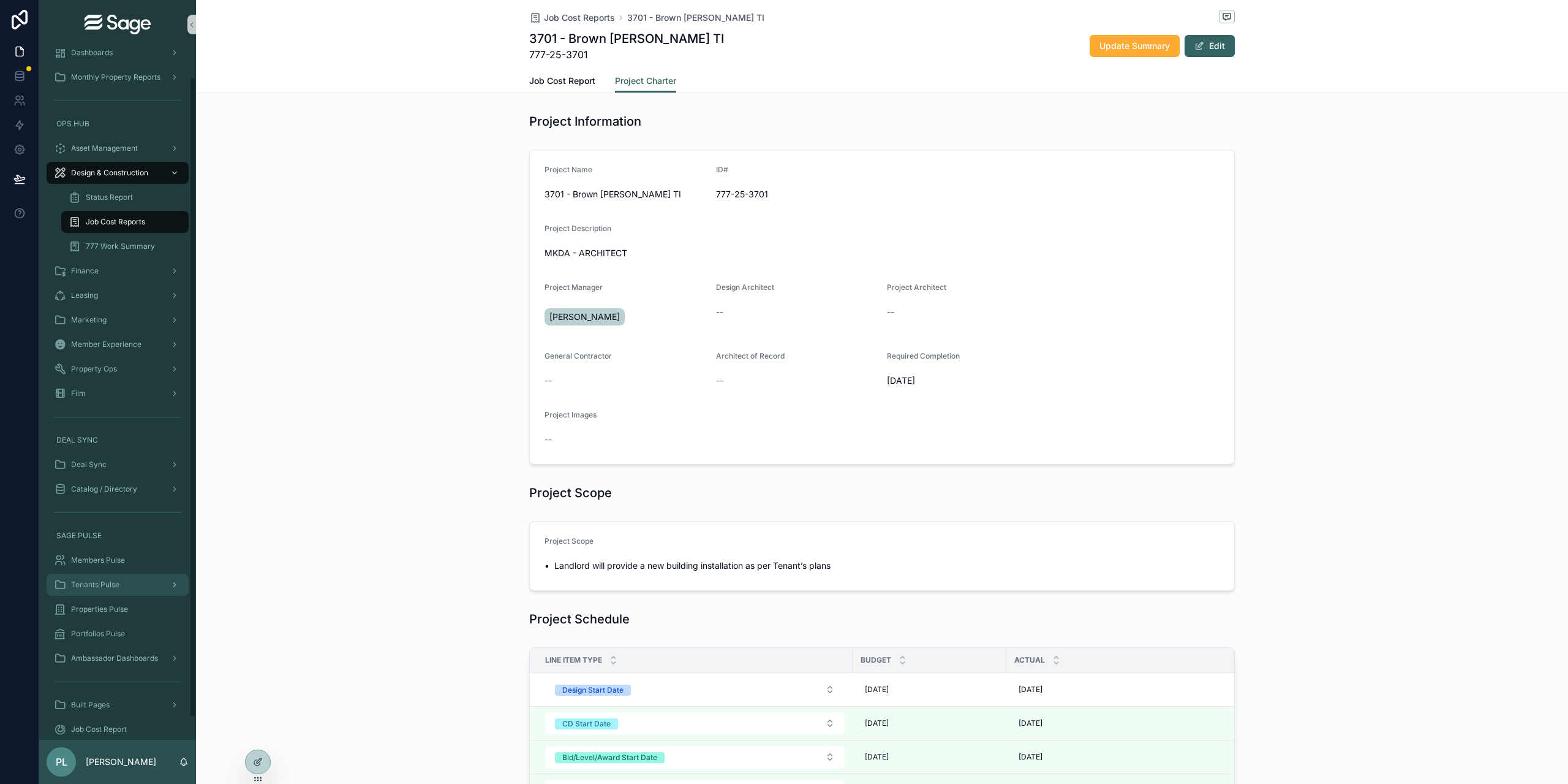
scroll to position [54, 0]
click at [27, 74] on link at bounding box center [19, 76] width 38 height 24
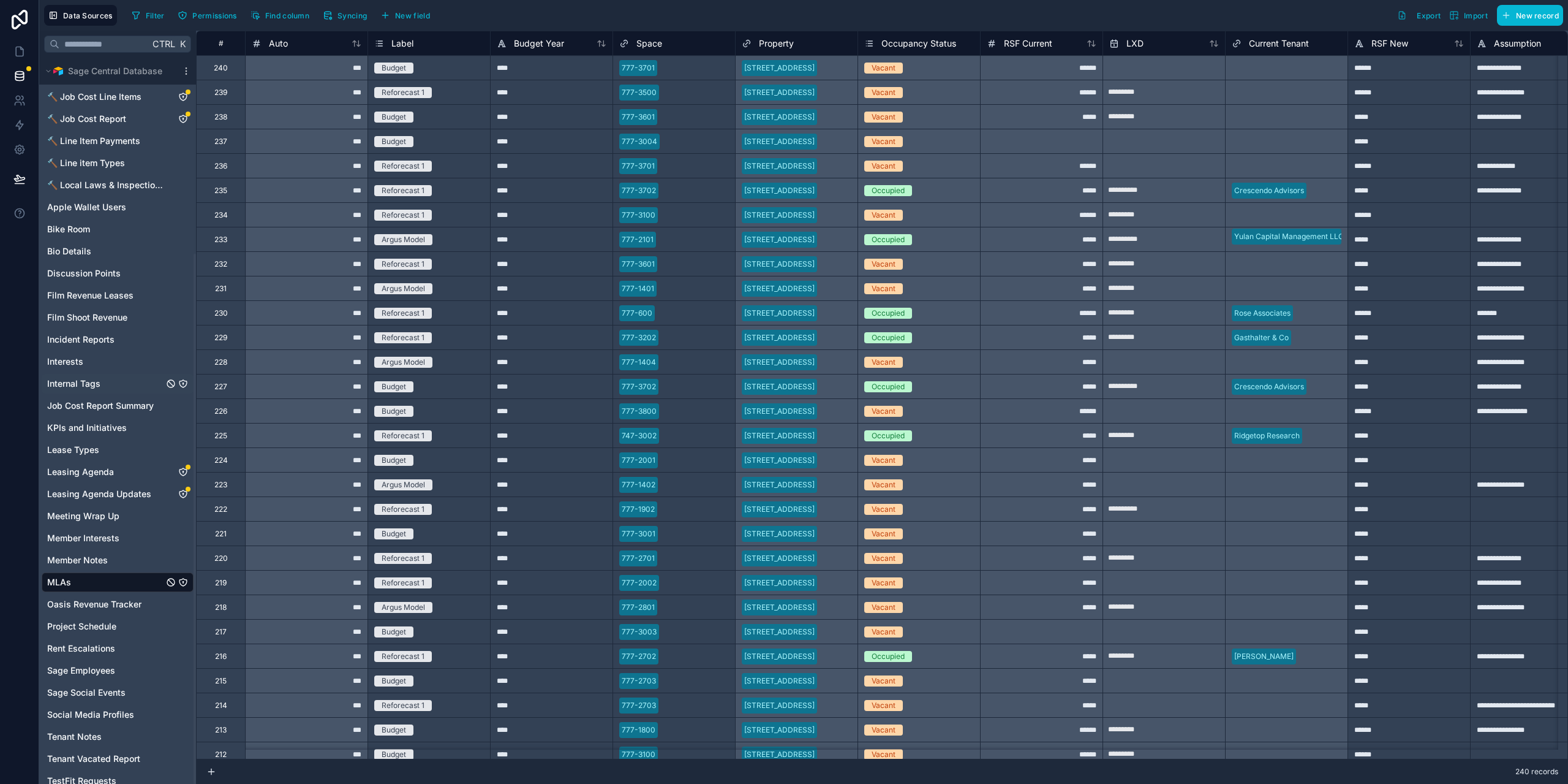
scroll to position [269, 0]
drag, startPoint x: 72, startPoint y: 571, endPoint x: 422, endPoint y: 581, distance: 350.1
click at [72, 571] on link "MLAs" at bounding box center [105, 571] width 116 height 12
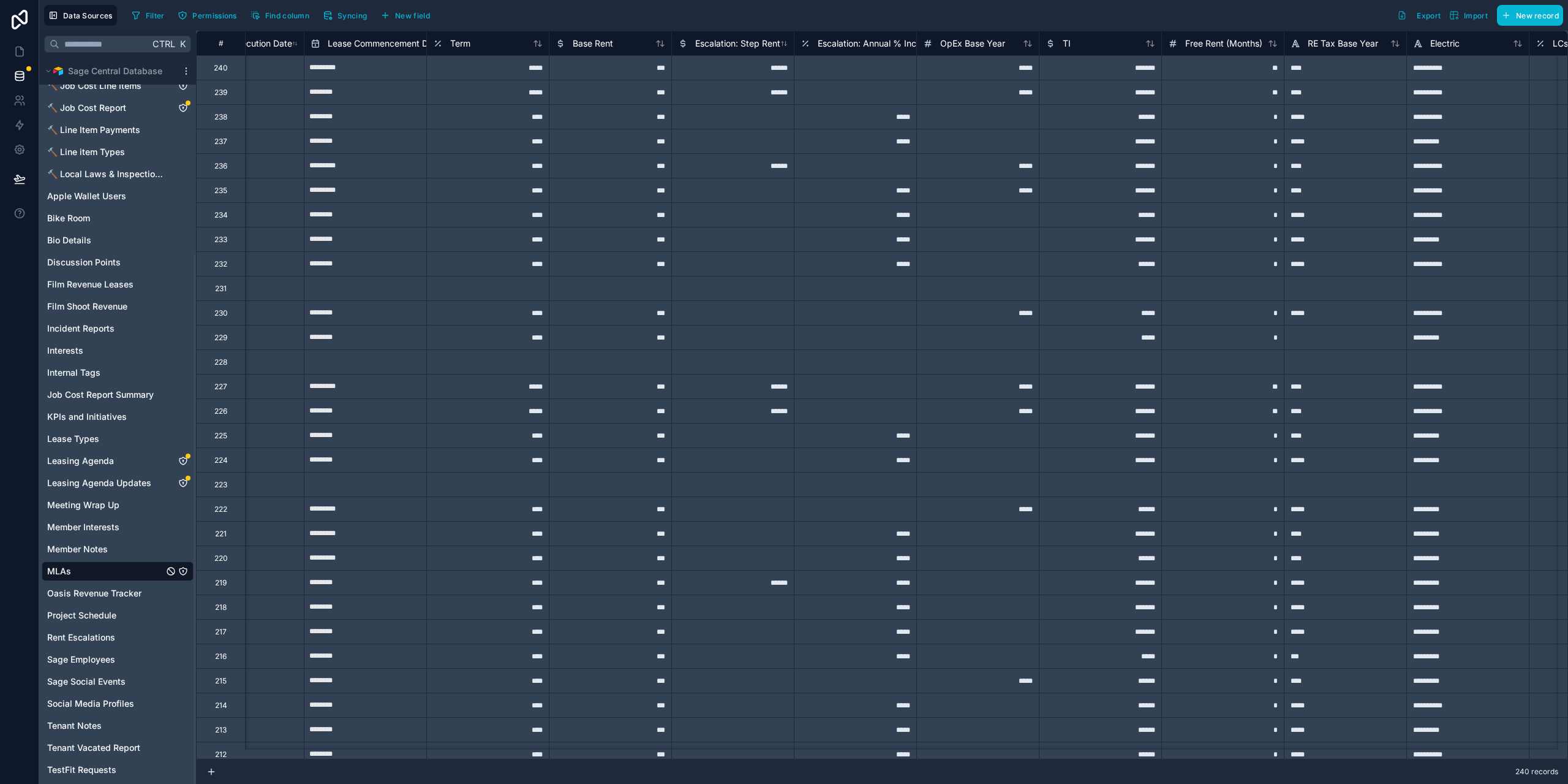
scroll to position [0, 1799]
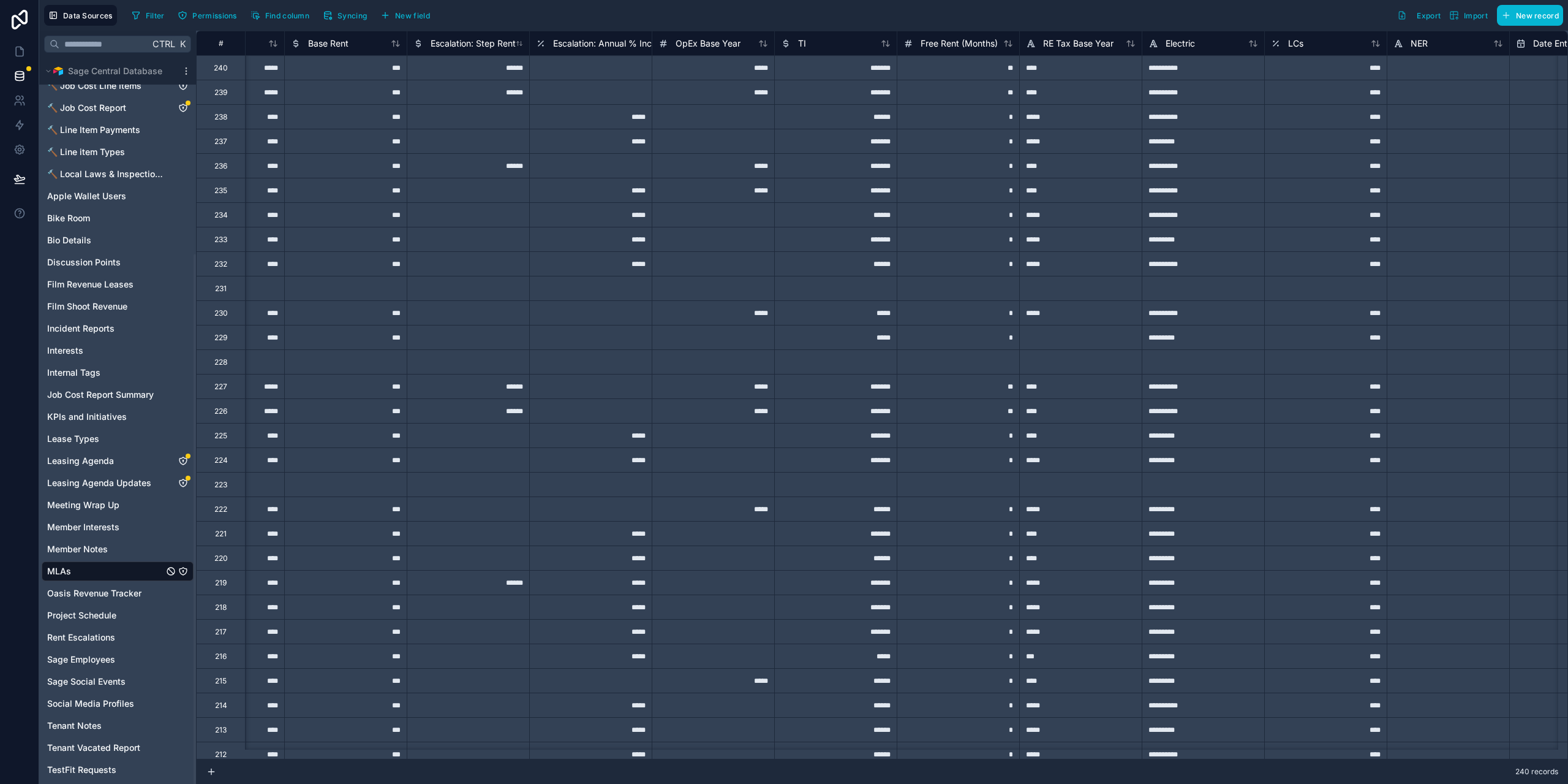
click at [486, 143] on div at bounding box center [468, 141] width 123 height 24
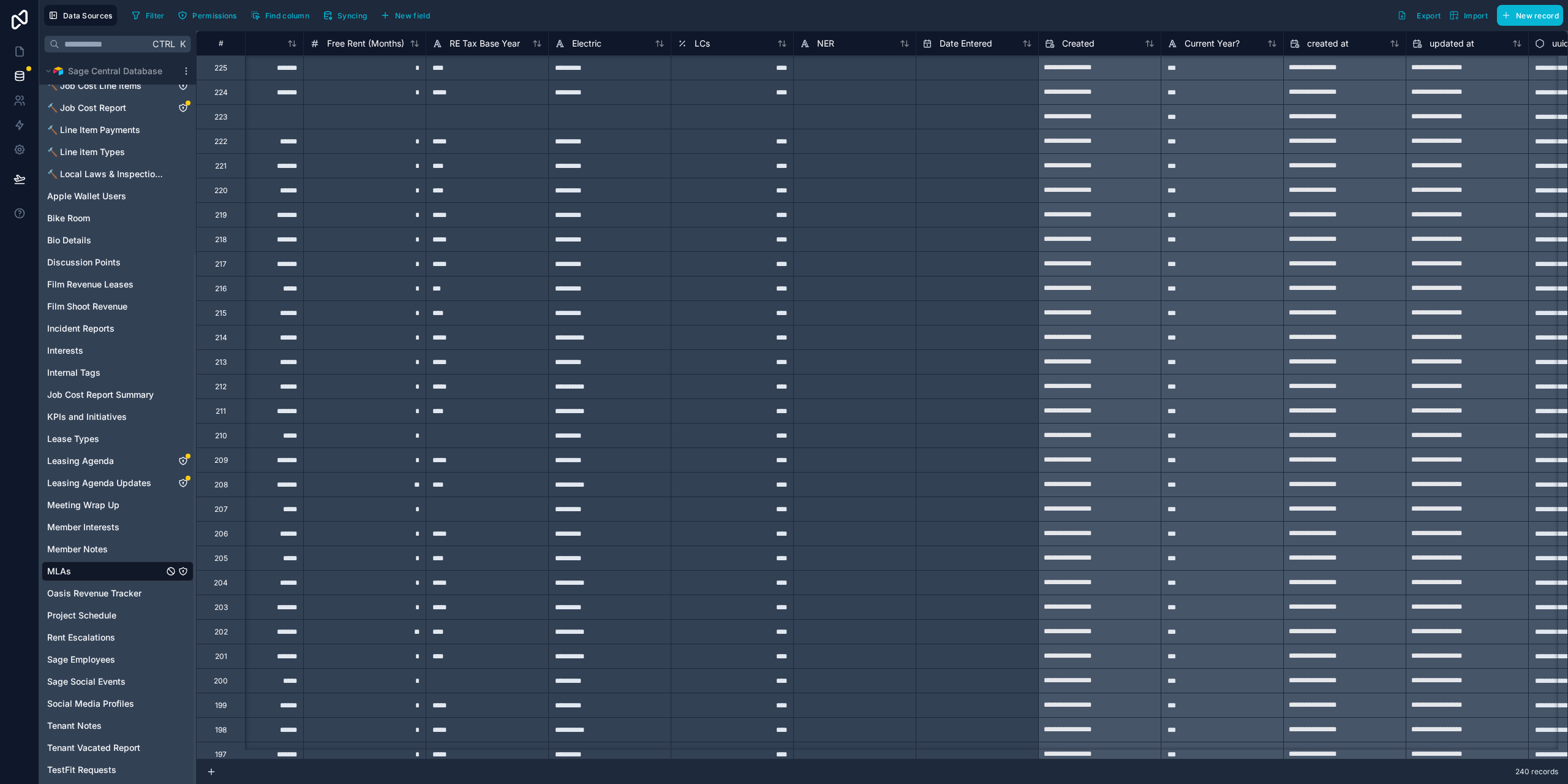
scroll to position [0, 2392]
click at [110, 108] on span "🔨 Job Cost Report" at bounding box center [86, 108] width 79 height 12
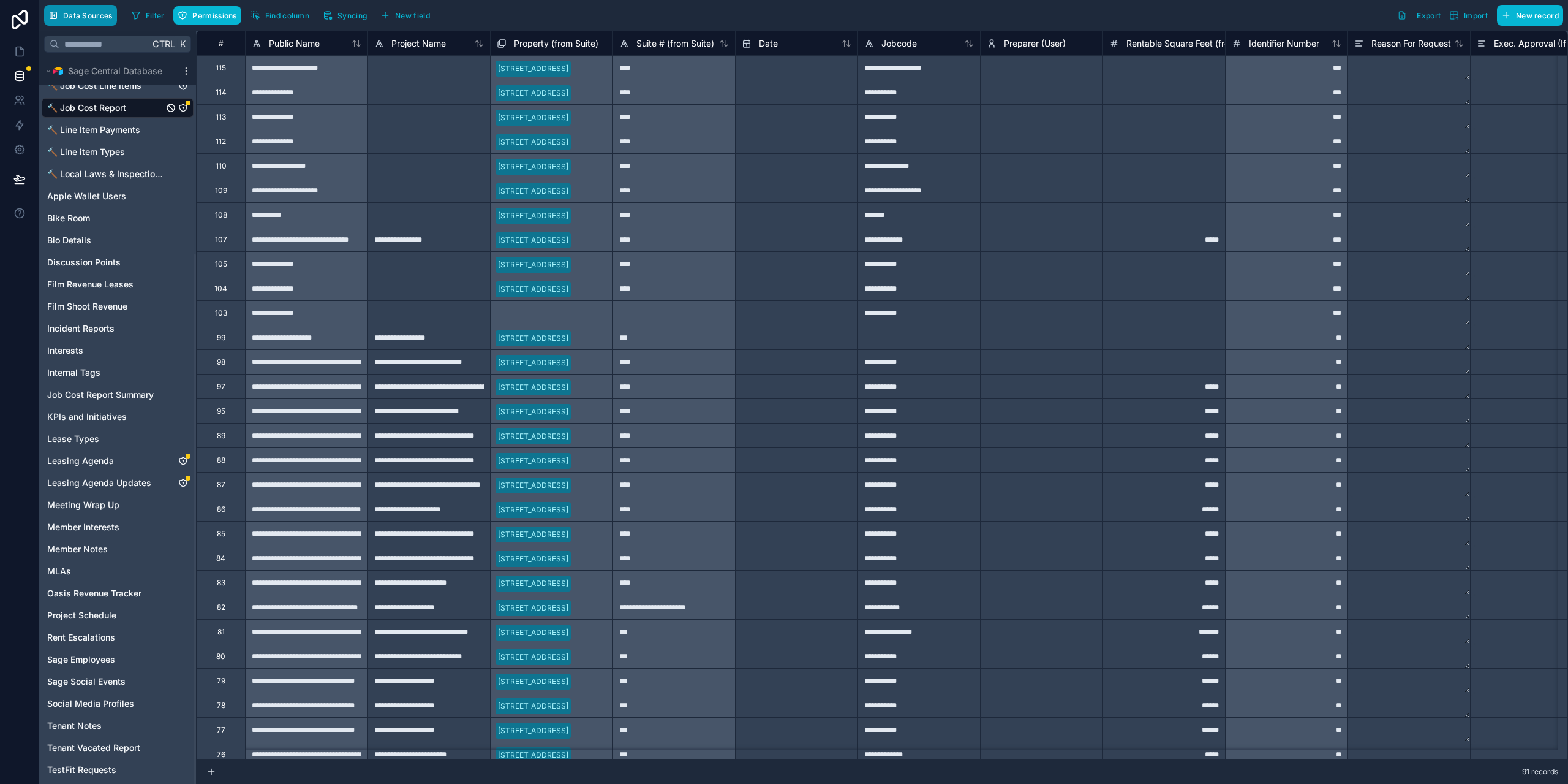
click at [74, 15] on span "Data Sources" at bounding box center [87, 16] width 50 height 9
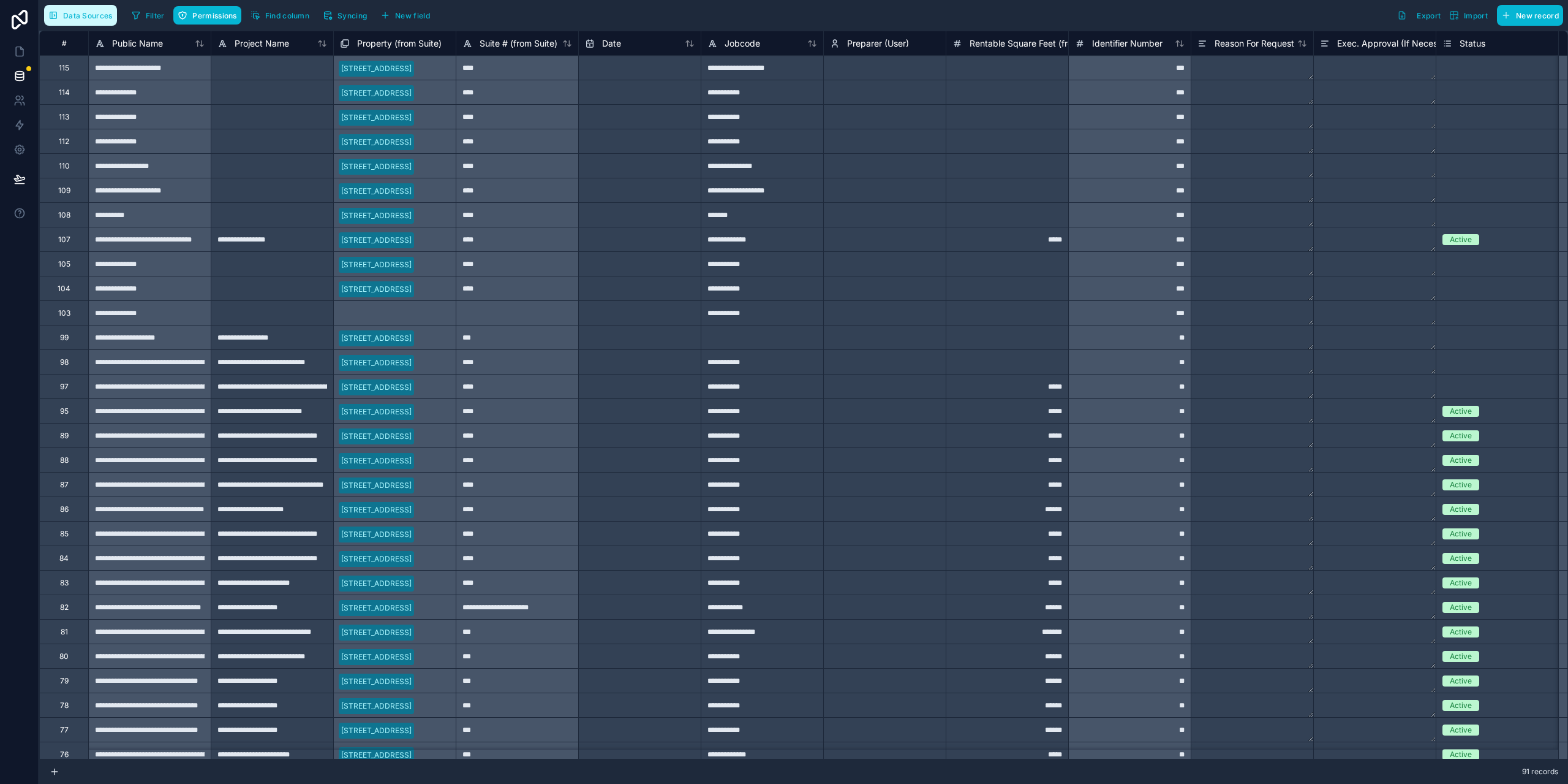
click at [94, 14] on span "Data Sources" at bounding box center [87, 16] width 50 height 9
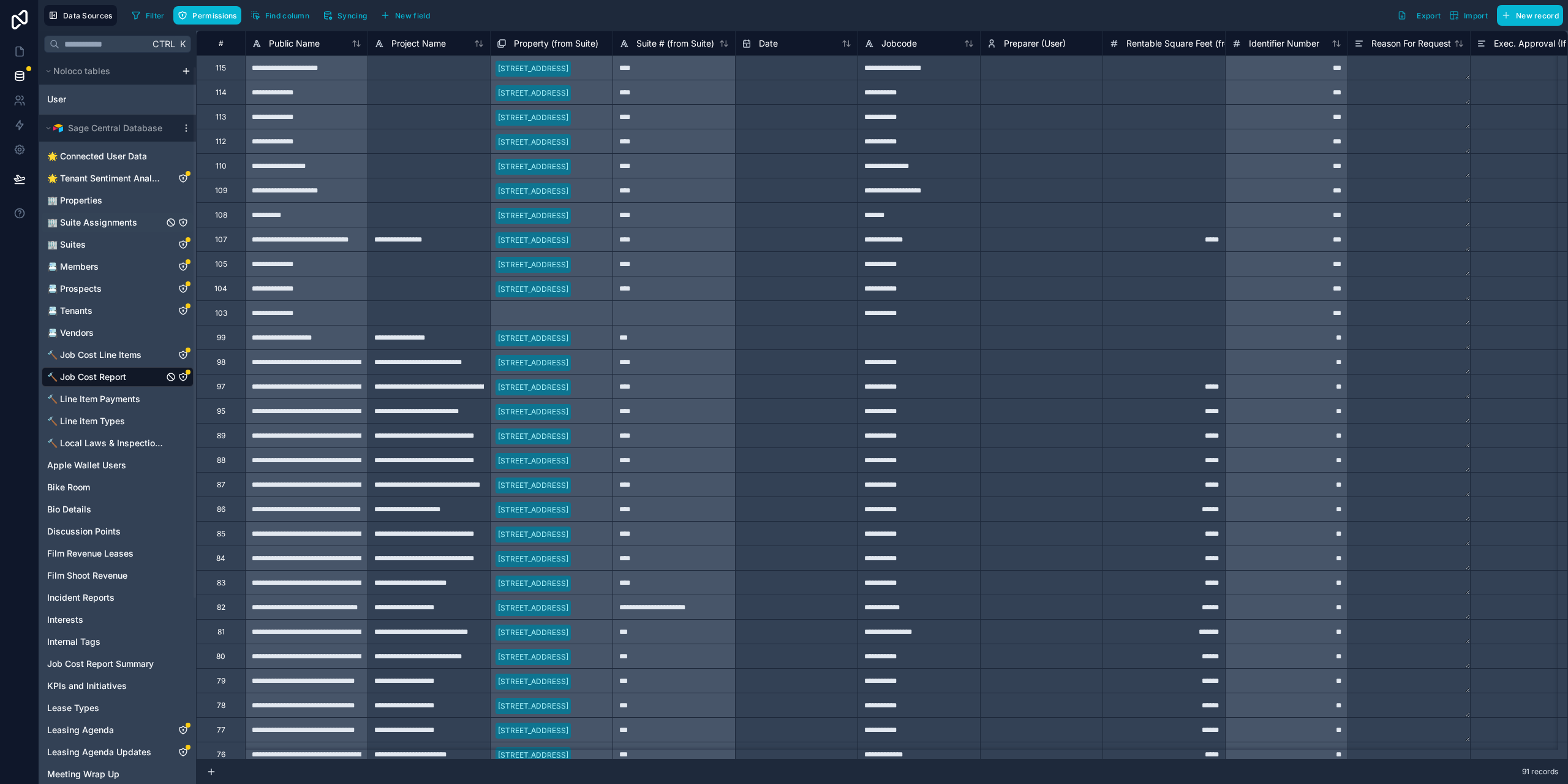
scroll to position [269, 0]
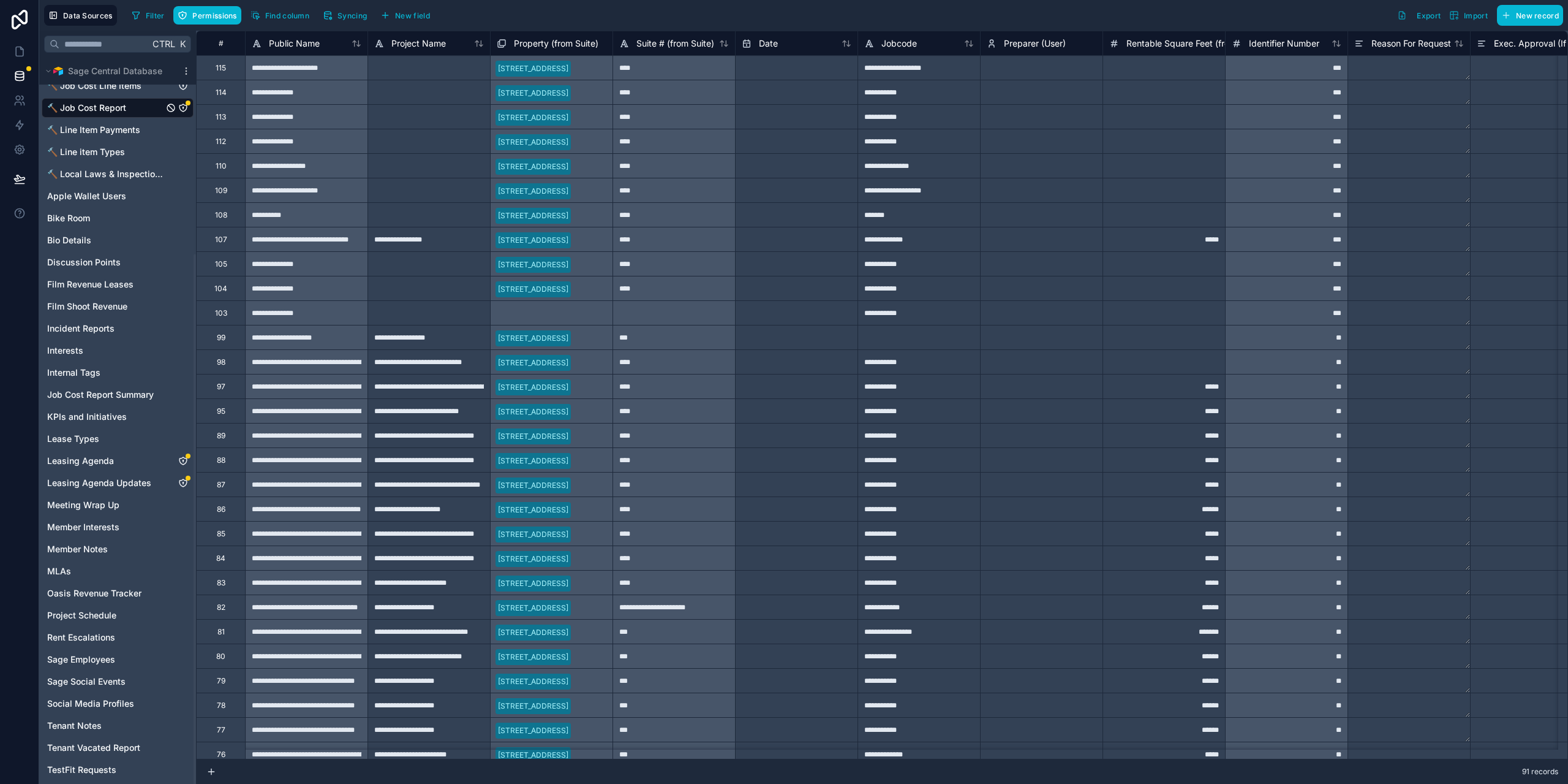
click at [185, 107] on icon "🔨 Job Cost Report" at bounding box center [183, 108] width 9 height 9
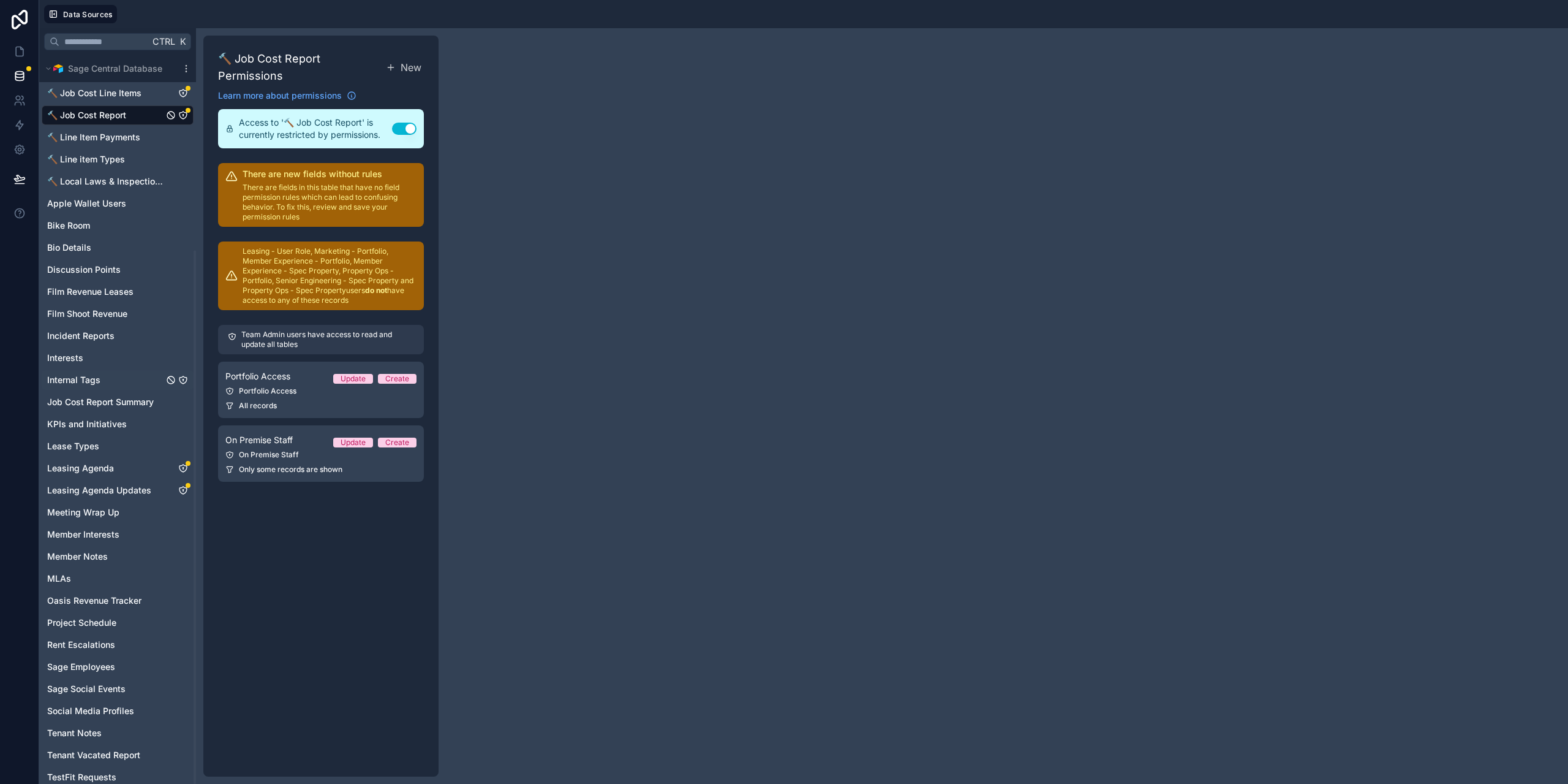
scroll to position [267, 0]
click at [84, 567] on link "MLAs" at bounding box center [105, 571] width 116 height 12
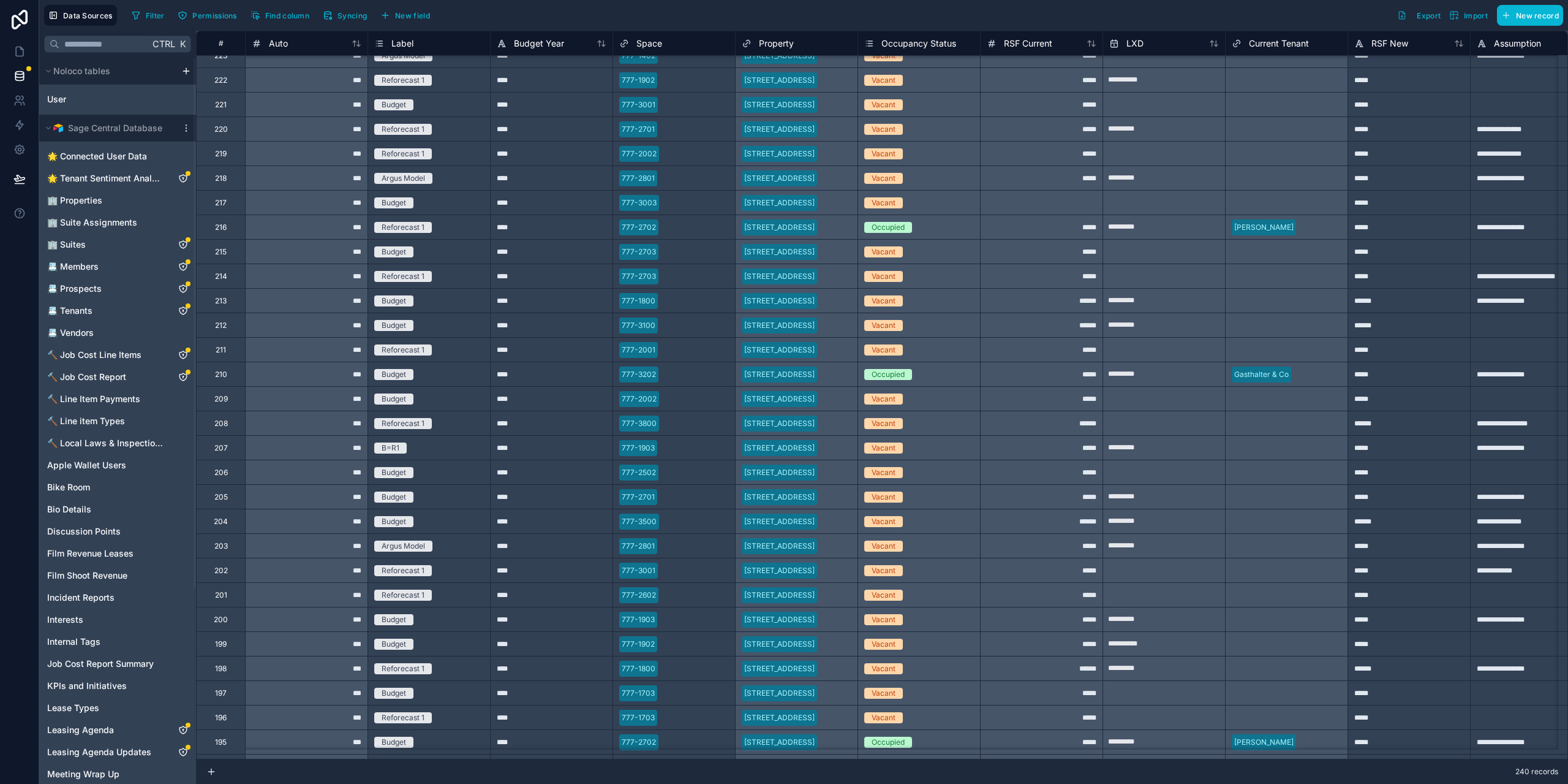
scroll to position [551, 0]
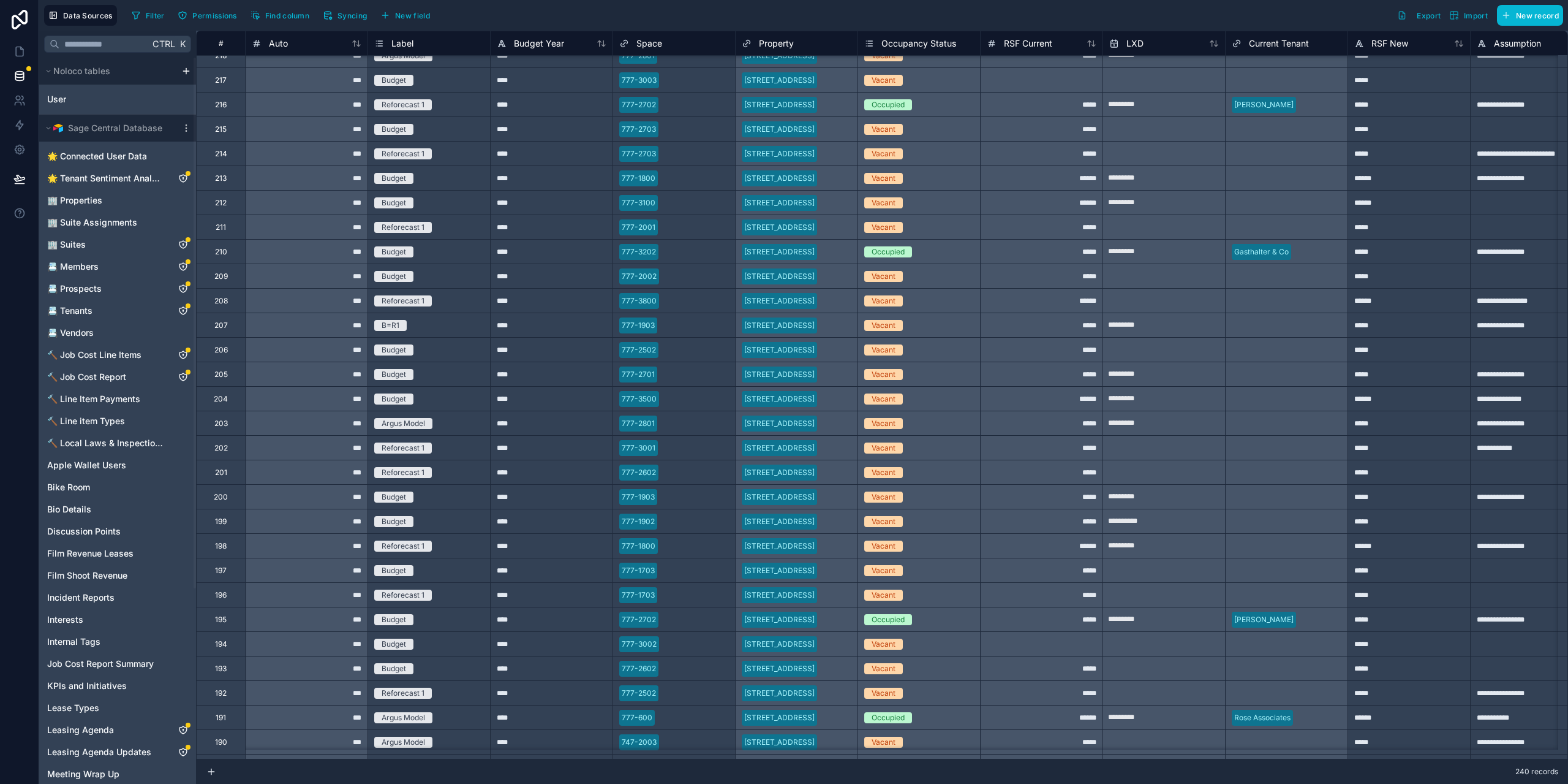
click at [673, 472] on div at bounding box center [696, 472] width 65 height 12
